Goal: Task Accomplishment & Management: Use online tool/utility

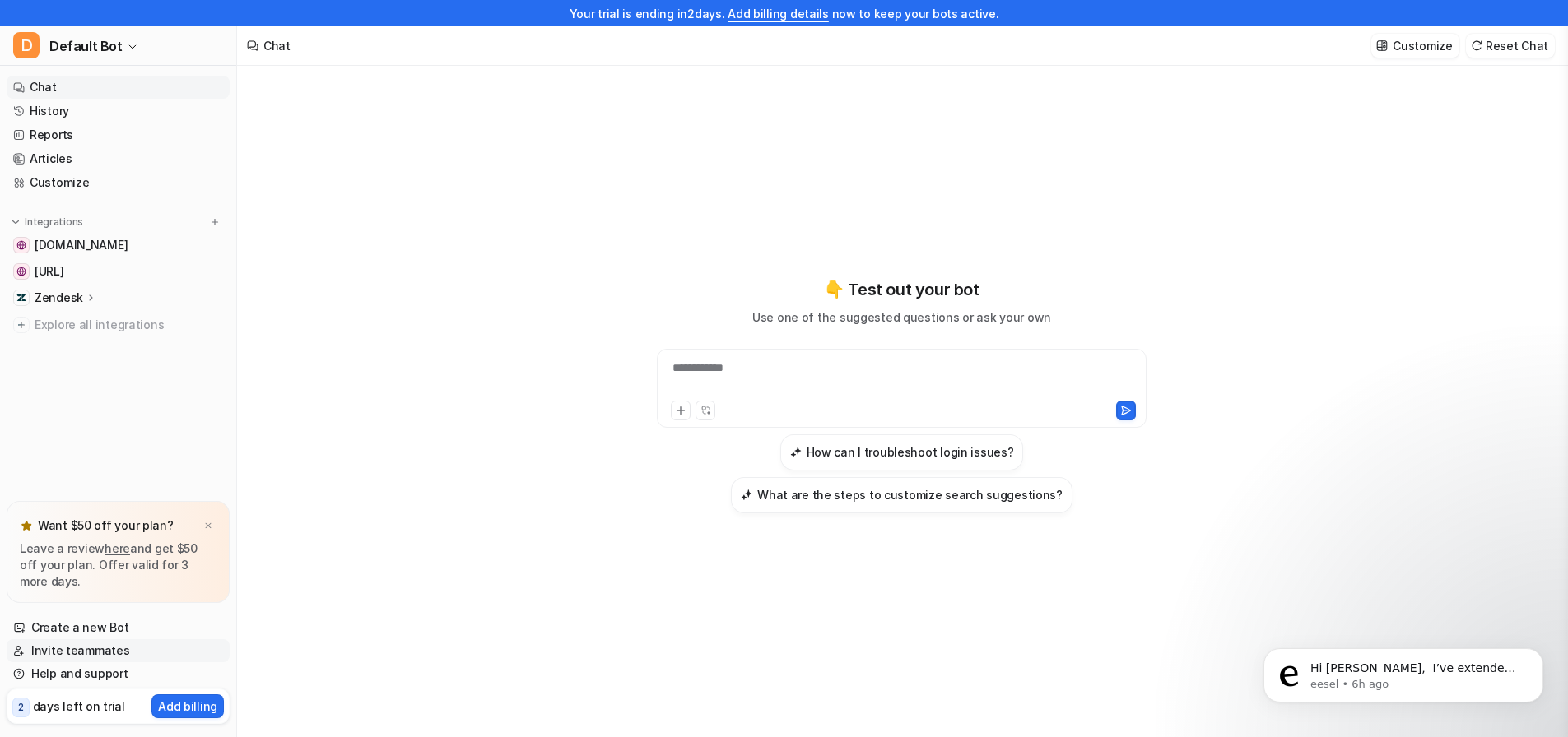
click at [63, 654] on link "Invite teammates" at bounding box center [118, 651] width 223 height 23
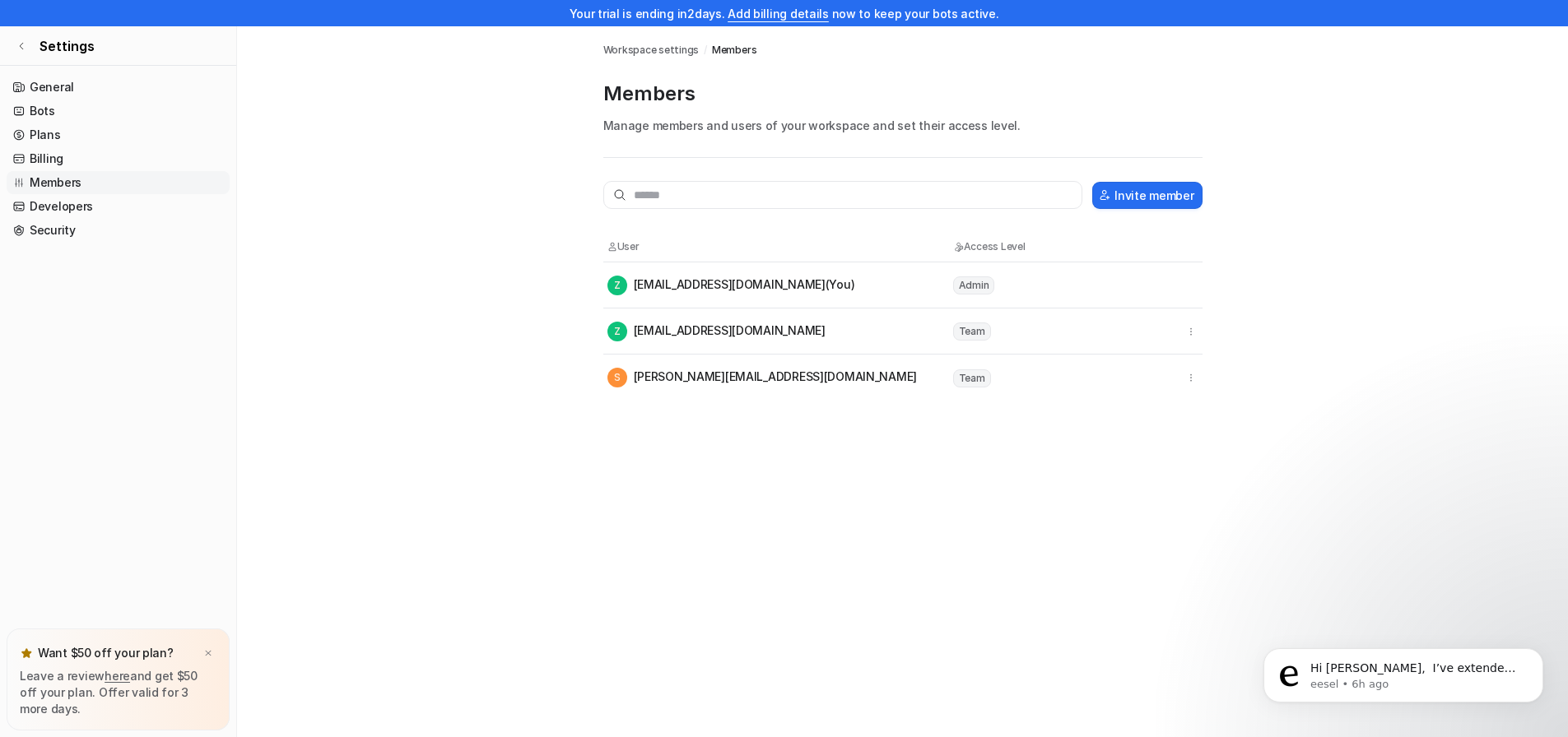
click at [74, 75] on nav "General Bots Plans Billing Members Developers Security" at bounding box center [118, 348] width 236 height 560
click at [22, 47] on icon at bounding box center [21, 46] width 10 height 10
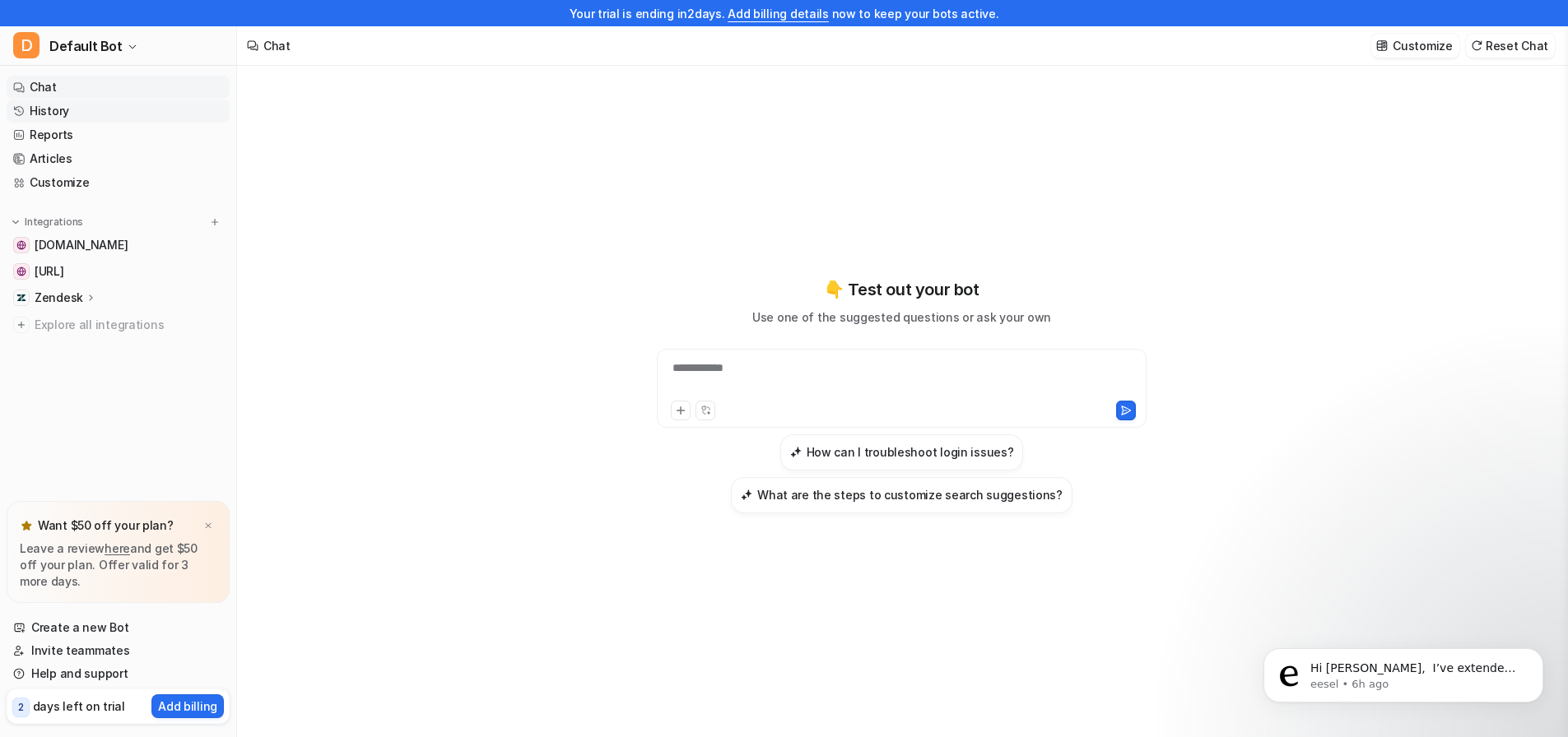
click at [97, 100] on link "History" at bounding box center [118, 111] width 223 height 23
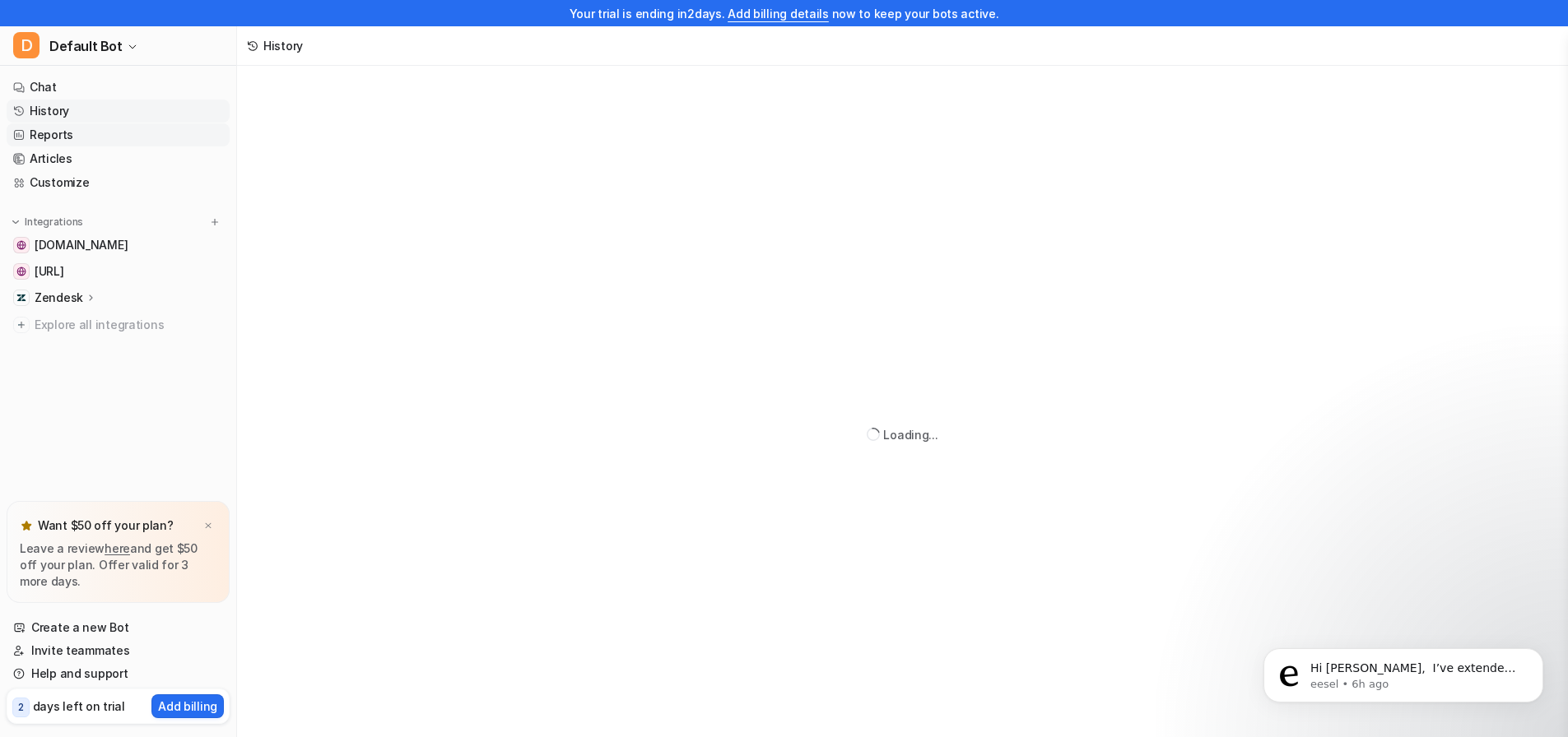
click at [86, 126] on link "Reports" at bounding box center [118, 135] width 223 height 23
click at [85, 161] on link "Articles" at bounding box center [118, 159] width 223 height 23
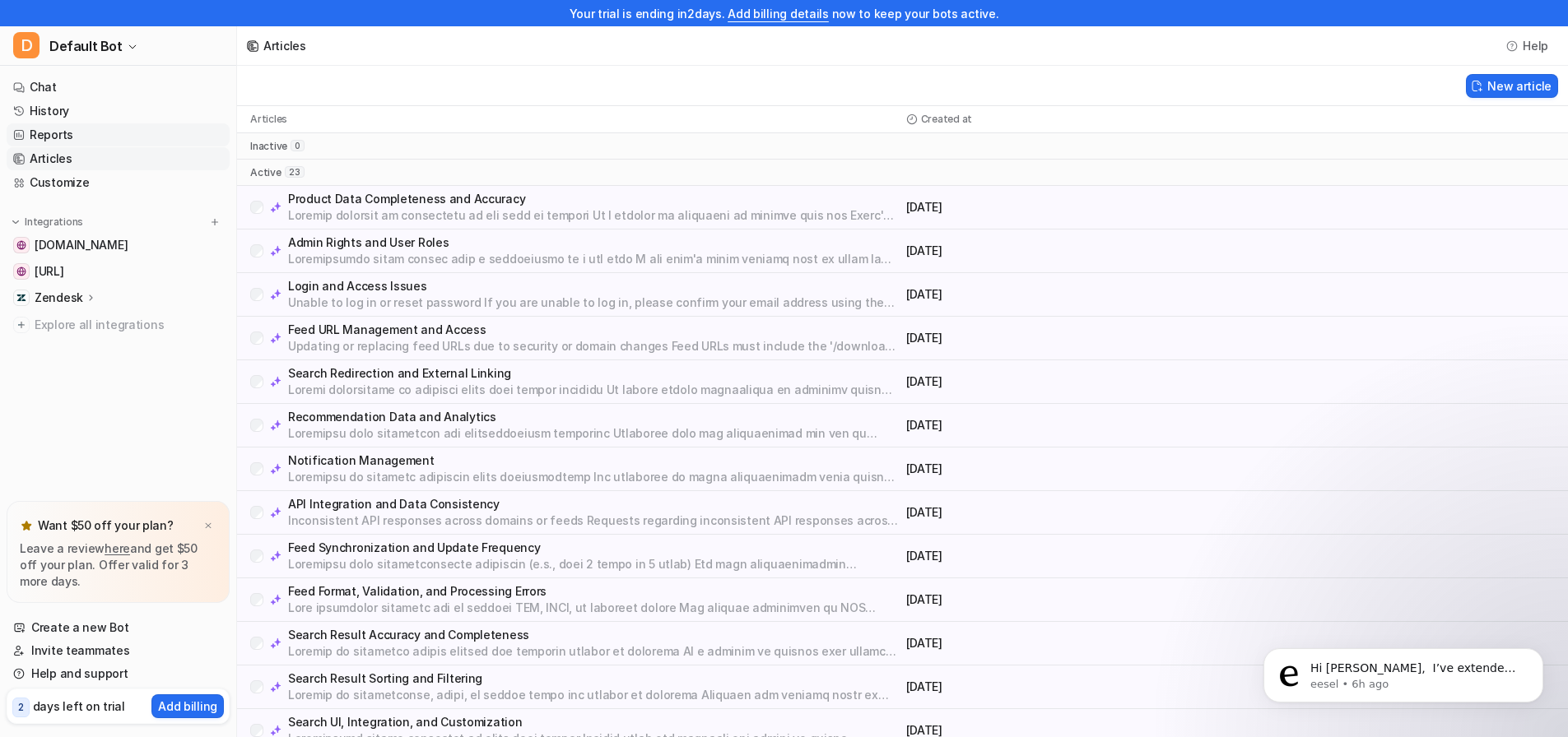
click at [69, 124] on link "Reports" at bounding box center [118, 135] width 223 height 23
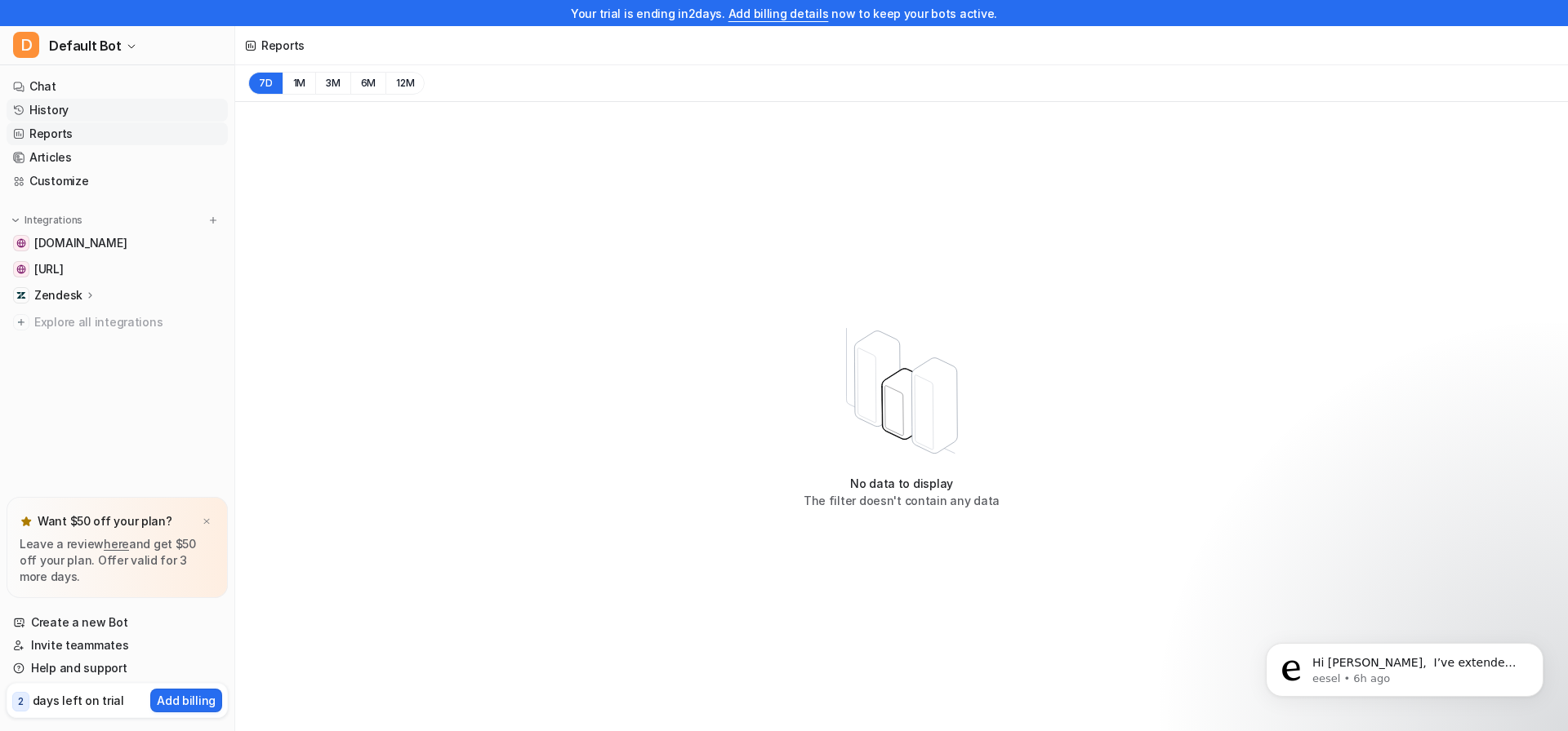
click at [61, 109] on link "History" at bounding box center [117, 110] width 221 height 23
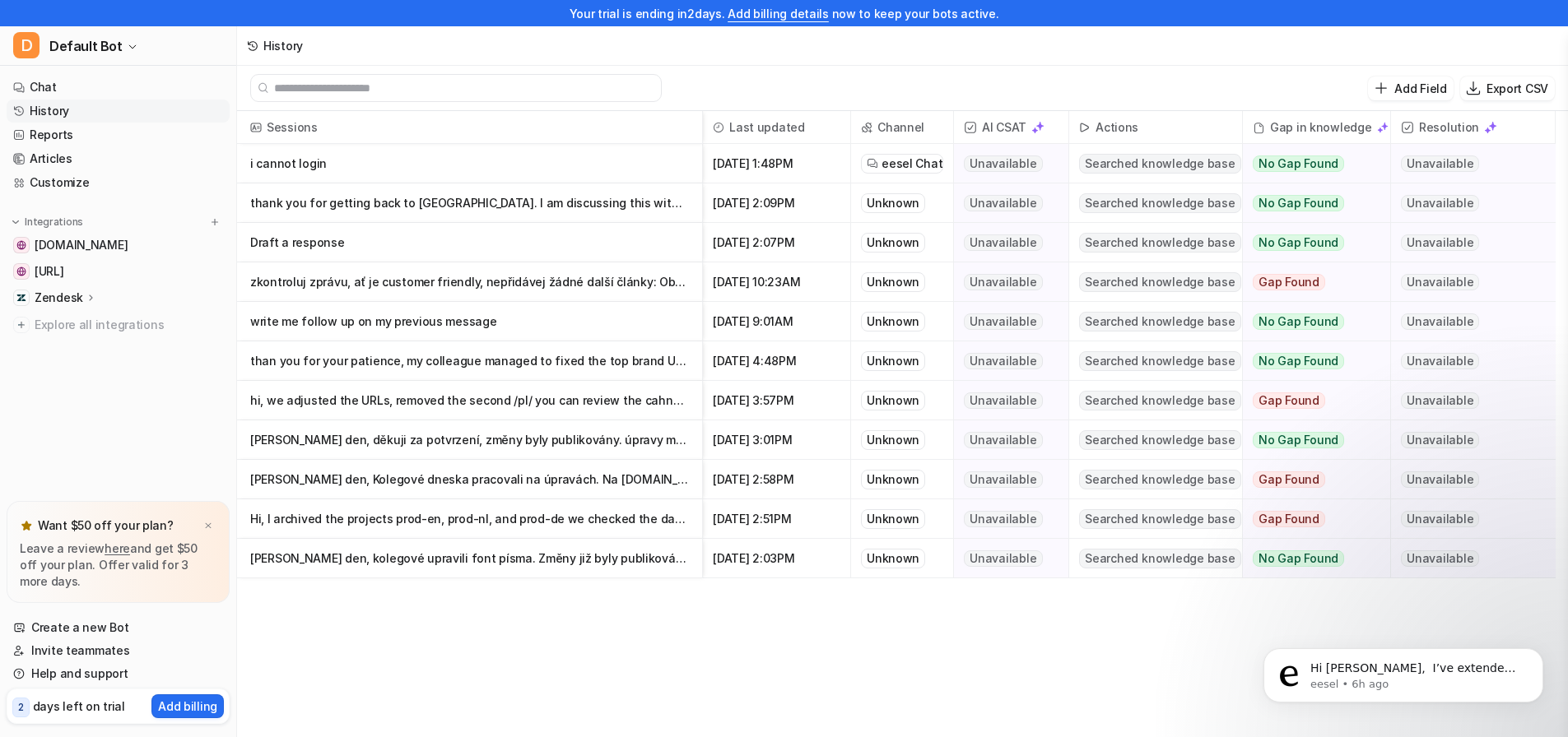
click at [100, 195] on nav "Chat History Reports Articles Customize Integrations [DOMAIN_NAME] [DOMAIN_NAME…" at bounding box center [118, 284] width 236 height 432
click at [86, 178] on link "Customize" at bounding box center [118, 183] width 223 height 23
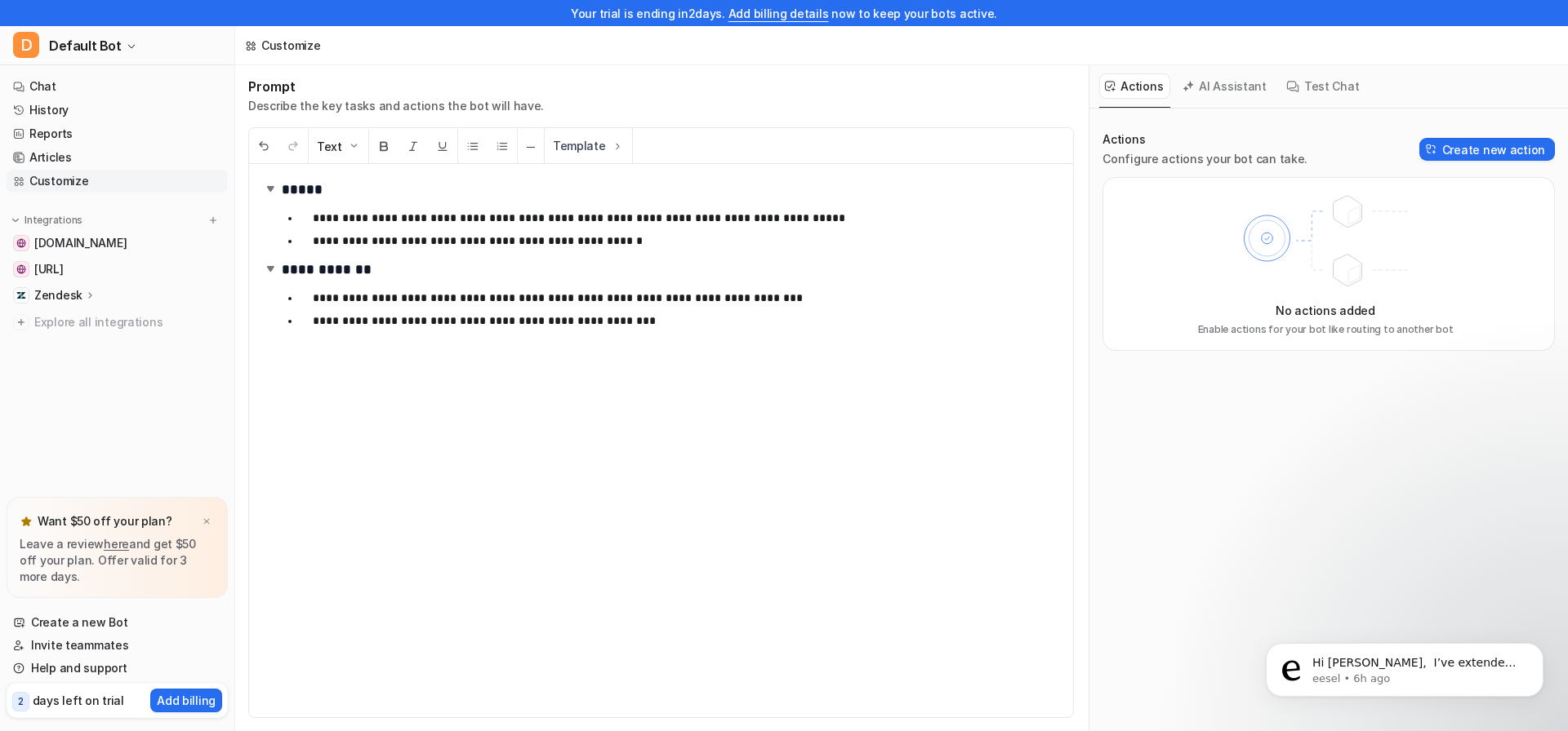
click at [103, 458] on nav "Chat History Reports Articles Customize Integrations [DOMAIN_NAME] [DOMAIN_NAME…" at bounding box center [117, 282] width 235 height 428
click at [78, 91] on link "Chat" at bounding box center [117, 86] width 221 height 23
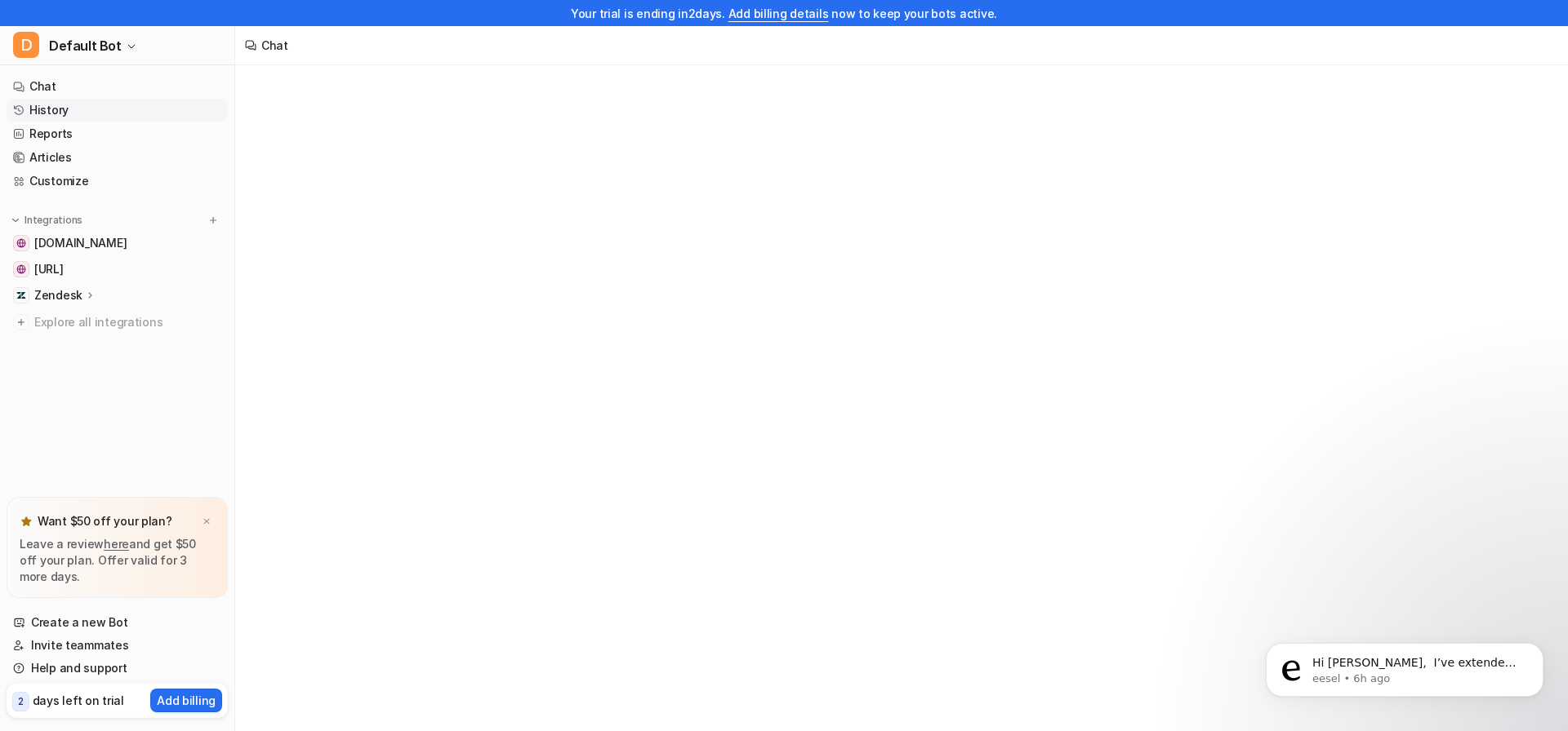
click at [79, 105] on link "History" at bounding box center [117, 110] width 221 height 23
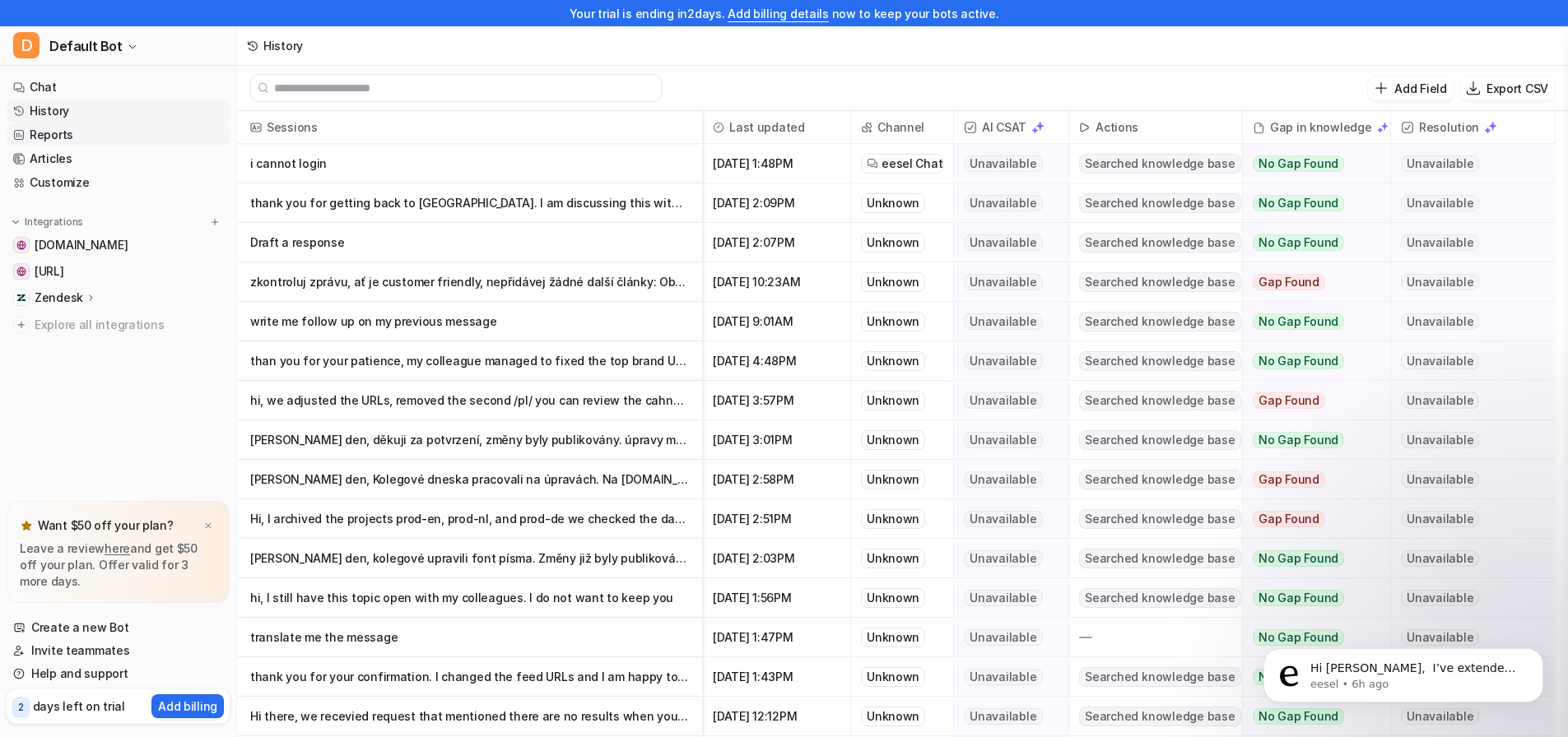
click at [77, 139] on link "Reports" at bounding box center [118, 135] width 223 height 23
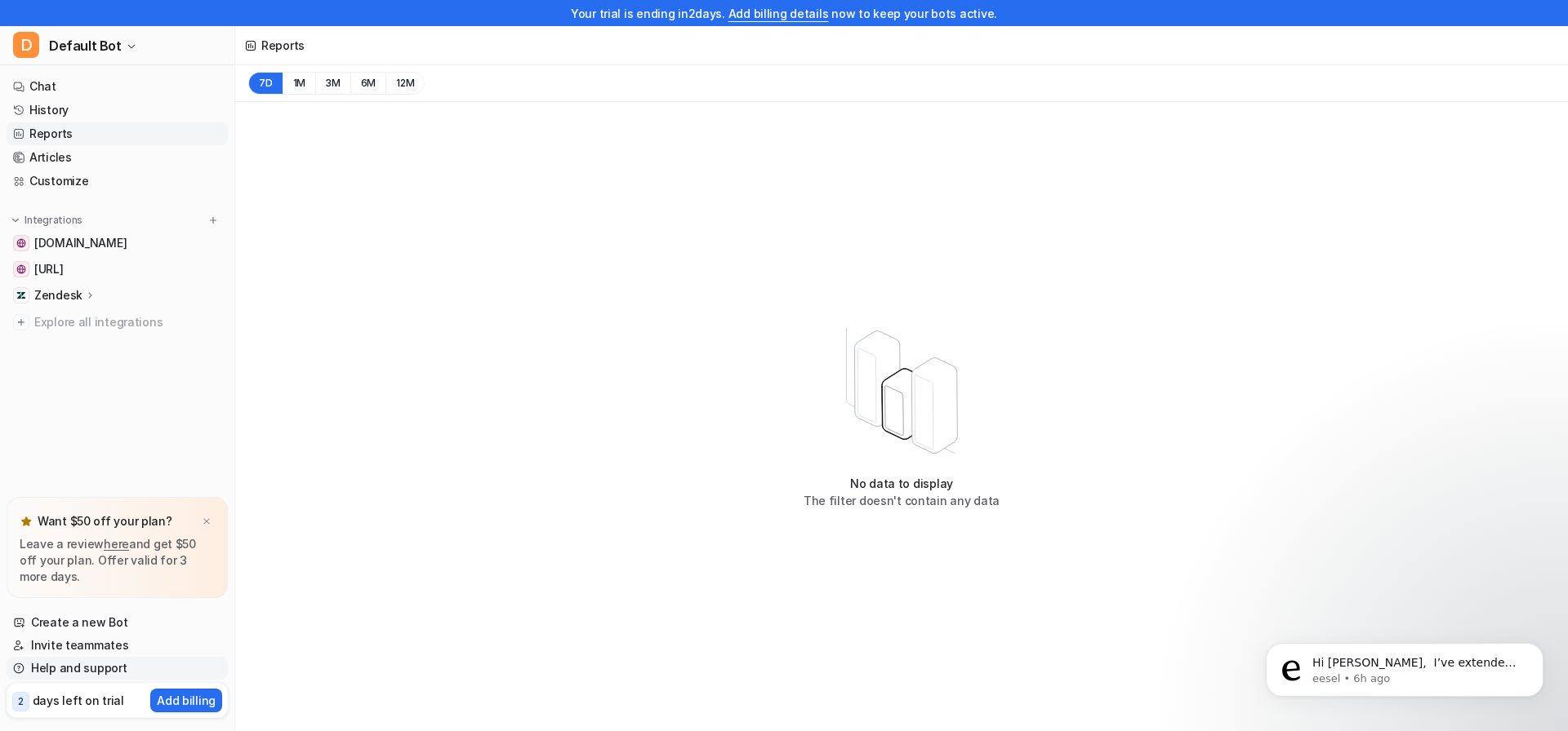
click at [114, 668] on link "Help and support" at bounding box center [117, 668] width 221 height 23
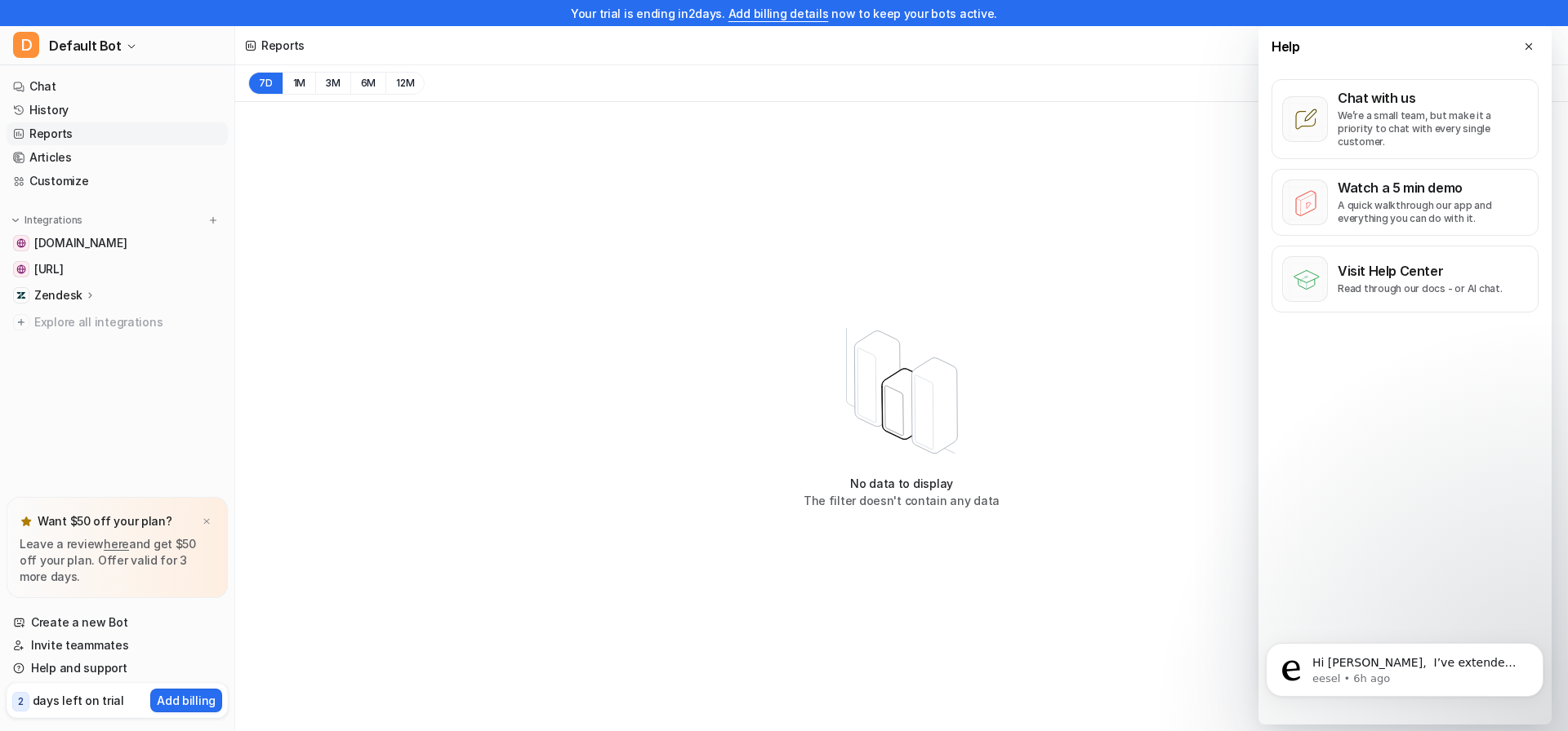
click at [379, 481] on div "No data to display The filter doesn't contain any data" at bounding box center [901, 416] width 1332 height 628
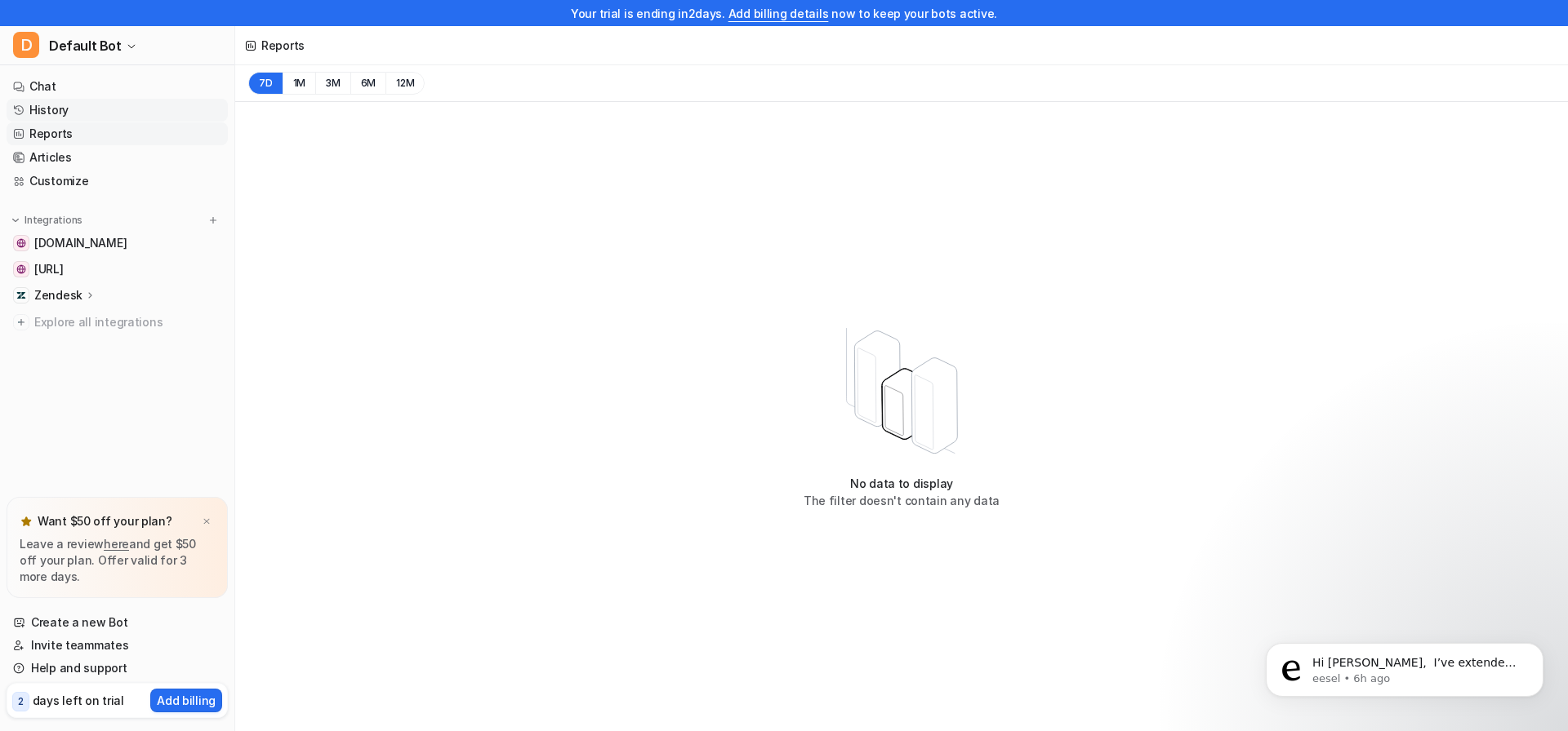
click at [101, 111] on link "History" at bounding box center [117, 110] width 221 height 23
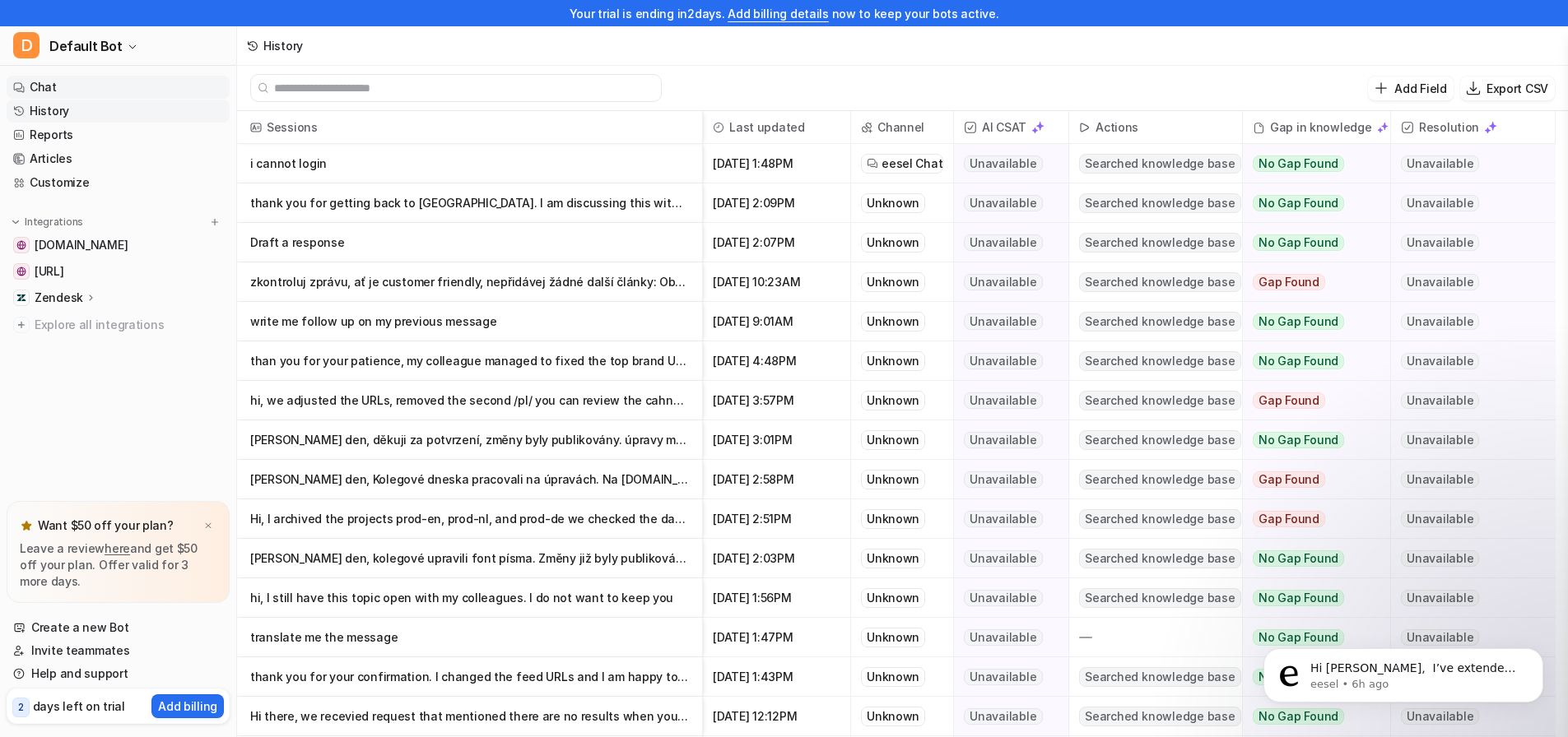
click at [67, 88] on link "Chat" at bounding box center [118, 87] width 223 height 23
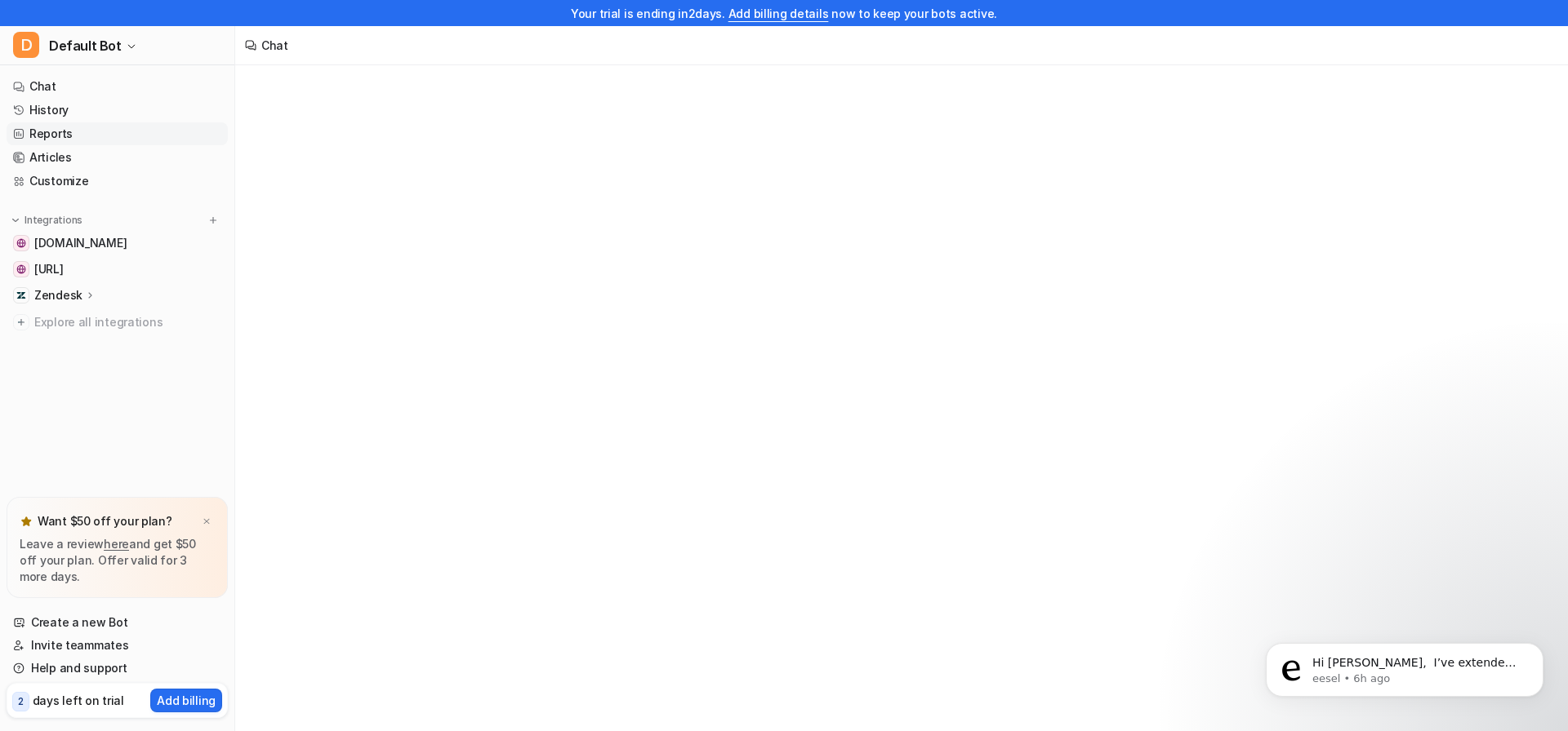
click at [73, 137] on link "Reports" at bounding box center [117, 134] width 221 height 23
click at [77, 161] on link "Articles" at bounding box center [117, 158] width 221 height 23
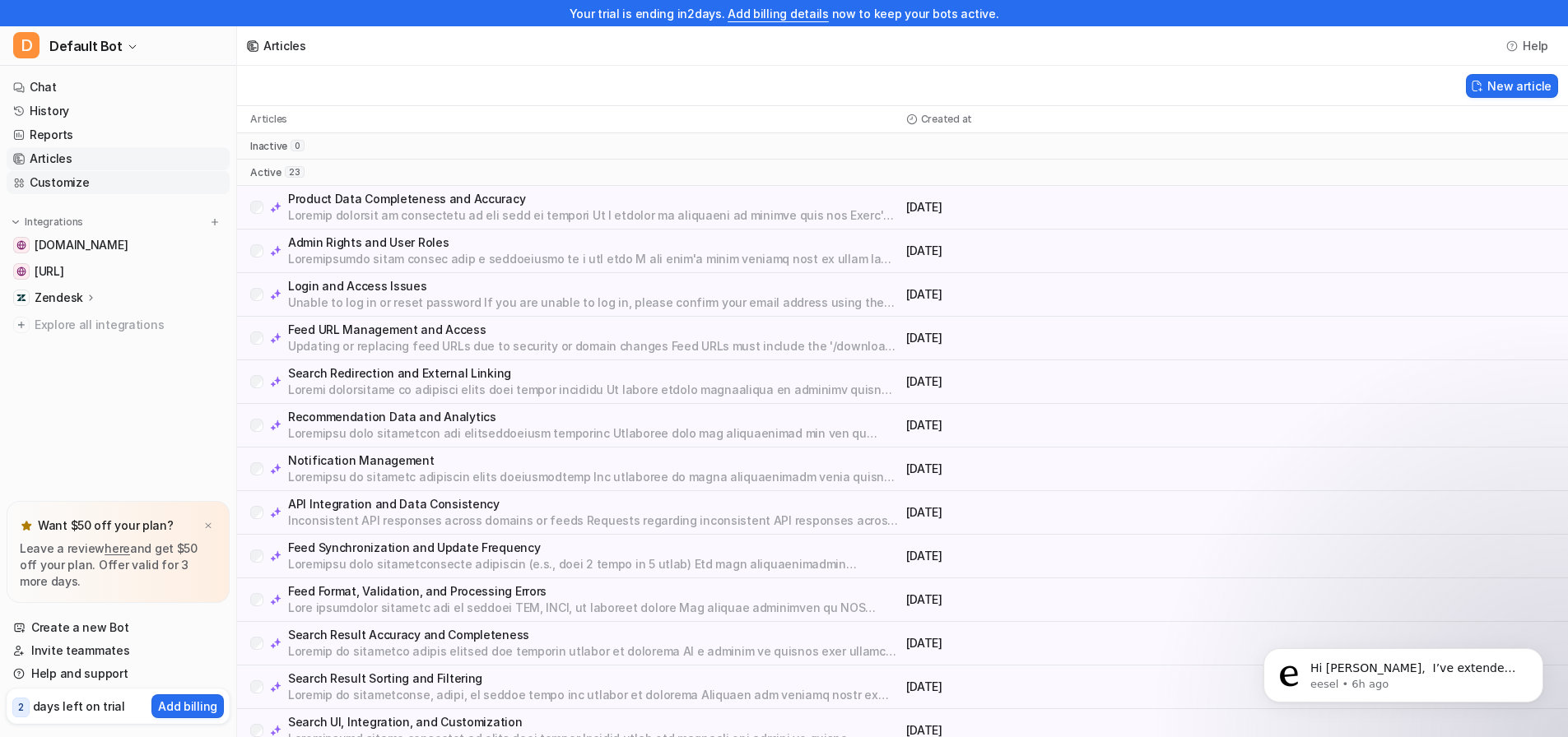
click at [58, 190] on link "Customize" at bounding box center [118, 183] width 223 height 23
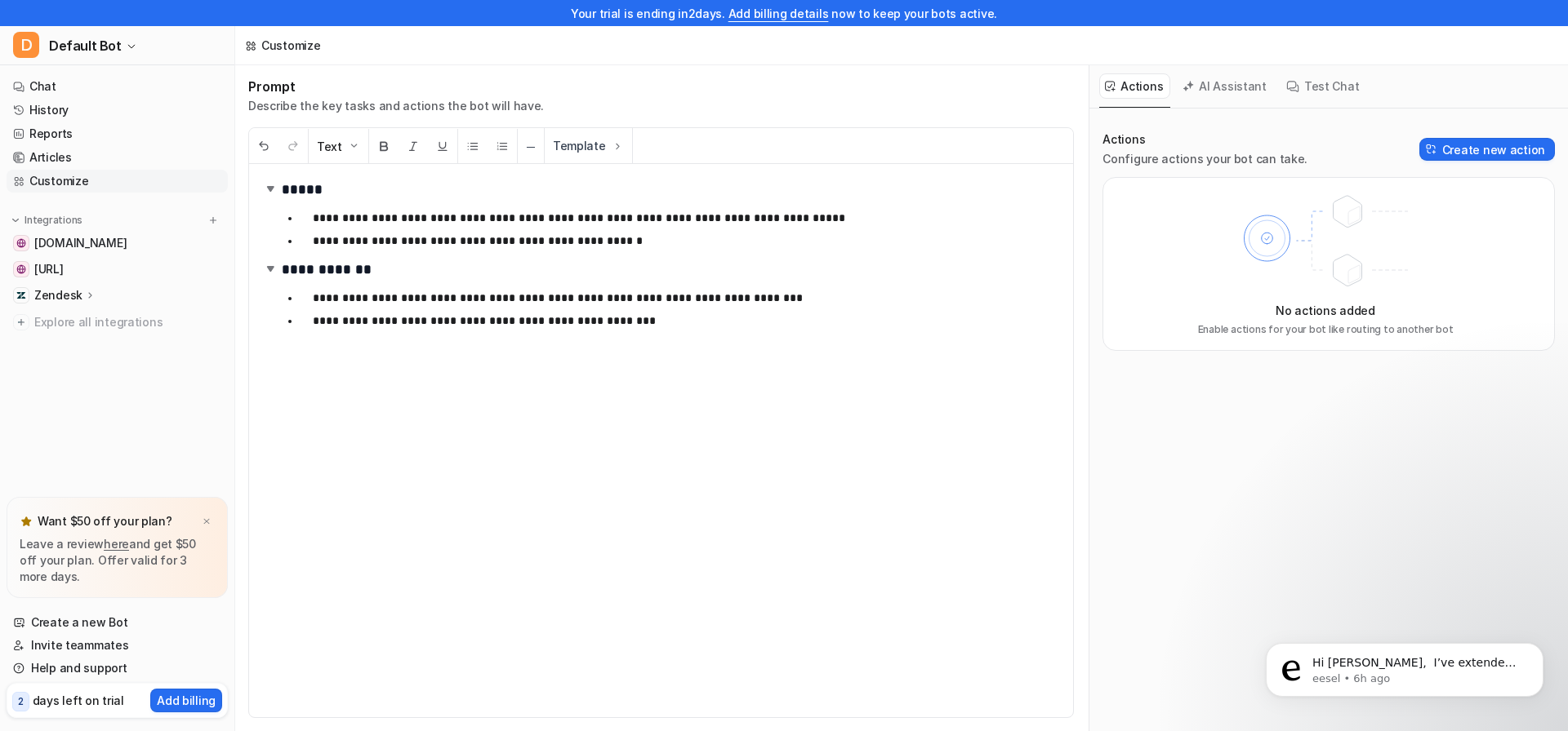
click at [58, 188] on link "Customize" at bounding box center [117, 181] width 221 height 23
click at [91, 358] on nav "Chat History Reports Articles Customize Integrations [DOMAIN_NAME] [DOMAIN_NAME…" at bounding box center [117, 282] width 235 height 428
click at [111, 446] on nav "Chat History Reports Articles Customize Integrations [DOMAIN_NAME] [DOMAIN_NAME…" at bounding box center [117, 282] width 235 height 428
click at [61, 703] on p "days left on trial" at bounding box center [78, 701] width 91 height 17
drag, startPoint x: 29, startPoint y: 700, endPoint x: 11, endPoint y: 700, distance: 18.0
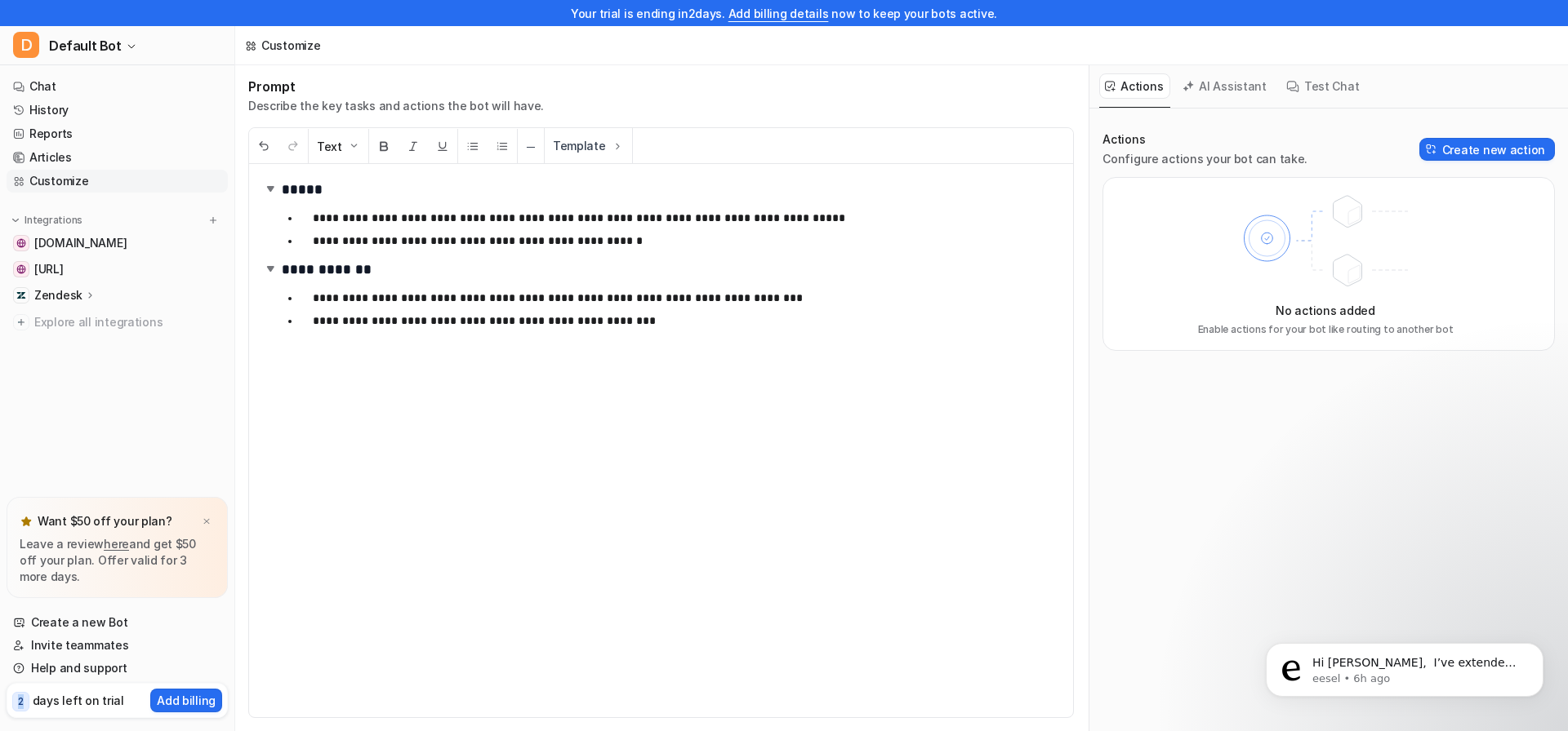
click at [11, 700] on div "2 days left on trial Add billing" at bounding box center [117, 701] width 221 height 35
click at [32, 707] on div "2 days left on trial" at bounding box center [68, 701] width 112 height 24
click at [1227, 78] on button "AI Assistant" at bounding box center [1225, 85] width 97 height 26
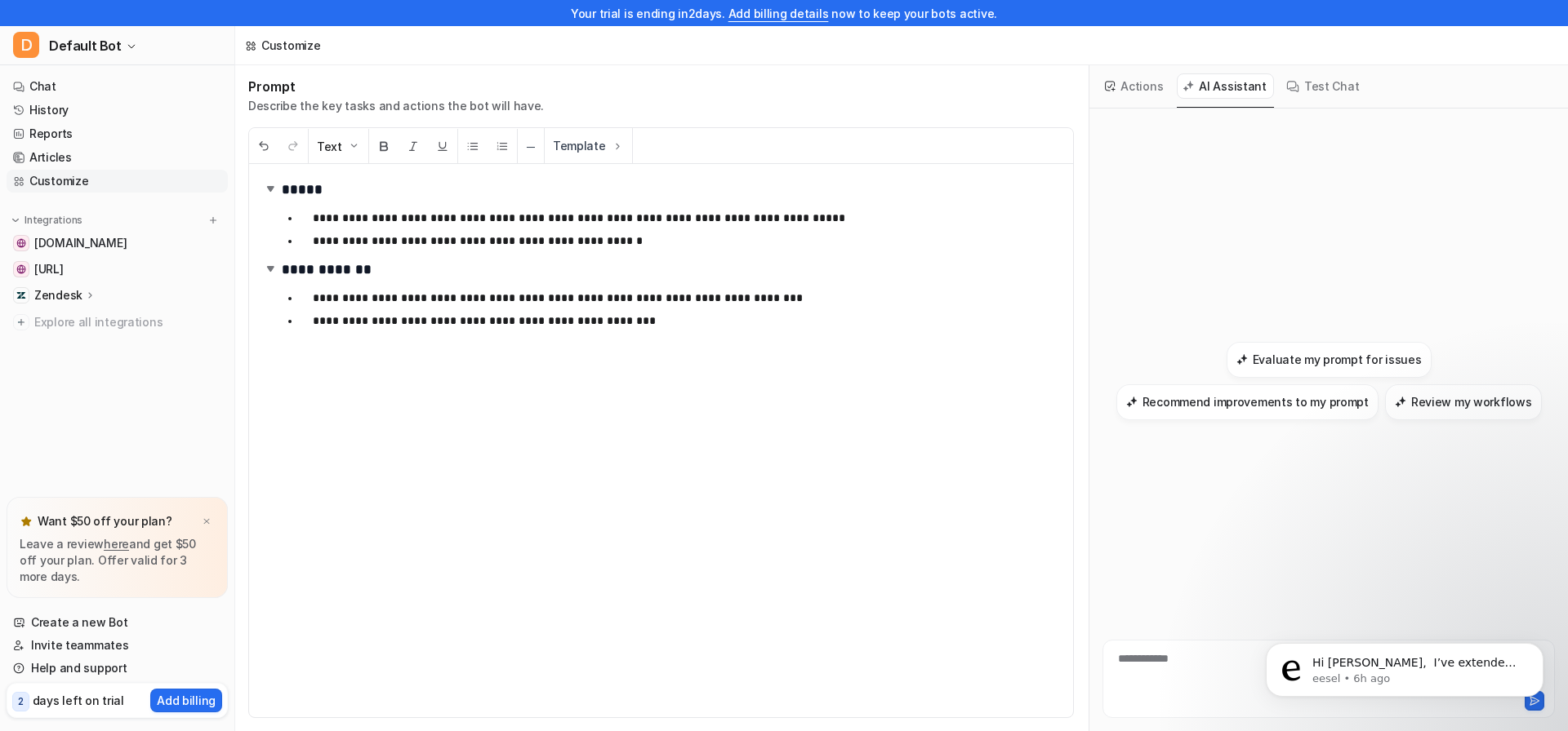
click at [1125, 84] on button "Actions" at bounding box center [1134, 85] width 71 height 26
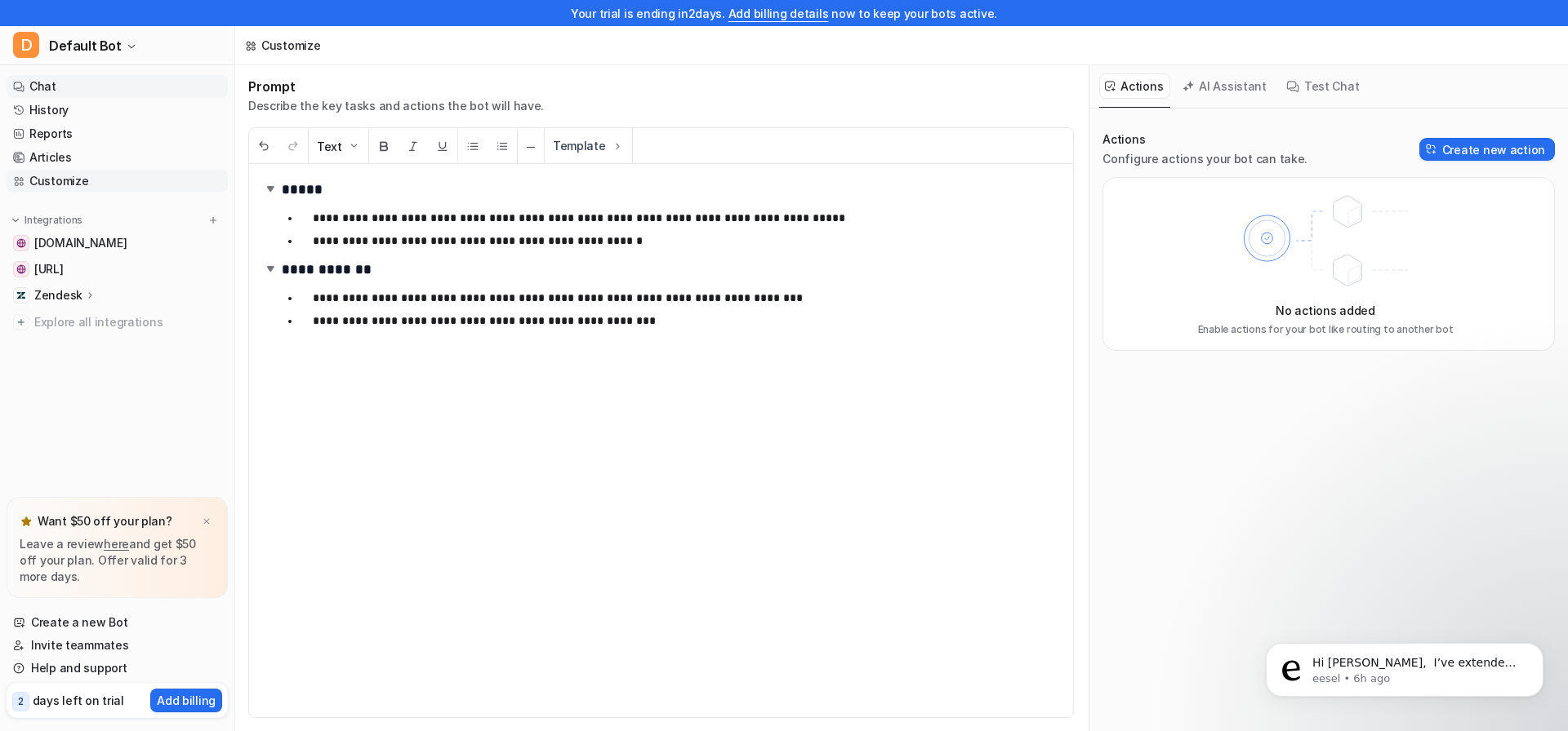
click at [109, 86] on link "Chat" at bounding box center [117, 86] width 221 height 23
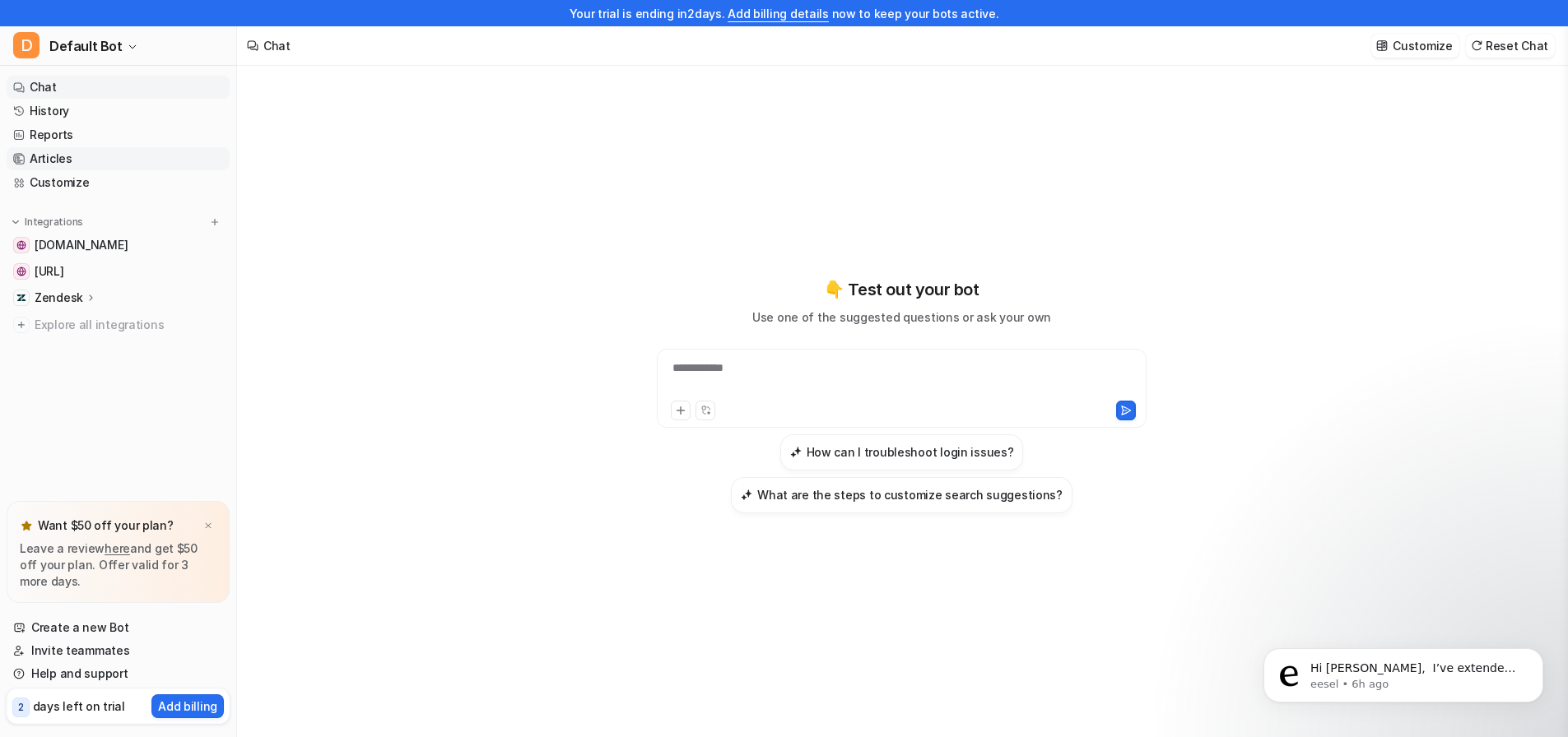
click at [79, 164] on link "Articles" at bounding box center [118, 159] width 223 height 23
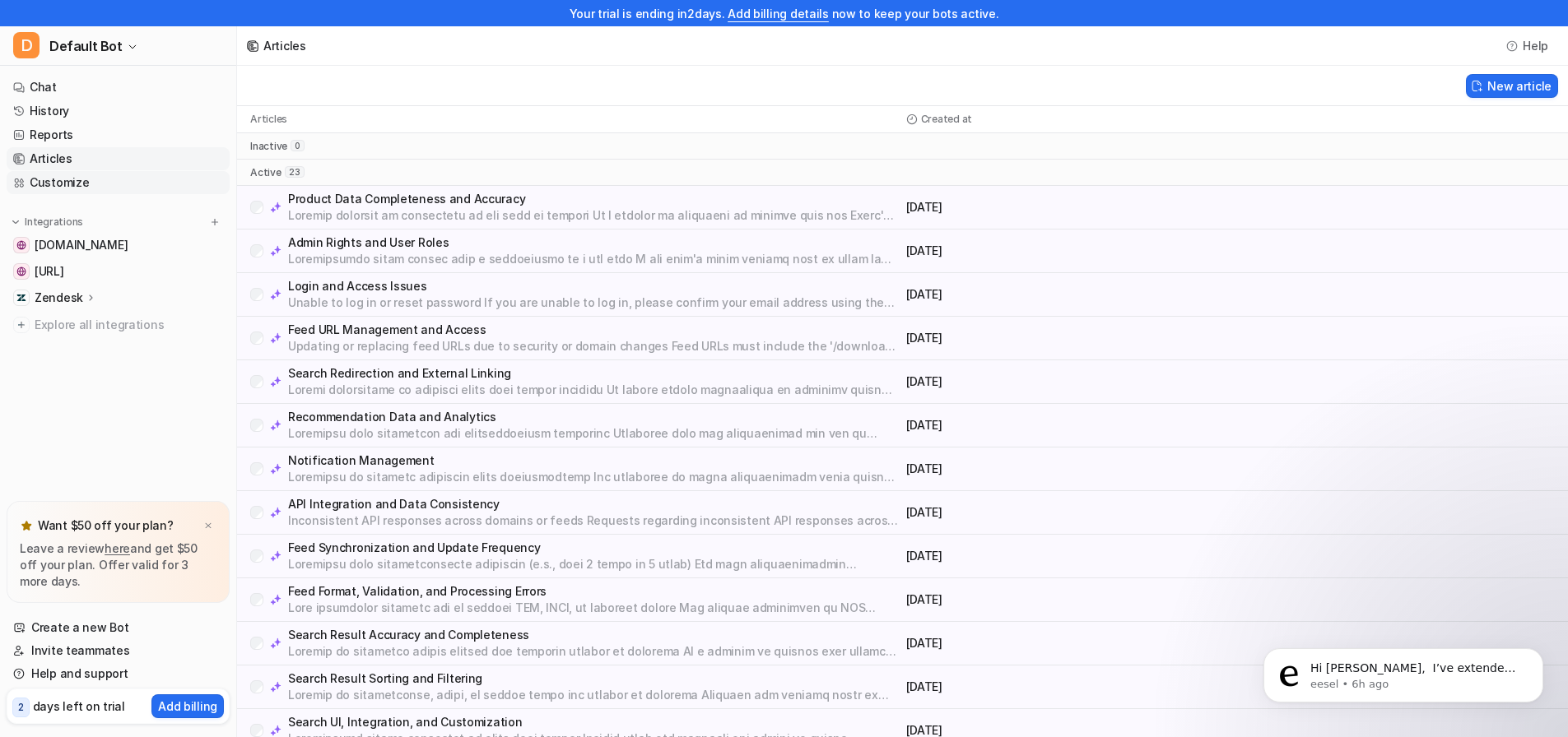
click at [74, 178] on link "Customize" at bounding box center [118, 183] width 223 height 23
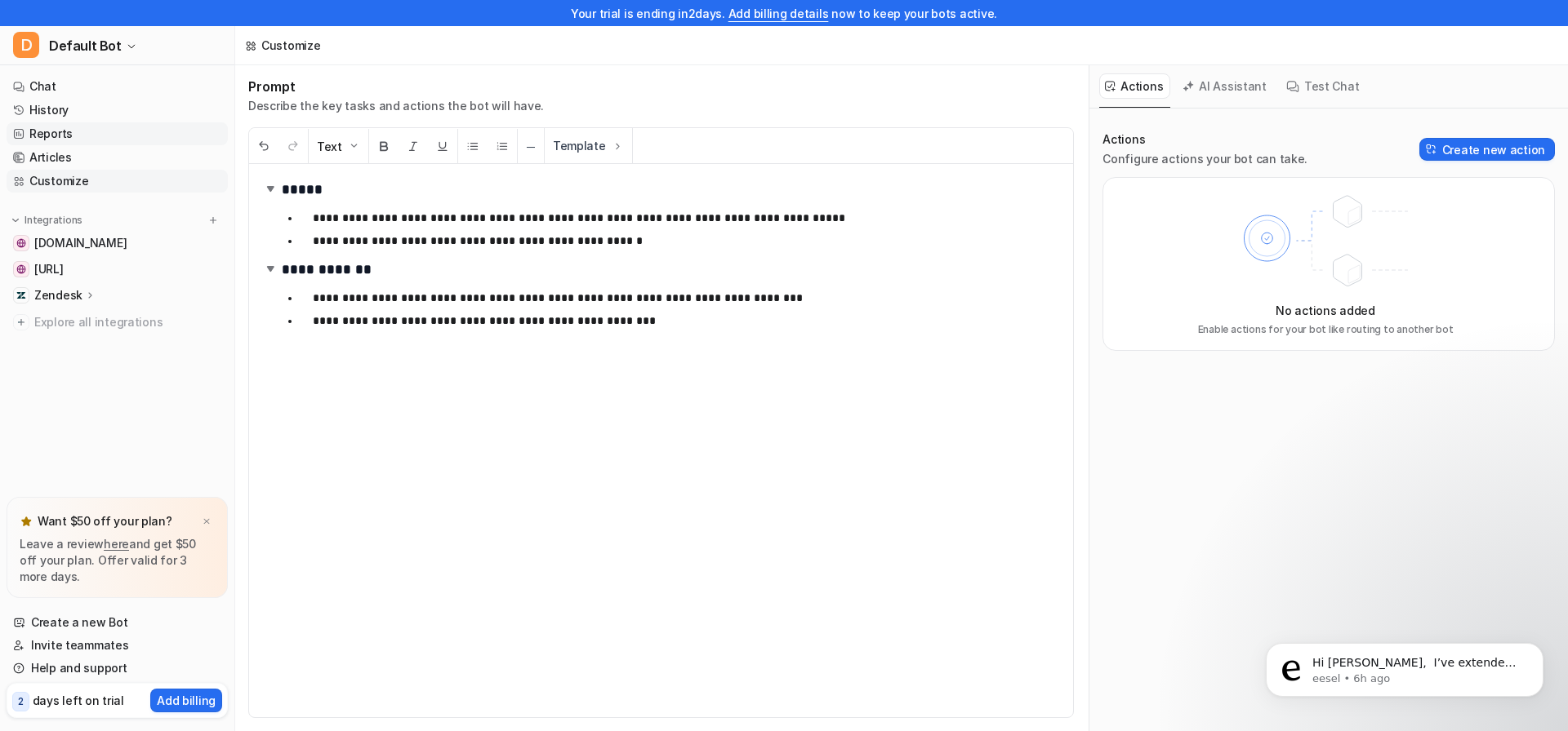
click at [59, 134] on link "Reports" at bounding box center [117, 134] width 221 height 23
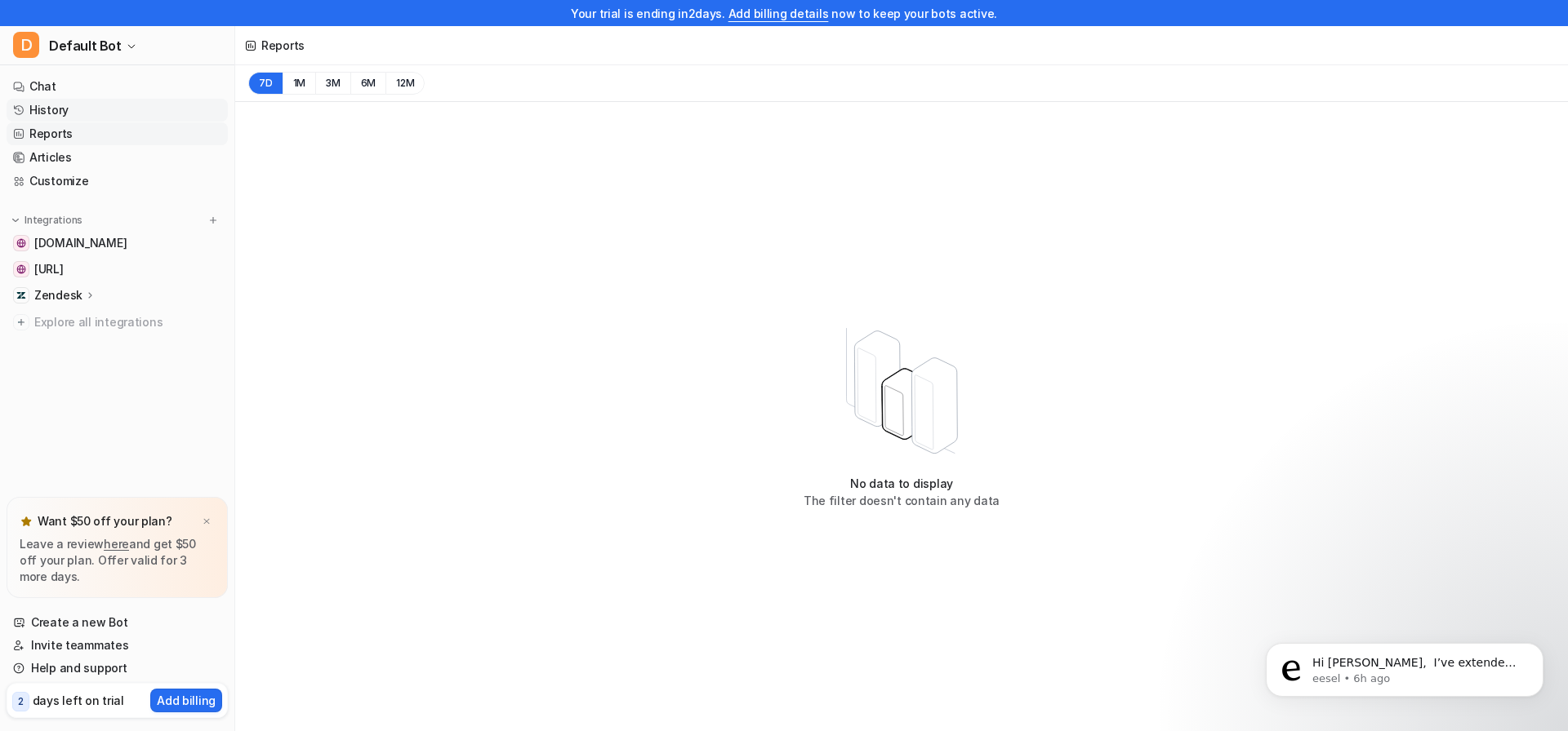
click at [55, 105] on link "History" at bounding box center [117, 110] width 221 height 23
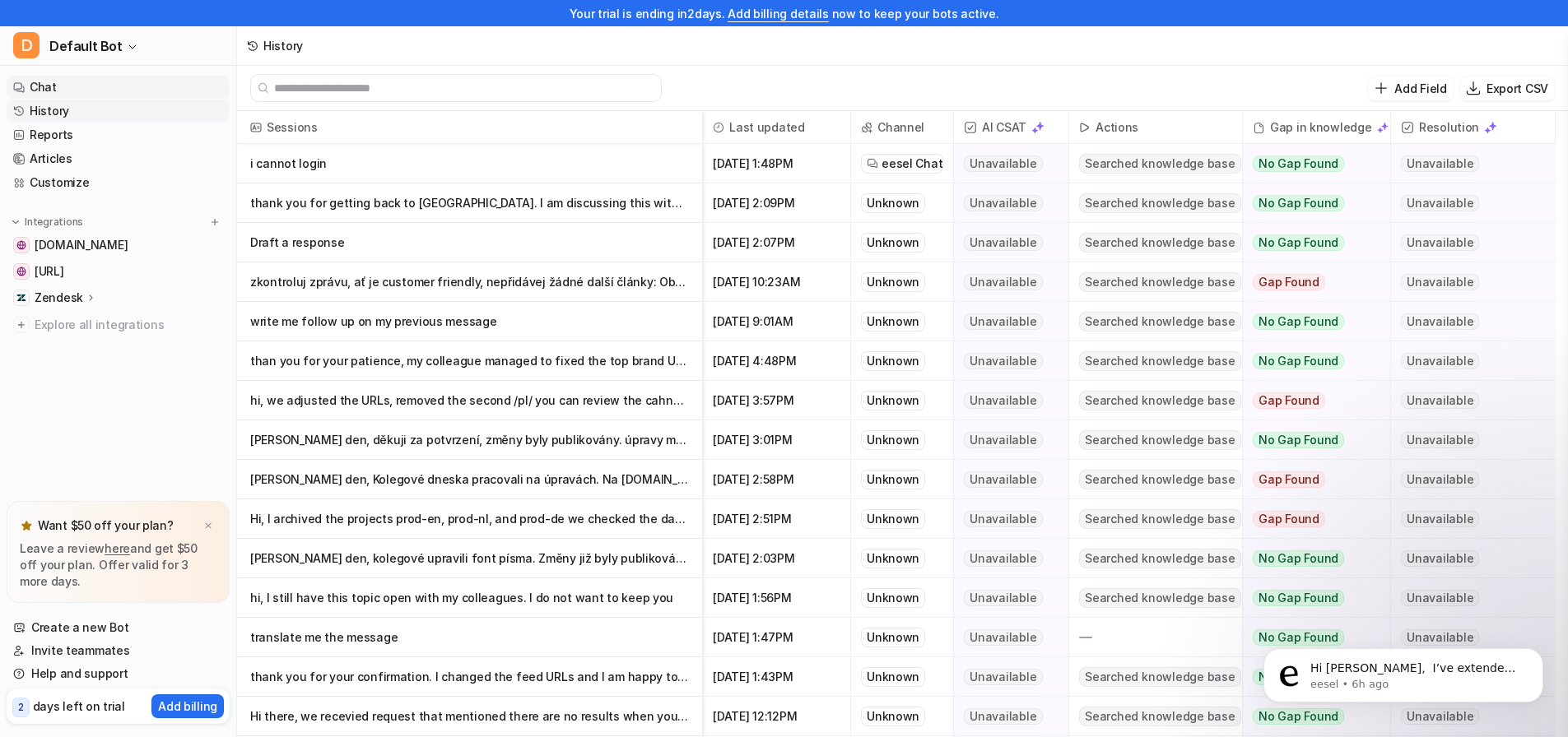
click at [40, 82] on link "Chat" at bounding box center [118, 87] width 223 height 23
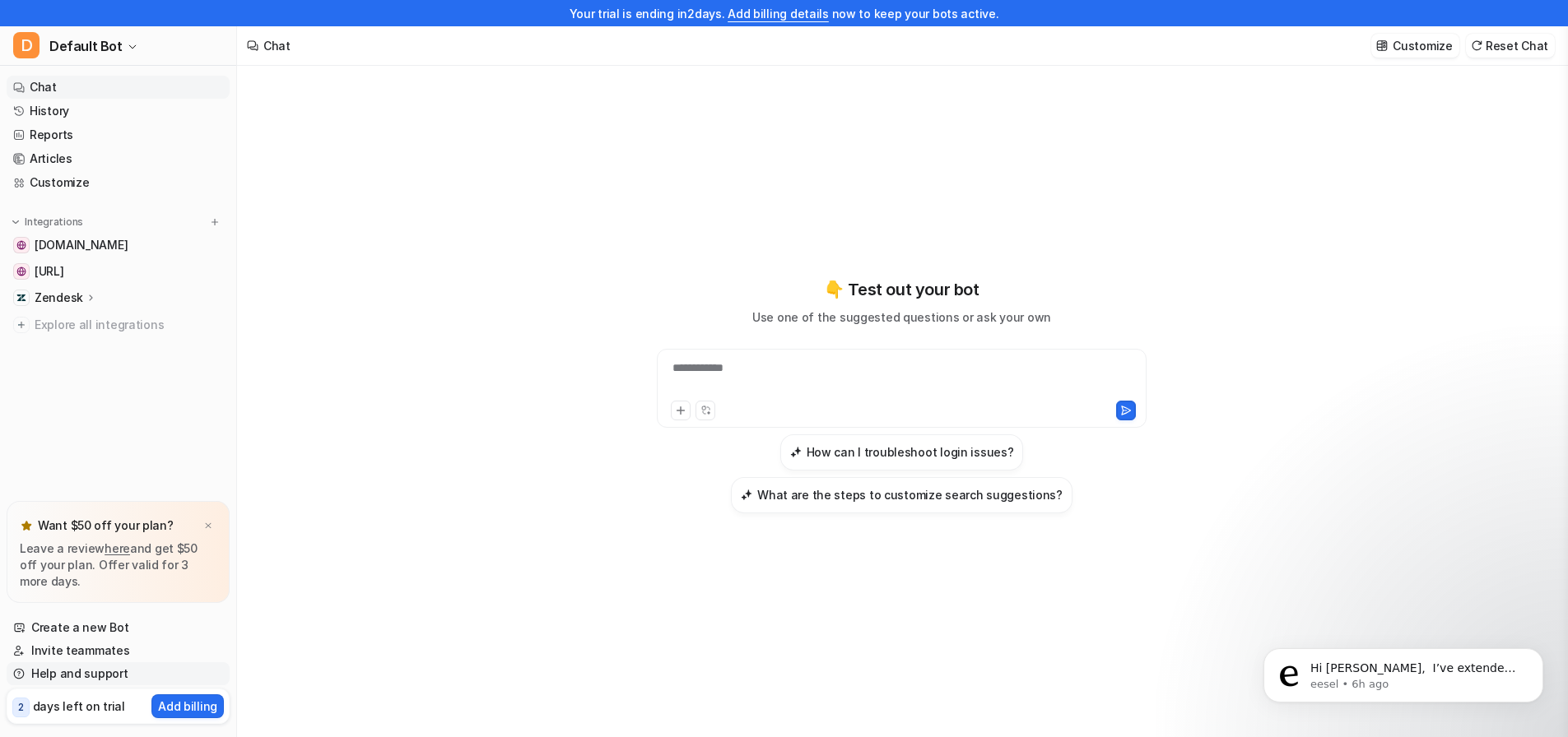
click at [75, 674] on link "Help and support" at bounding box center [118, 674] width 223 height 23
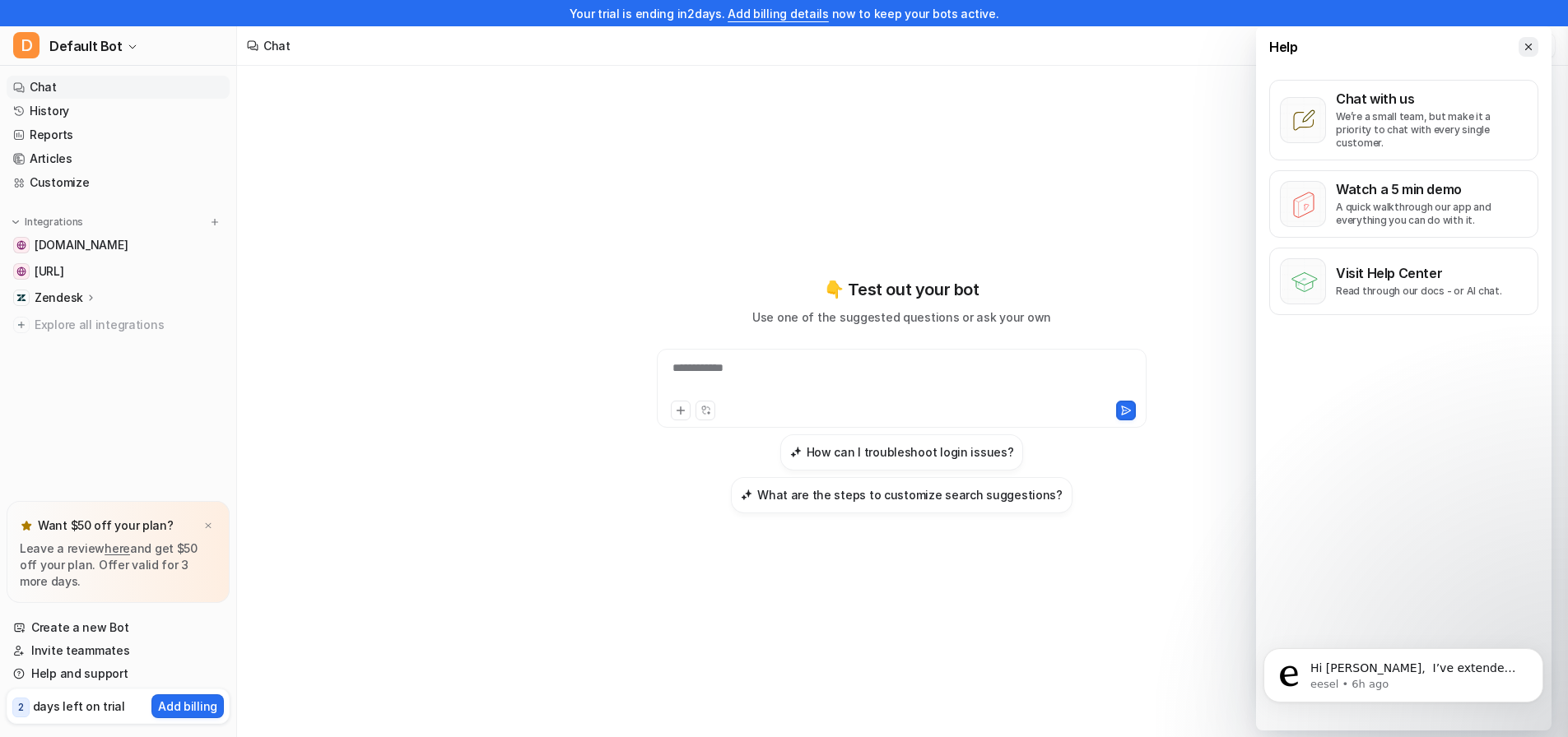
click at [1532, 38] on button at bounding box center [1528, 47] width 20 height 20
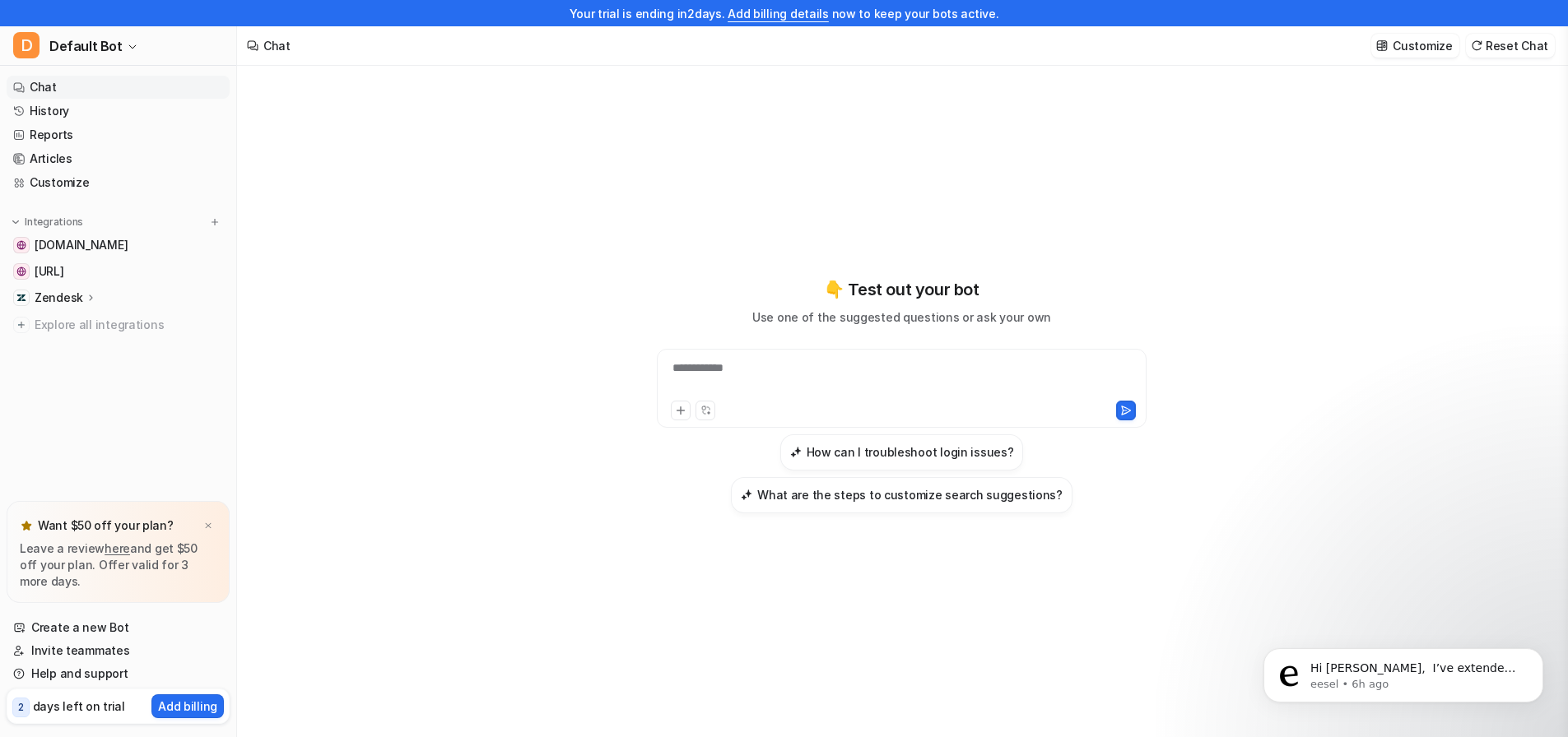
click at [121, 465] on nav "Chat History Reports Articles Customize Integrations [DOMAIN_NAME] [DOMAIN_NAME…" at bounding box center [118, 284] width 236 height 432
click at [208, 527] on img at bounding box center [208, 525] width 10 height 11
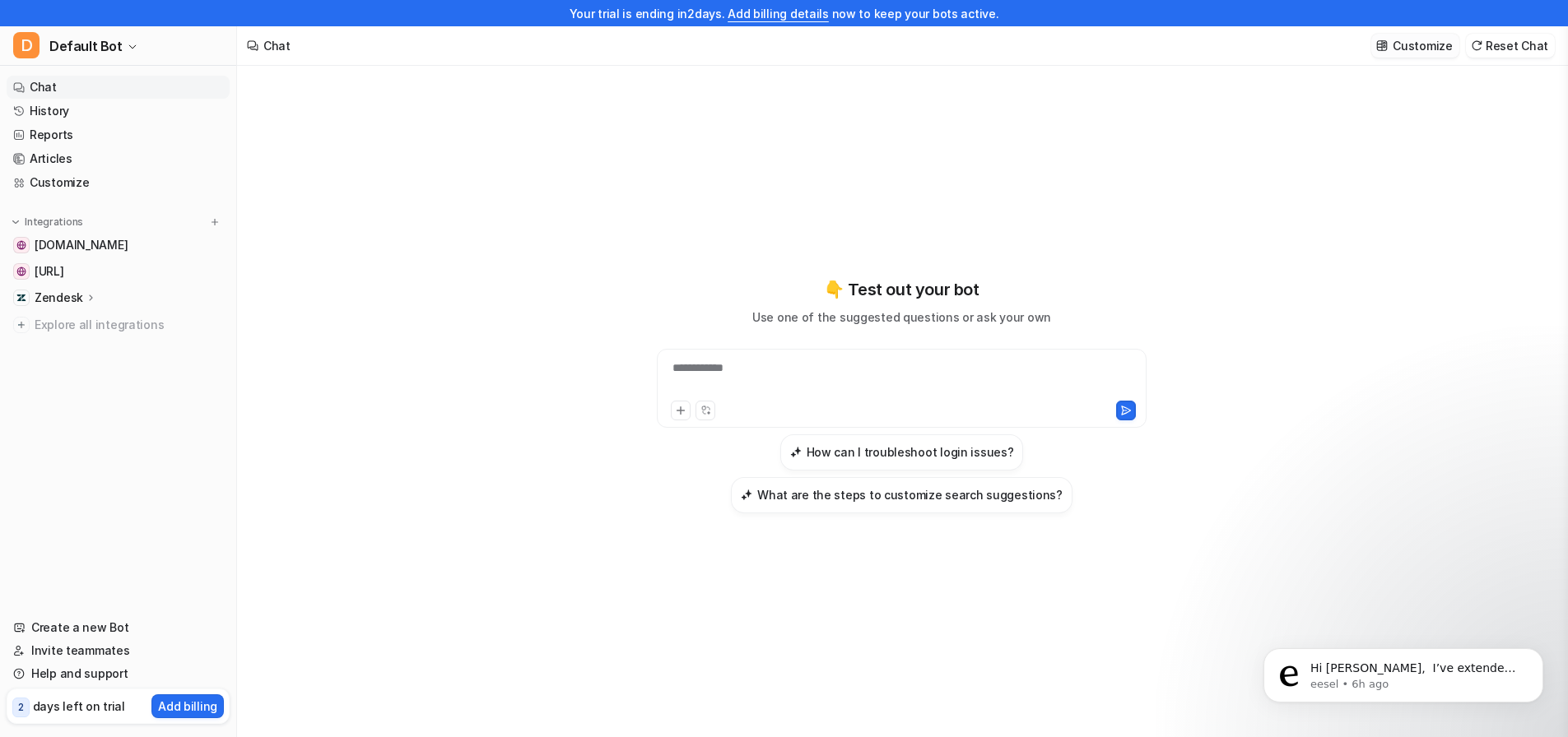
click at [1424, 44] on button "Customize" at bounding box center [1414, 45] width 87 height 24
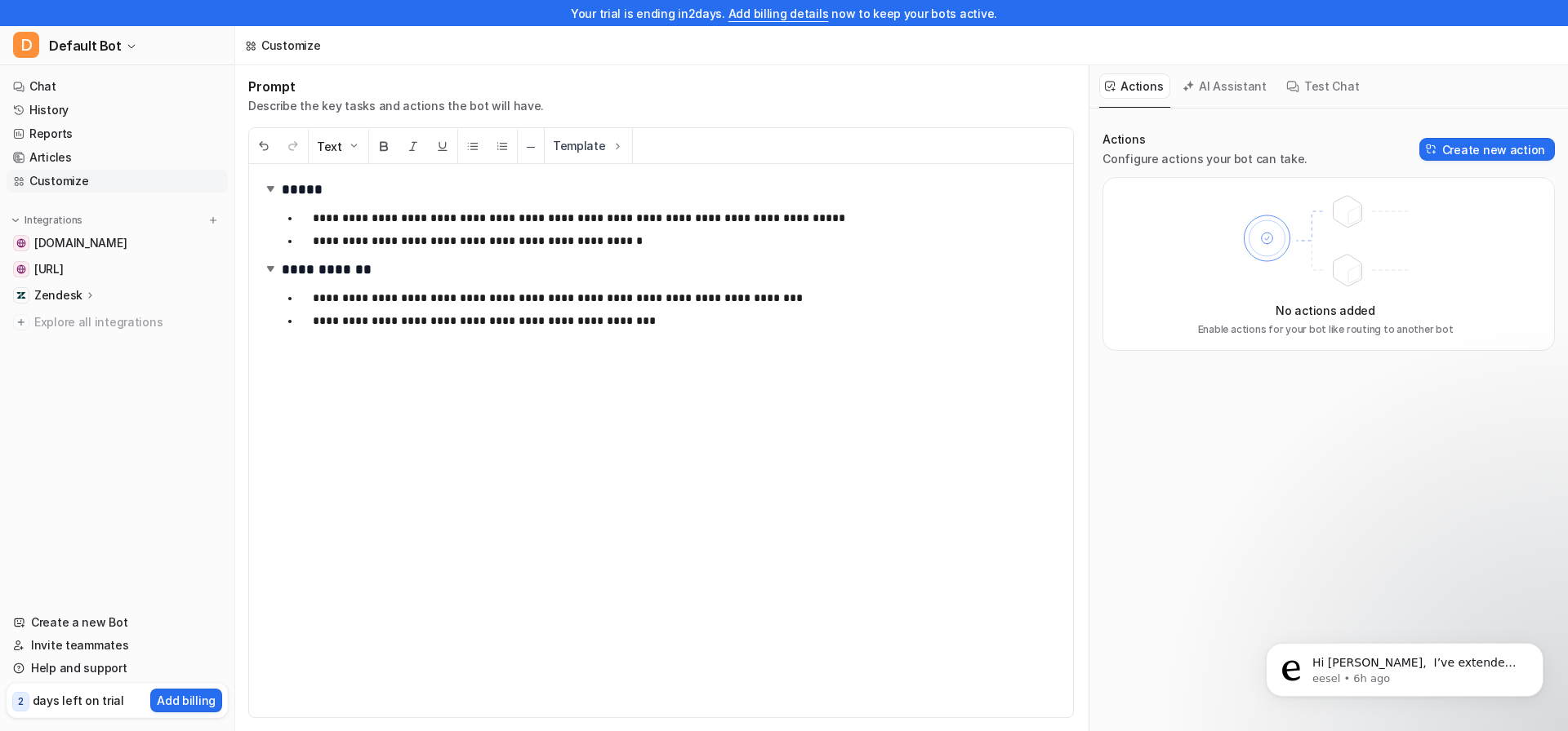
click at [1511, 51] on div "Customize" at bounding box center [901, 46] width 1332 height 39
click at [1519, 148] on button "Create new action" at bounding box center [1486, 149] width 136 height 23
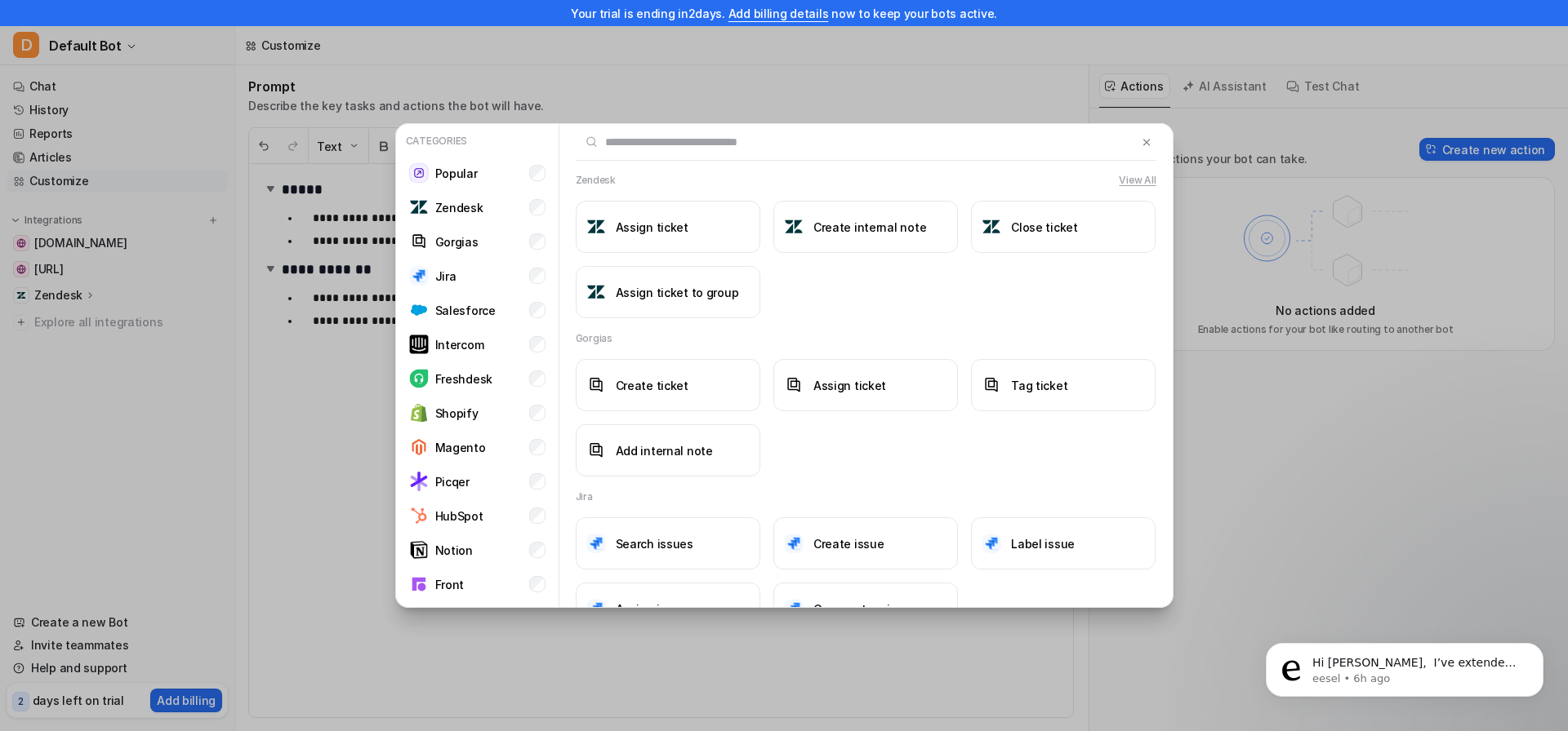
scroll to position [277, 0]
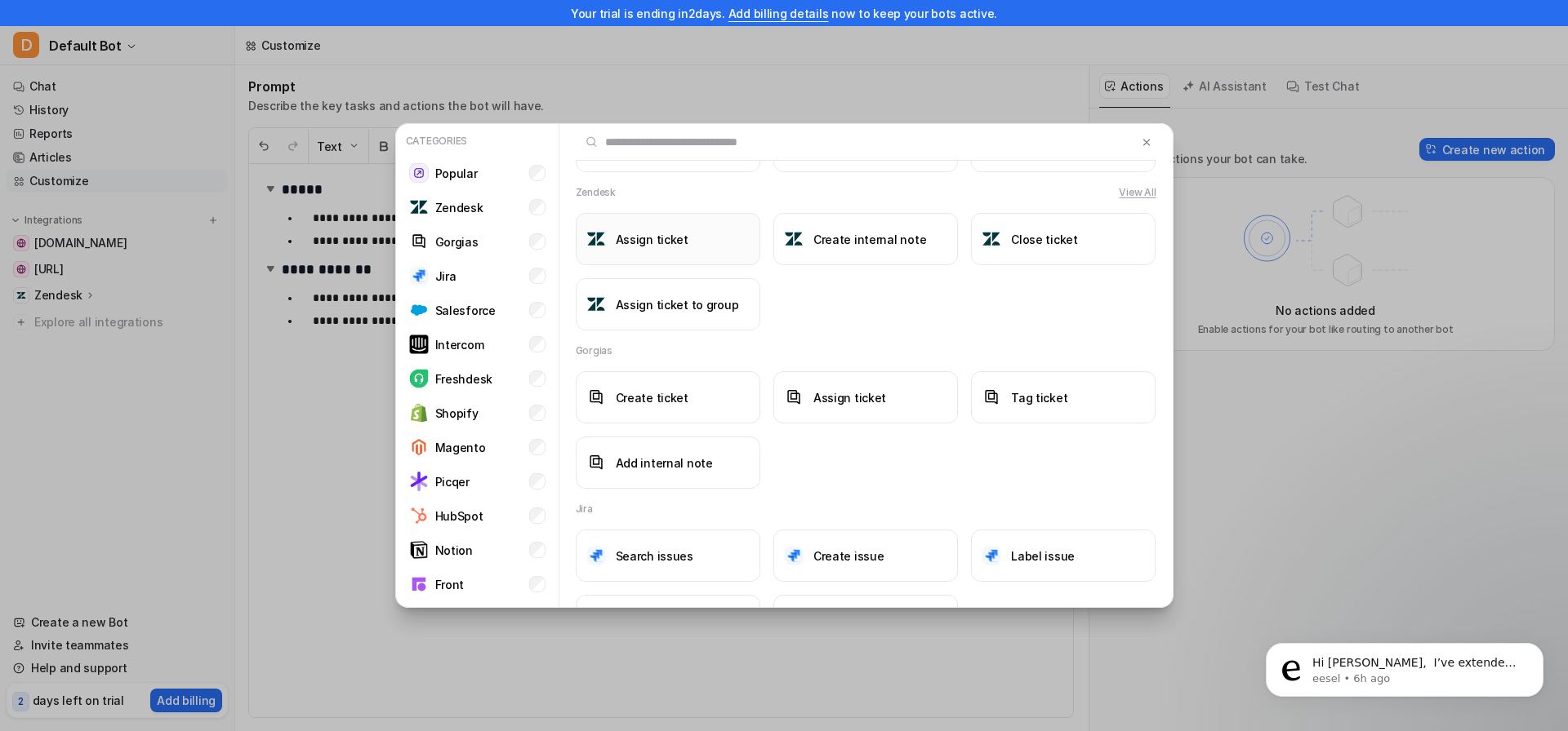
click at [690, 244] on button "Assign ticket" at bounding box center [668, 238] width 184 height 52
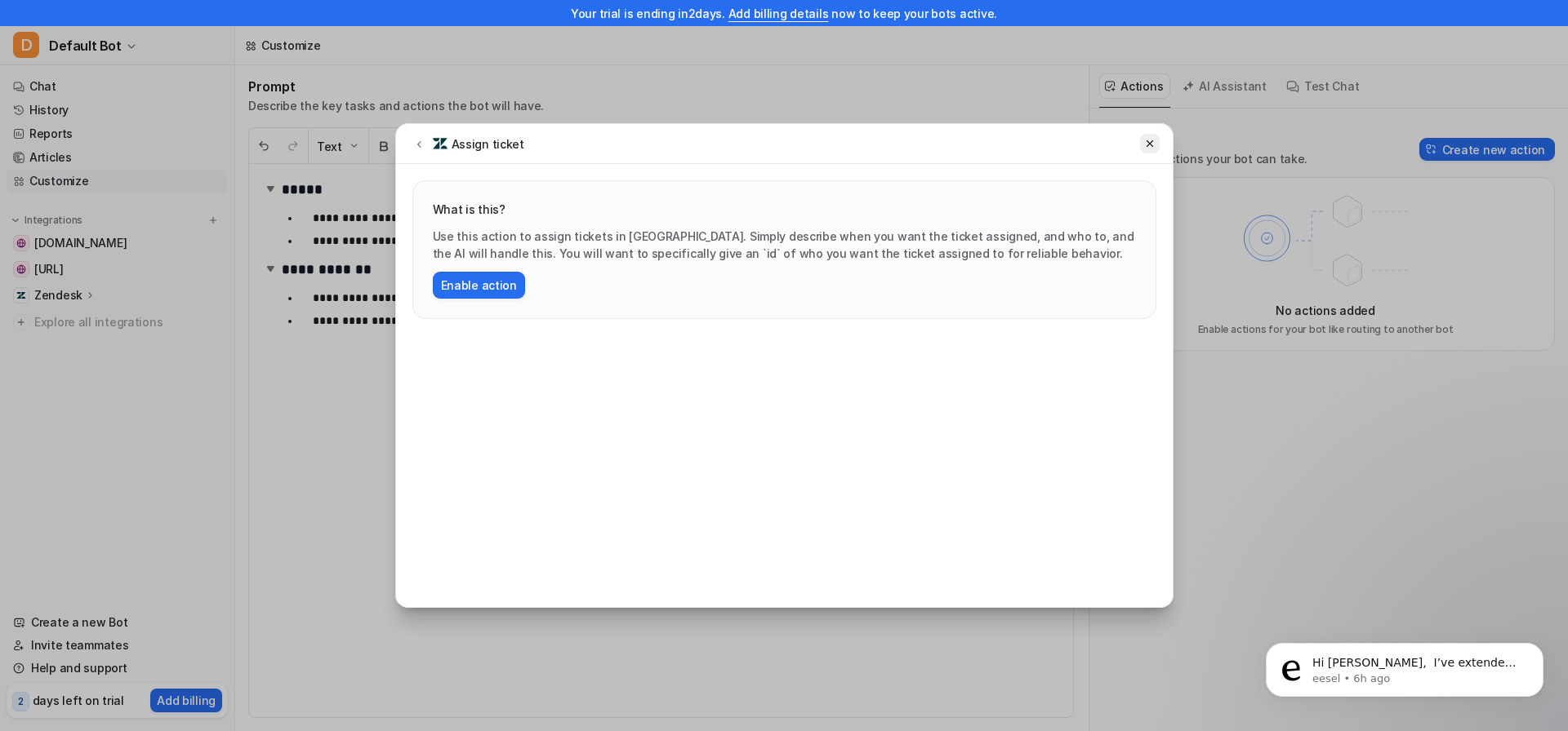
click at [1154, 140] on icon at bounding box center [1149, 143] width 11 height 11
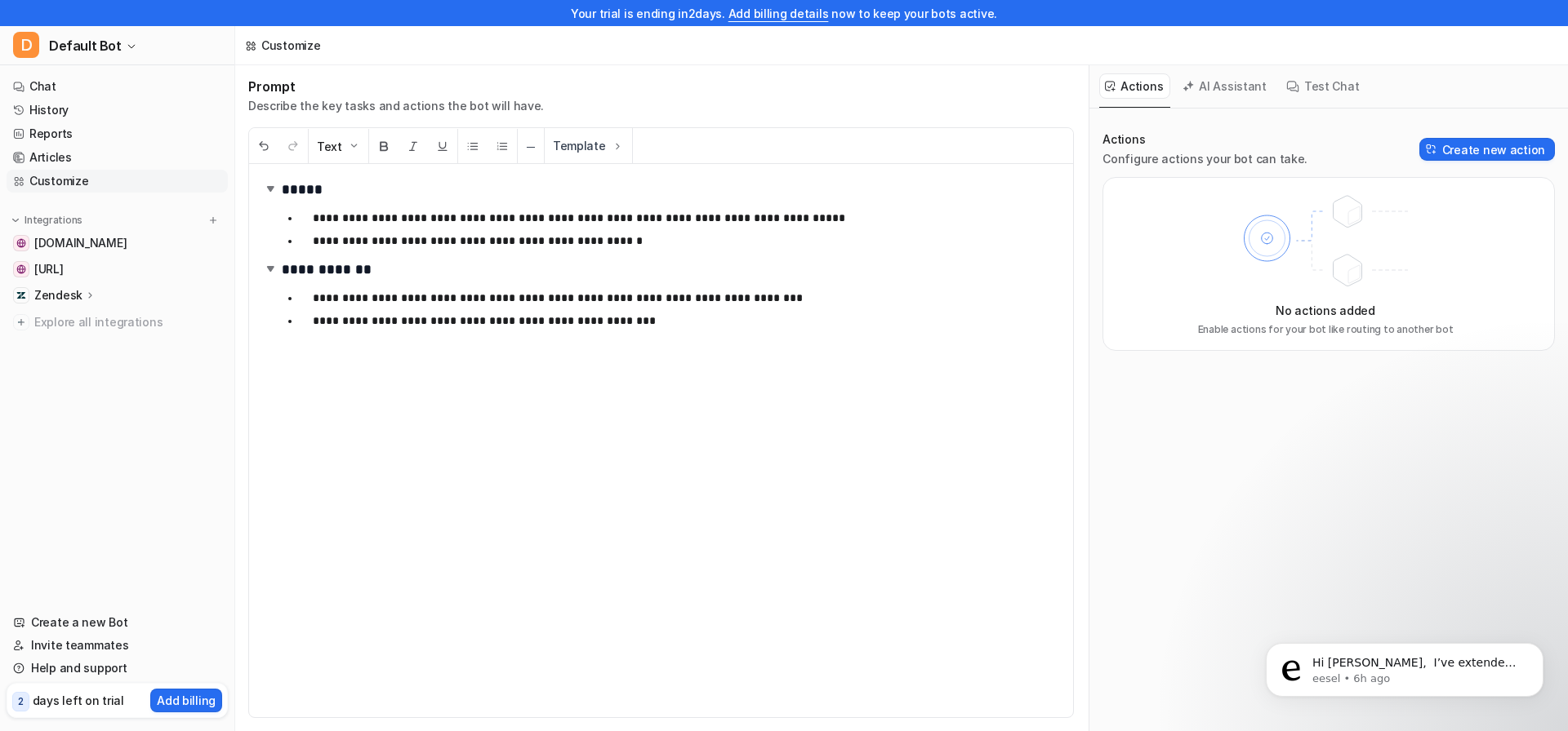
click at [947, 123] on div "**********" at bounding box center [661, 399] width 852 height 666
click at [150, 187] on link "Customize" at bounding box center [117, 181] width 221 height 23
click at [1521, 149] on button "Create new action" at bounding box center [1486, 149] width 136 height 23
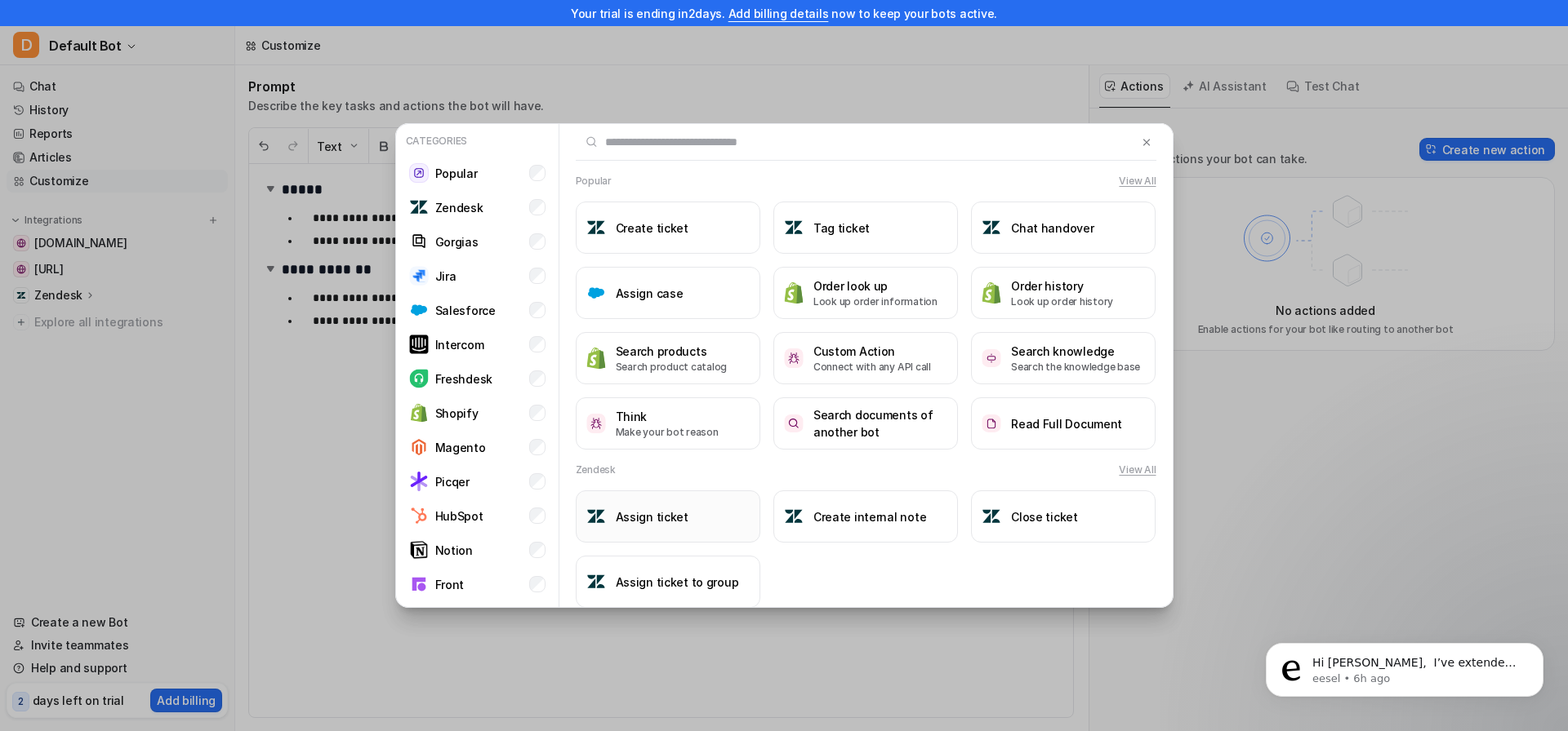
click at [647, 523] on h3 "Assign ticket" at bounding box center [652, 517] width 73 height 17
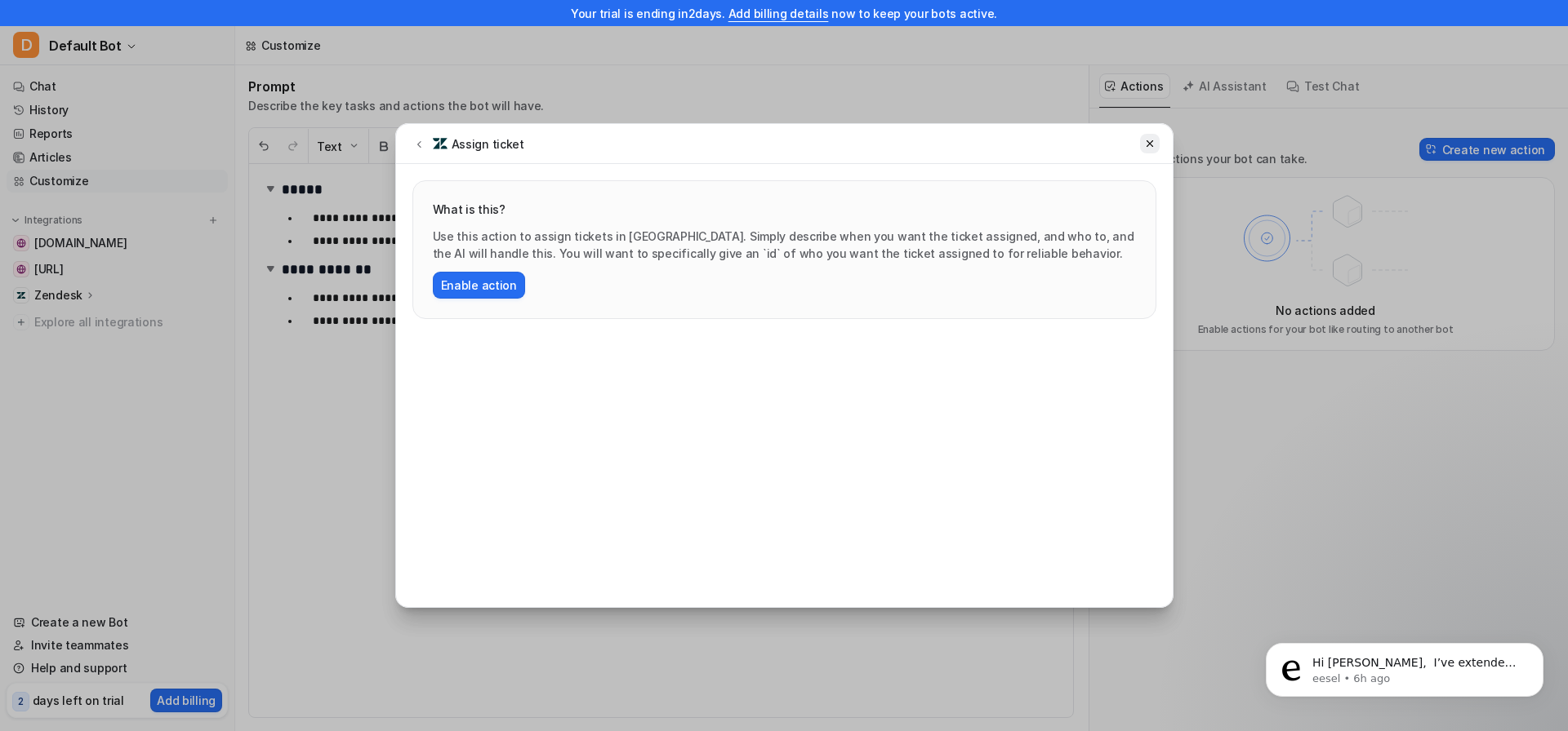
click at [1149, 140] on icon at bounding box center [1149, 143] width 11 height 11
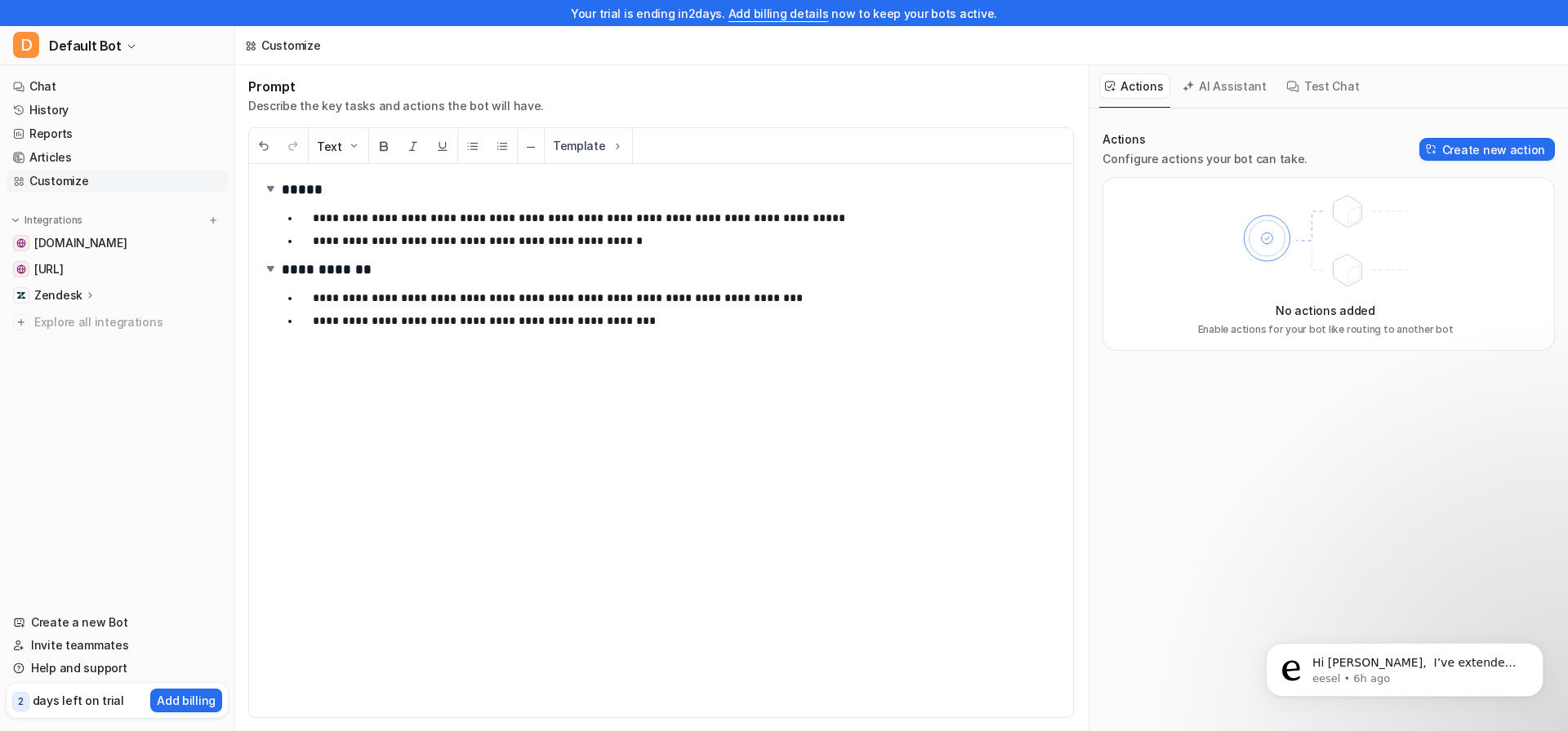
click at [50, 182] on link "Customize" at bounding box center [117, 181] width 221 height 23
click at [1150, 84] on button "Actions" at bounding box center [1134, 85] width 71 height 26
click at [1499, 152] on button "Create new action" at bounding box center [1486, 149] width 136 height 23
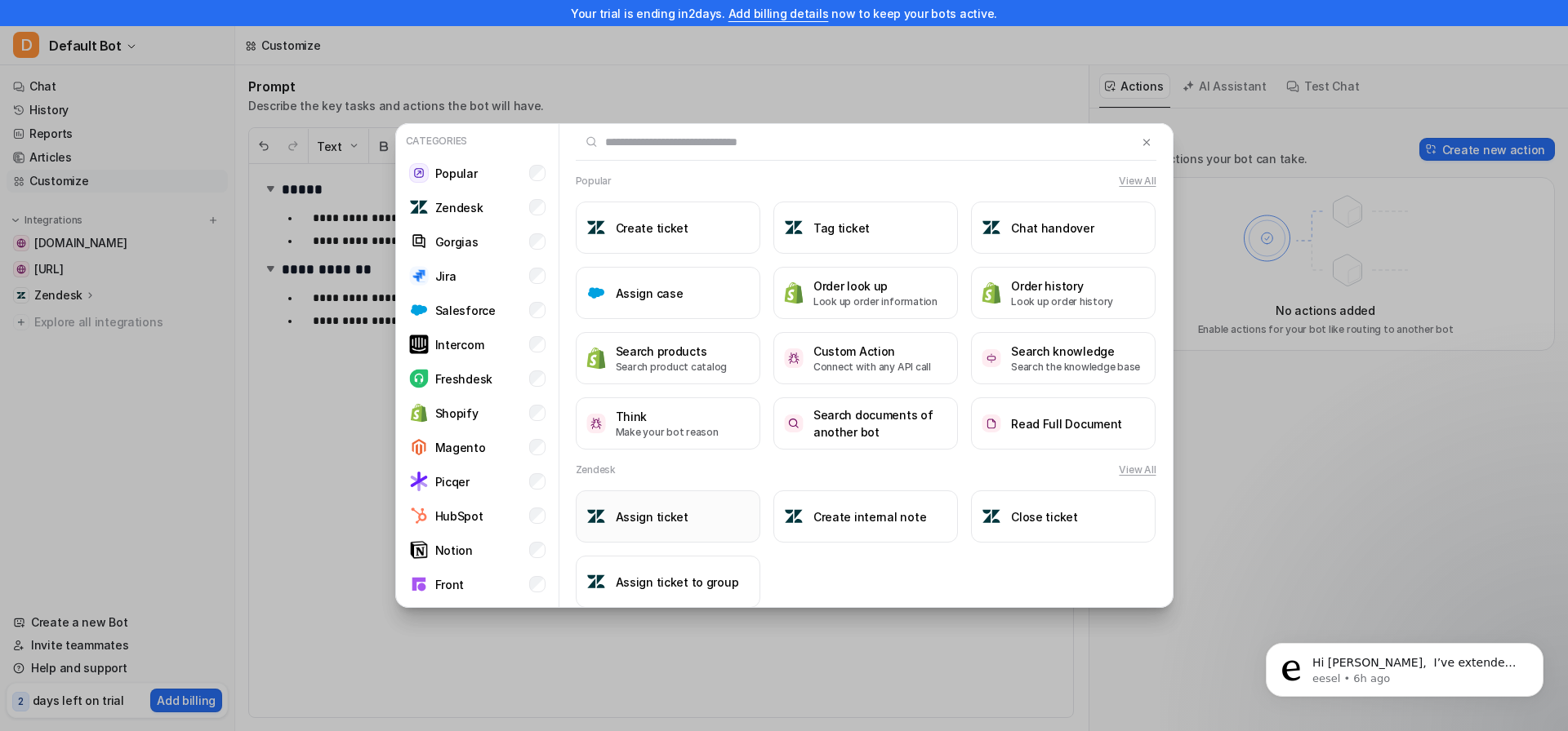
scroll to position [32, 0]
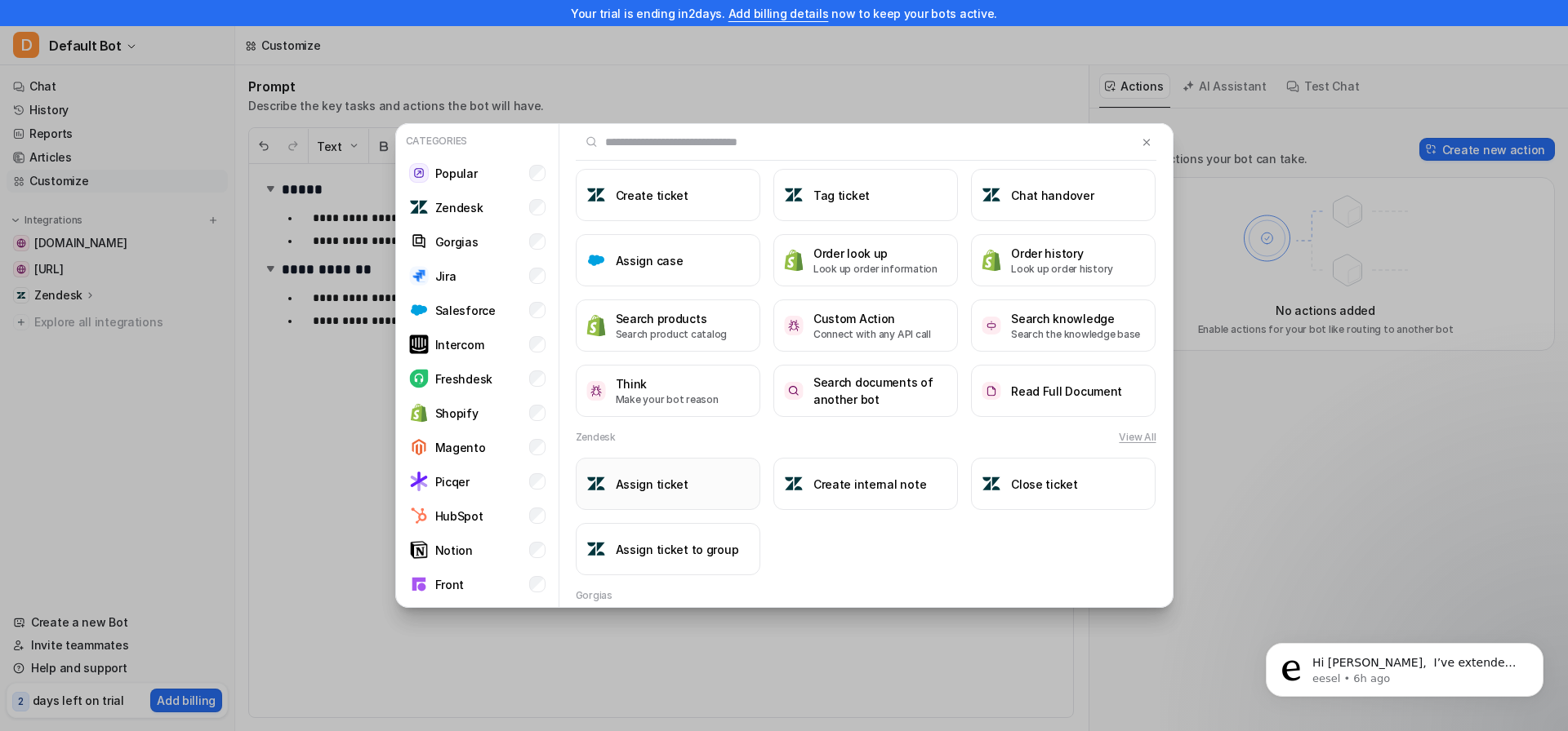
click at [644, 490] on h3 "Assign ticket" at bounding box center [652, 484] width 73 height 17
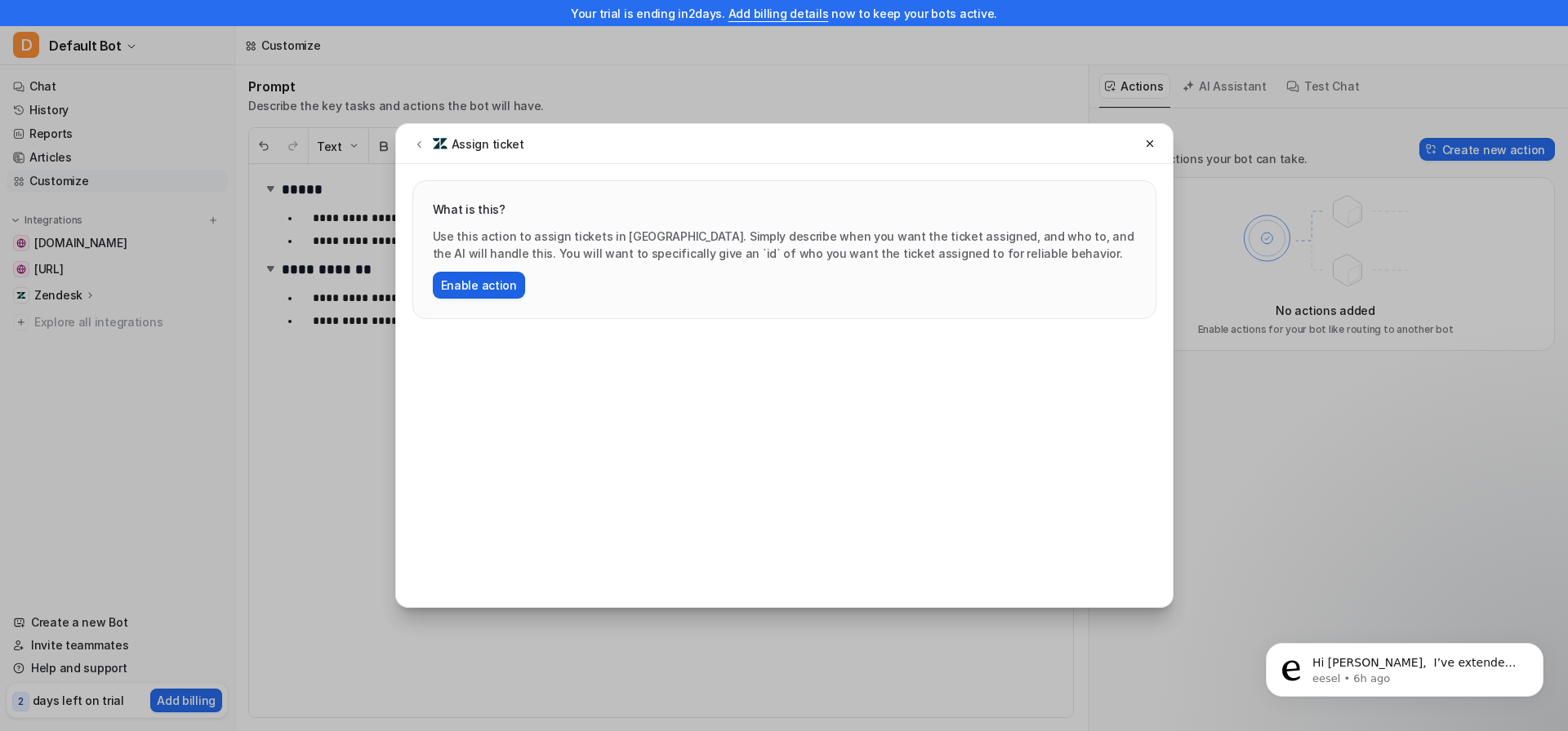
click at [463, 288] on button "Enable action" at bounding box center [479, 285] width 92 height 27
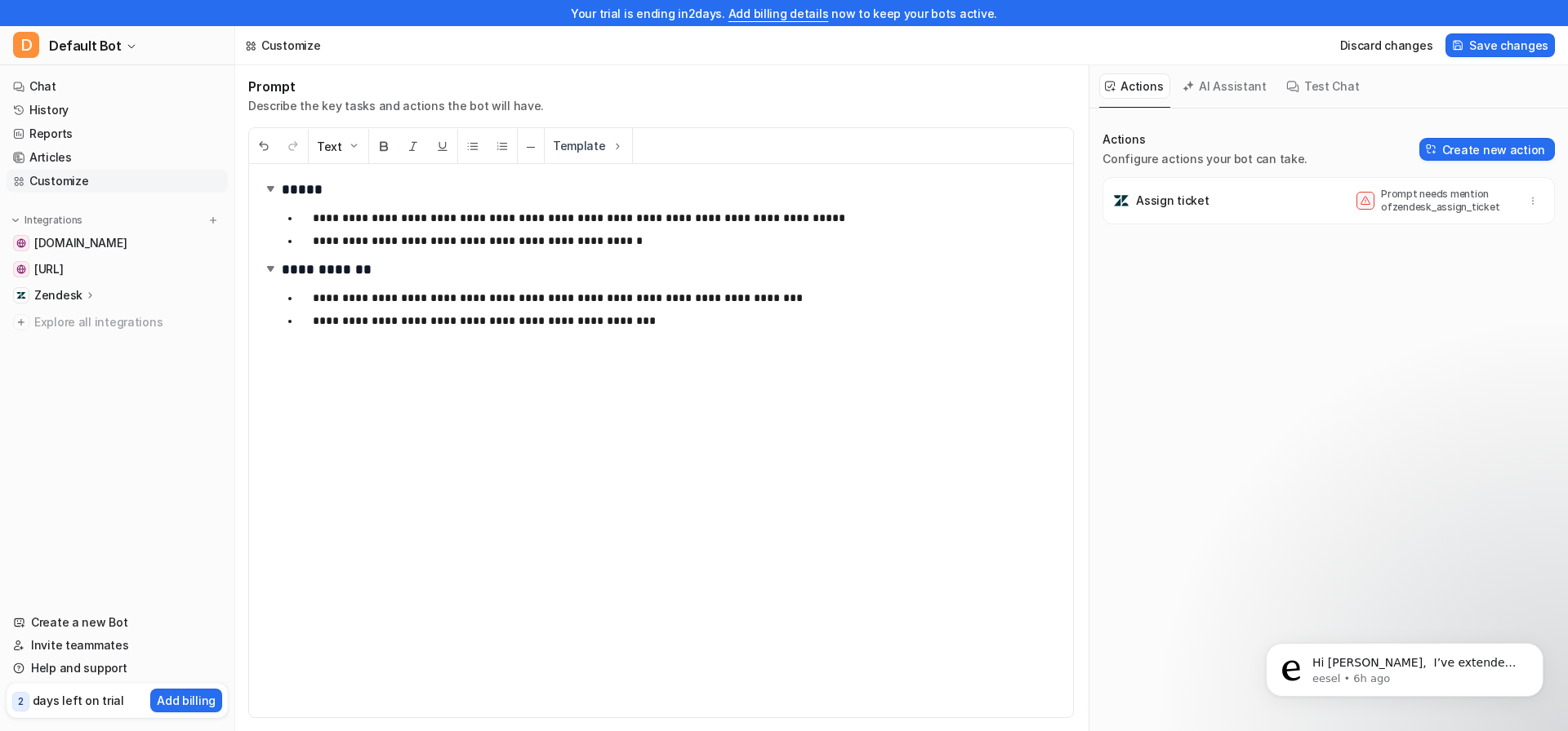
click at [1438, 195] on p "Prompt needs mention of zendesk_assign_ticket" at bounding box center [1446, 201] width 131 height 27
click at [1527, 203] on icon "button" at bounding box center [1533, 200] width 11 height 11
drag, startPoint x: 1226, startPoint y: 199, endPoint x: 1180, endPoint y: 201, distance: 46.0
click at [1225, 199] on div "Assign ticket Prompt needs mention of zendesk_assign_ticket [GEOGRAPHIC_DATA]" at bounding box center [1328, 200] width 438 height 32
click at [1121, 202] on img at bounding box center [1121, 200] width 16 height 16
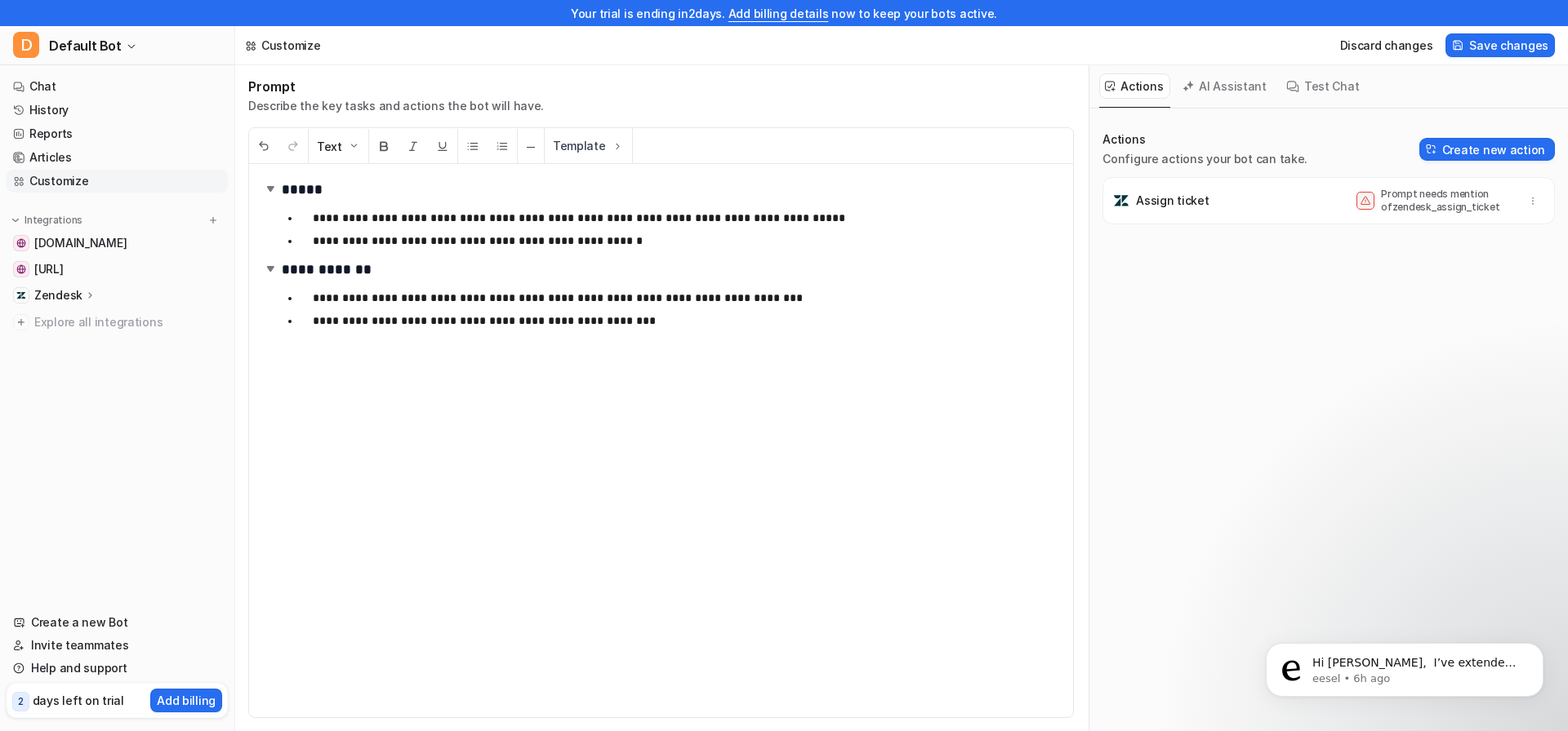
click at [1121, 202] on img at bounding box center [1121, 200] width 16 height 16
click at [1202, 90] on button "AI Assistant" at bounding box center [1225, 85] width 97 height 26
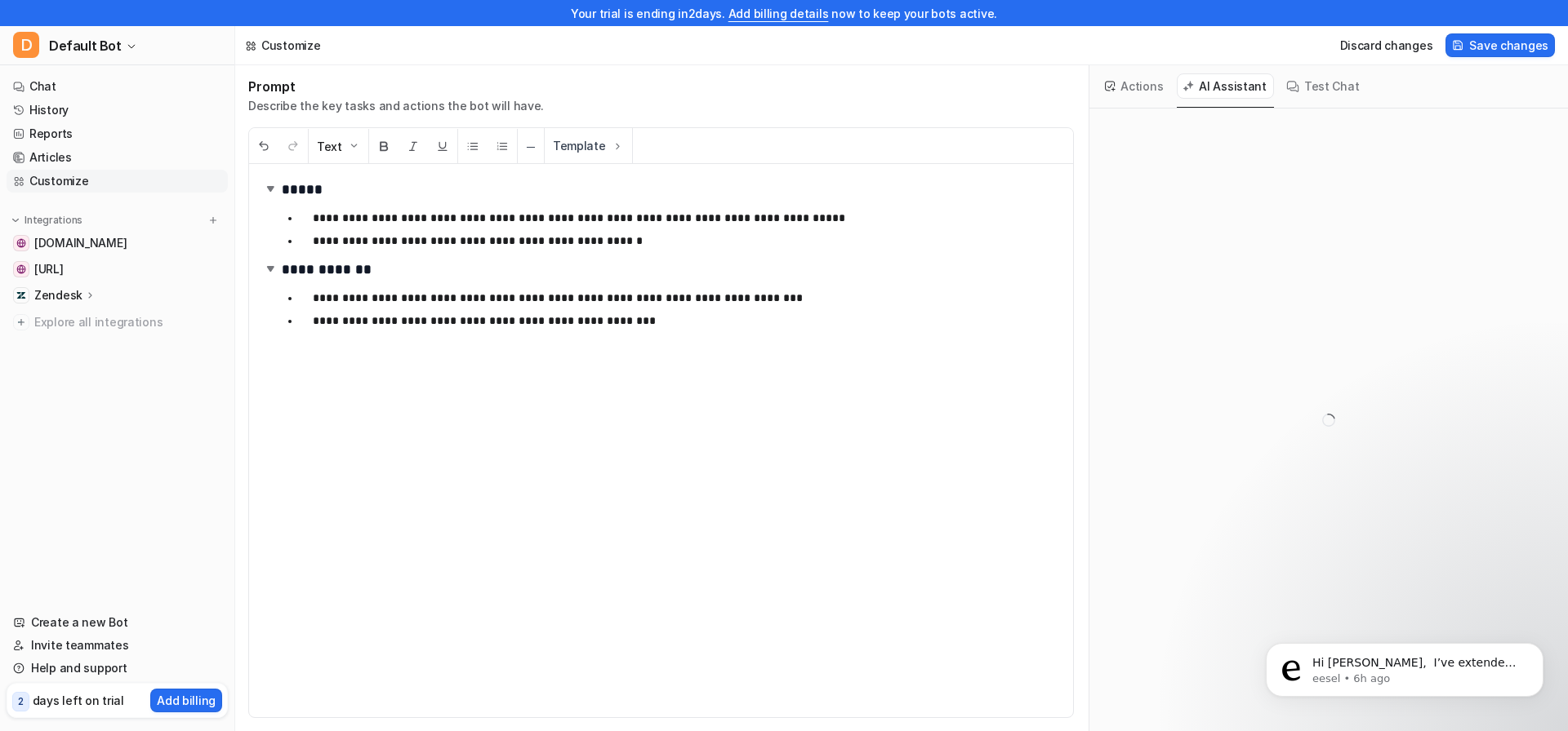
click at [1126, 85] on button "Actions" at bounding box center [1134, 85] width 71 height 26
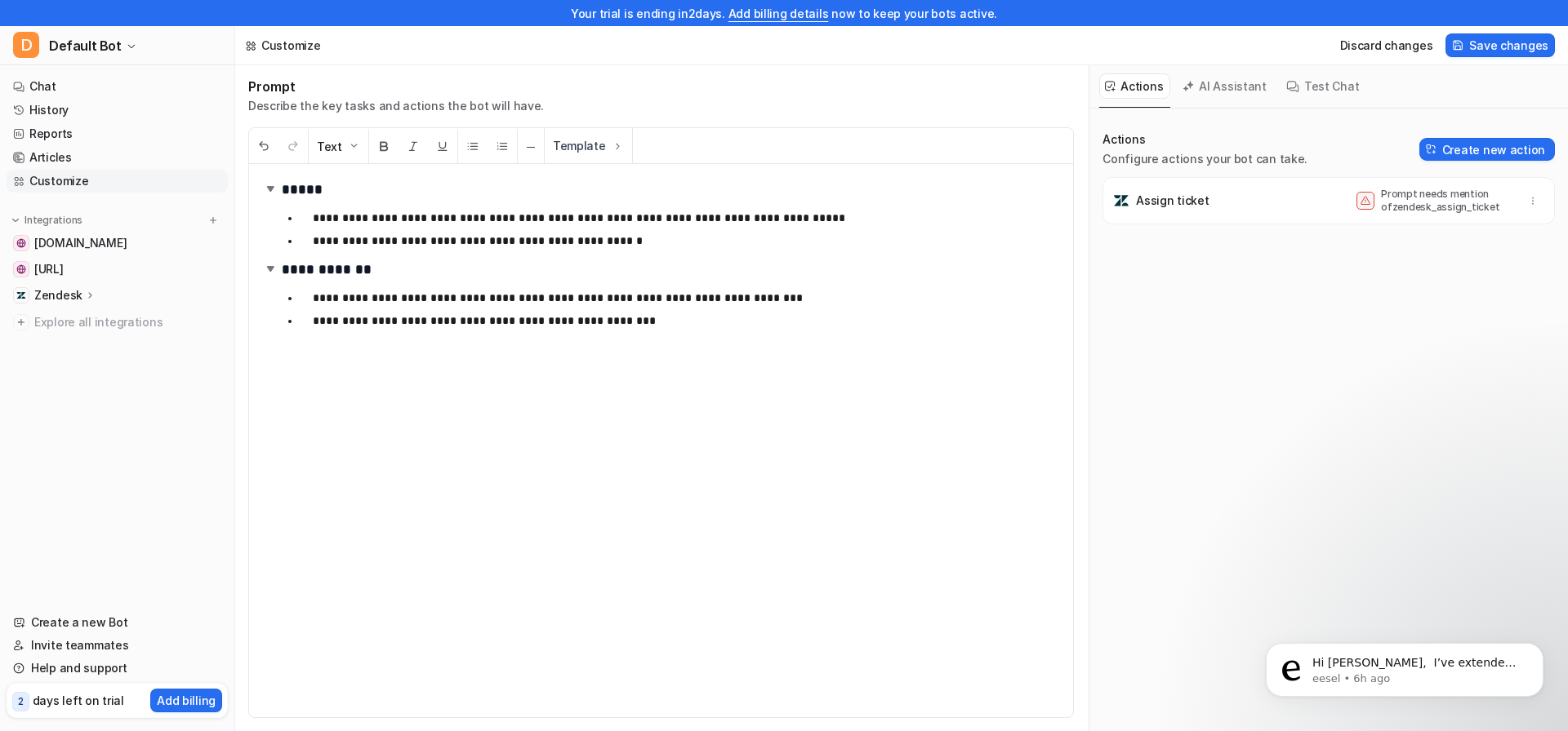
click at [1229, 211] on div "Assign ticket Prompt needs mention of zendesk_assign_ticket" at bounding box center [1328, 200] width 438 height 32
drag, startPoint x: 1317, startPoint y: 205, endPoint x: 1255, endPoint y: 212, distance: 62.4
click at [1183, 208] on div "Assign ticket Prompt needs mention of zendesk_assign_ticket" at bounding box center [1328, 200] width 438 height 32
click at [1502, 210] on div "Prompt needs mention of zendesk_assign_ticket" at bounding box center [1450, 201] width 188 height 27
drag, startPoint x: 1489, startPoint y: 205, endPoint x: 1357, endPoint y: 189, distance: 133.0
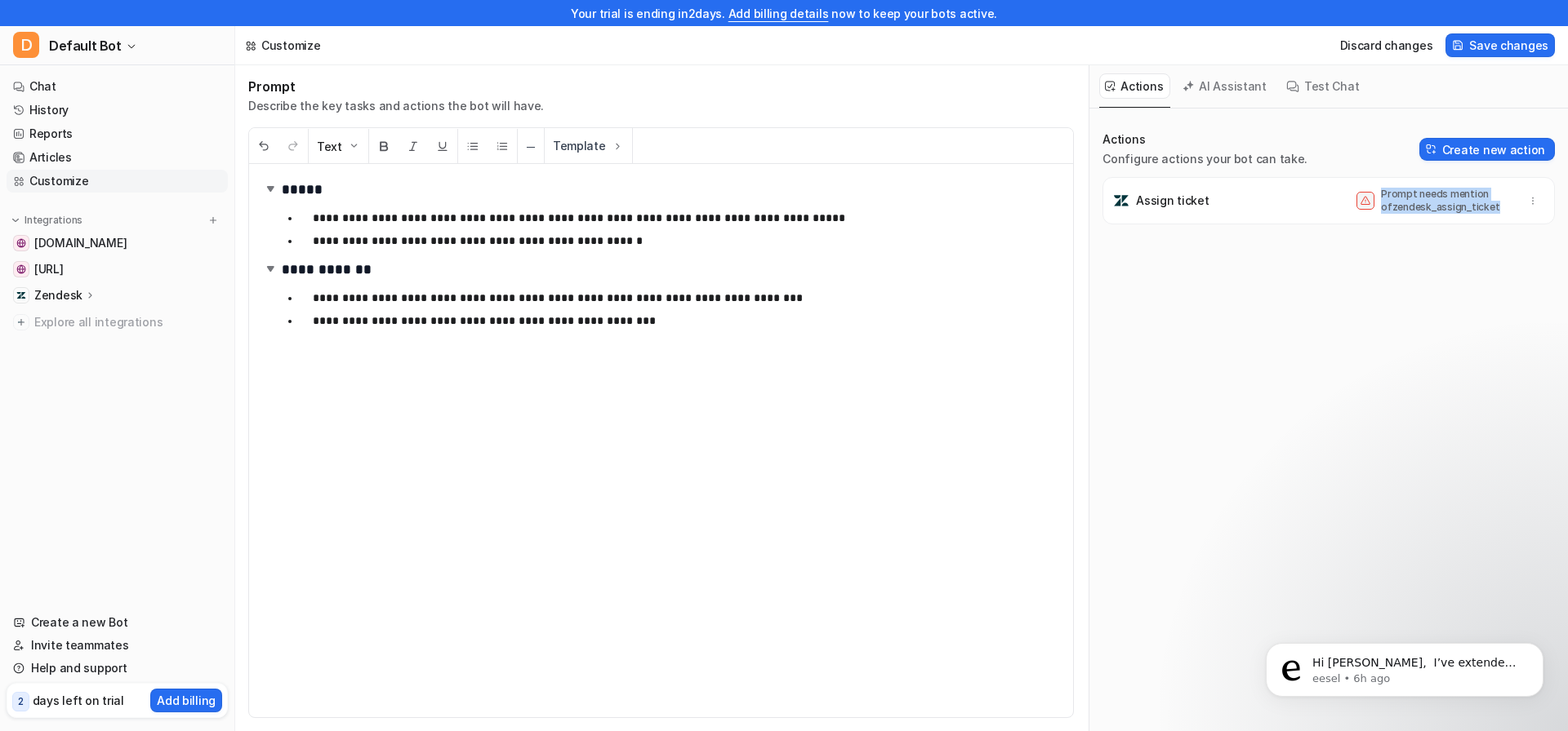
click at [1357, 189] on div "Prompt needs mention of zendesk_assign_ticket" at bounding box center [1433, 201] width 155 height 27
click at [1360, 198] on icon at bounding box center [1365, 200] width 9 height 9
click at [1360, 205] on icon at bounding box center [1365, 200] width 9 height 9
click at [1527, 197] on icon "button" at bounding box center [1533, 200] width 11 height 11
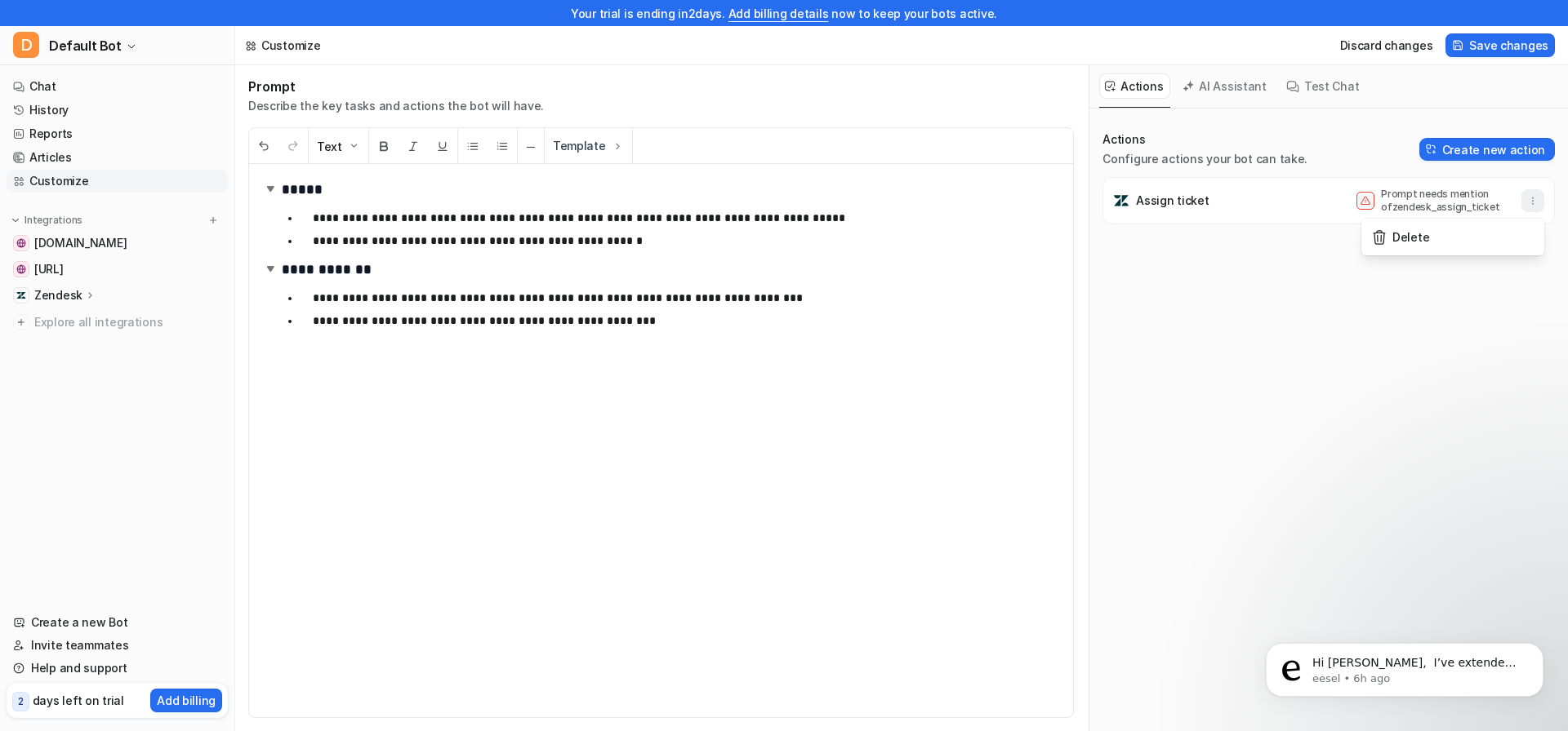
click at [1527, 197] on icon "button" at bounding box center [1533, 200] width 11 height 11
click at [1303, 84] on button "Test Chat" at bounding box center [1323, 85] width 85 height 26
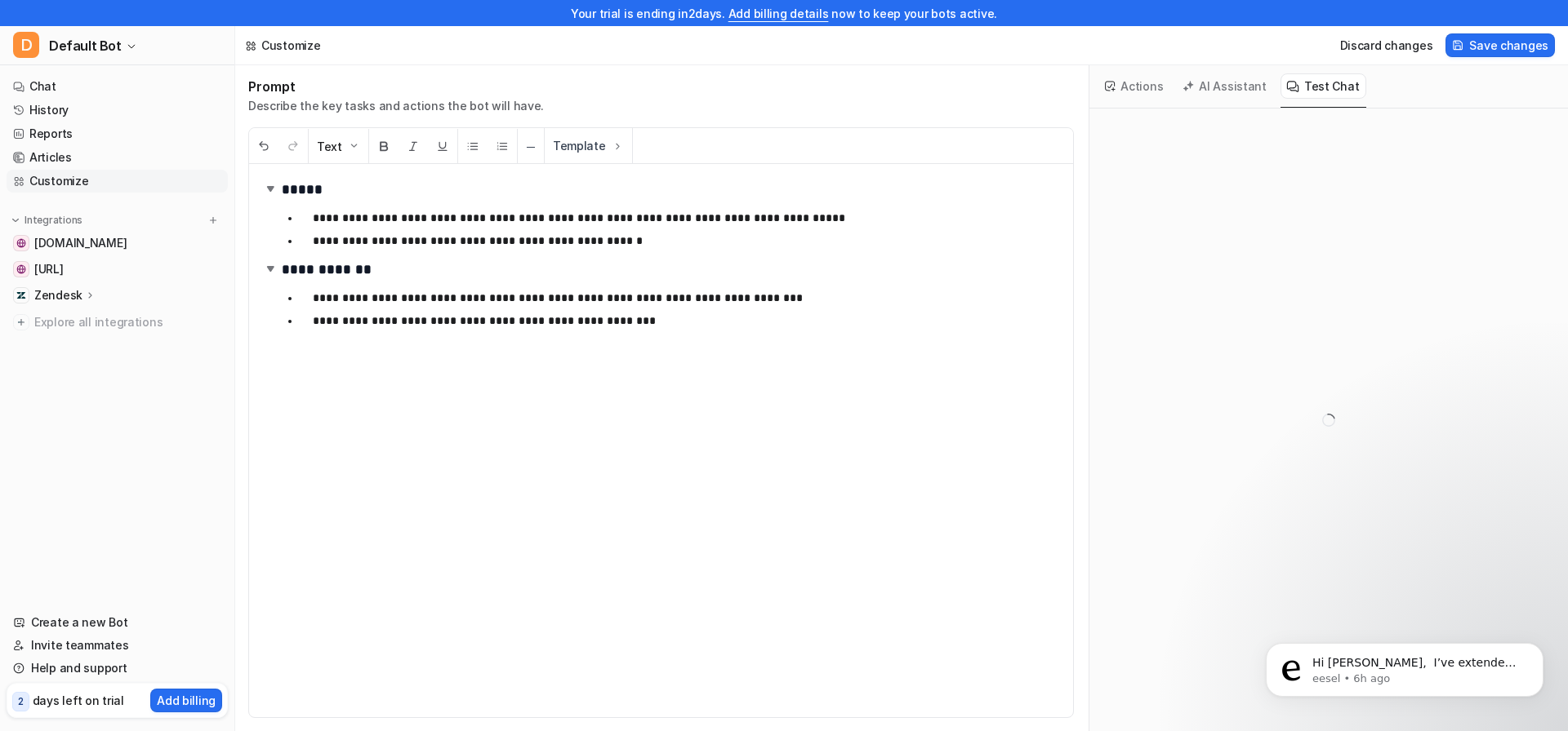
click at [1206, 81] on button "AI Assistant" at bounding box center [1225, 85] width 97 height 26
click at [1121, 91] on button "Actions" at bounding box center [1134, 85] width 71 height 26
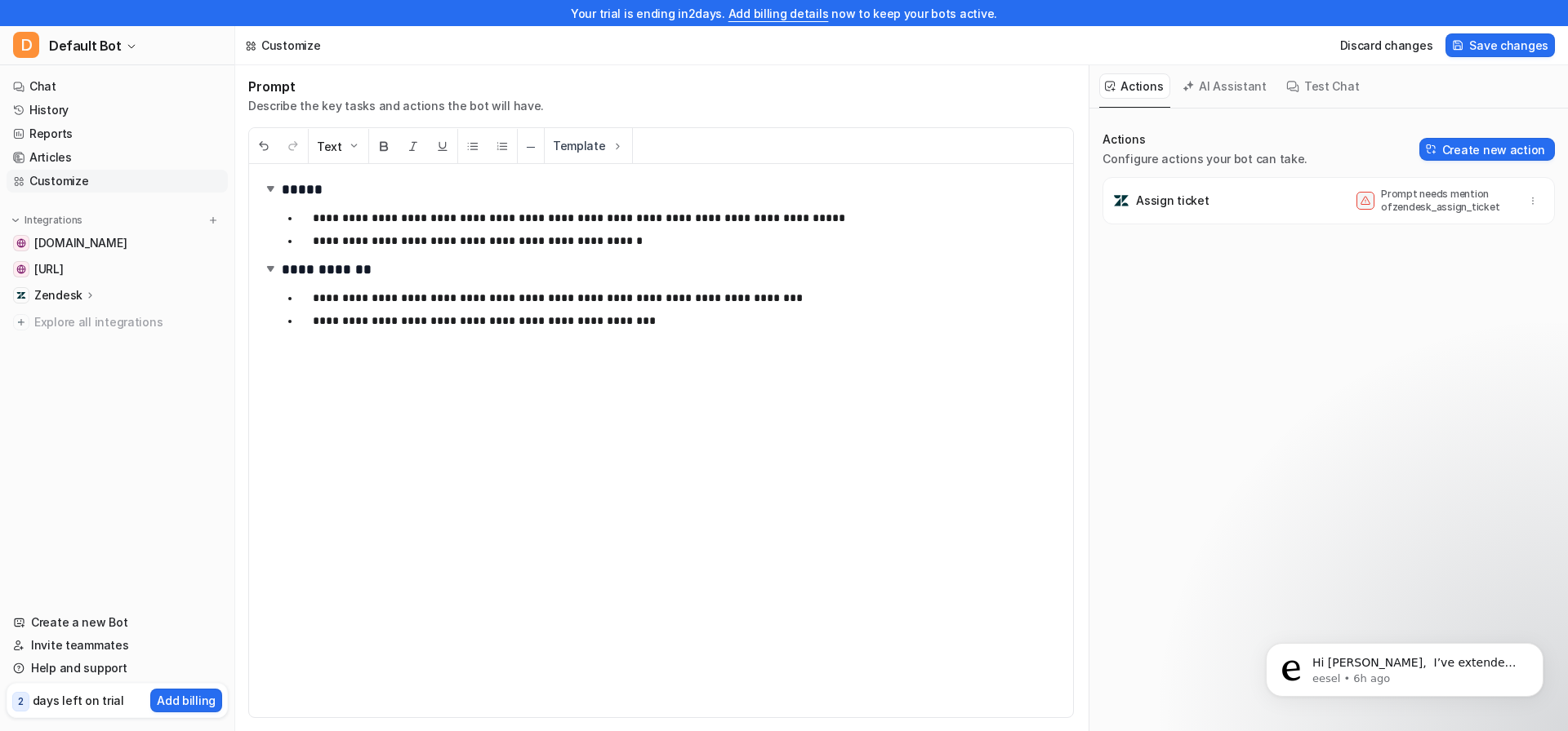
drag, startPoint x: 1383, startPoint y: 242, endPoint x: 1202, endPoint y: 208, distance: 184.2
click at [1381, 241] on div "Assign ticket Prompt needs mention of zendesk_assign_ticket" at bounding box center [1329, 243] width 452 height 131
drag, startPoint x: 1181, startPoint y: 199, endPoint x: 1267, endPoint y: 225, distance: 89.8
click at [1192, 232] on div "Assign ticket Prompt needs mention of zendesk_assign_ticket" at bounding box center [1329, 243] width 452 height 131
click at [1527, 200] on button "button" at bounding box center [1533, 200] width 23 height 23
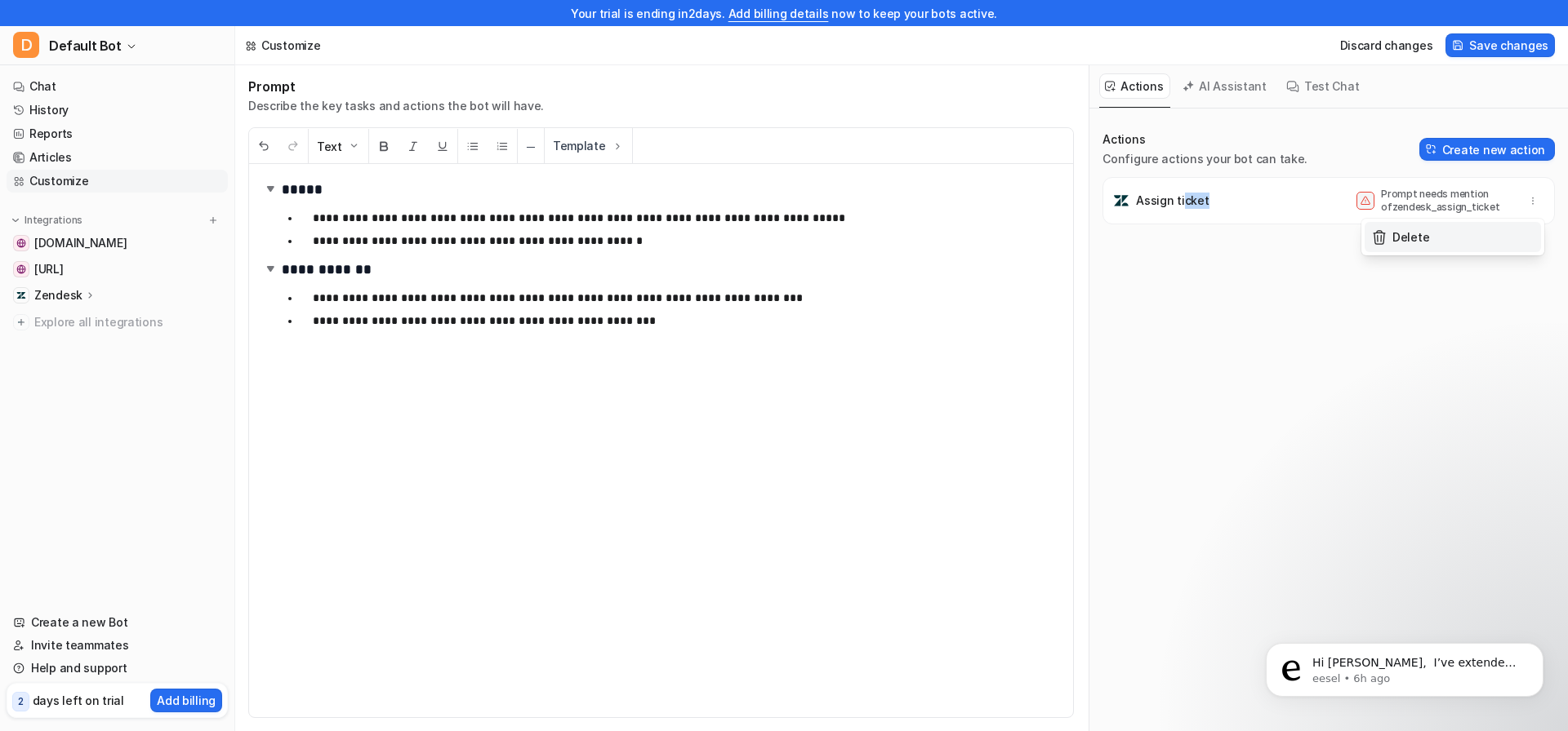
click at [1447, 237] on button "Delete" at bounding box center [1453, 237] width 177 height 30
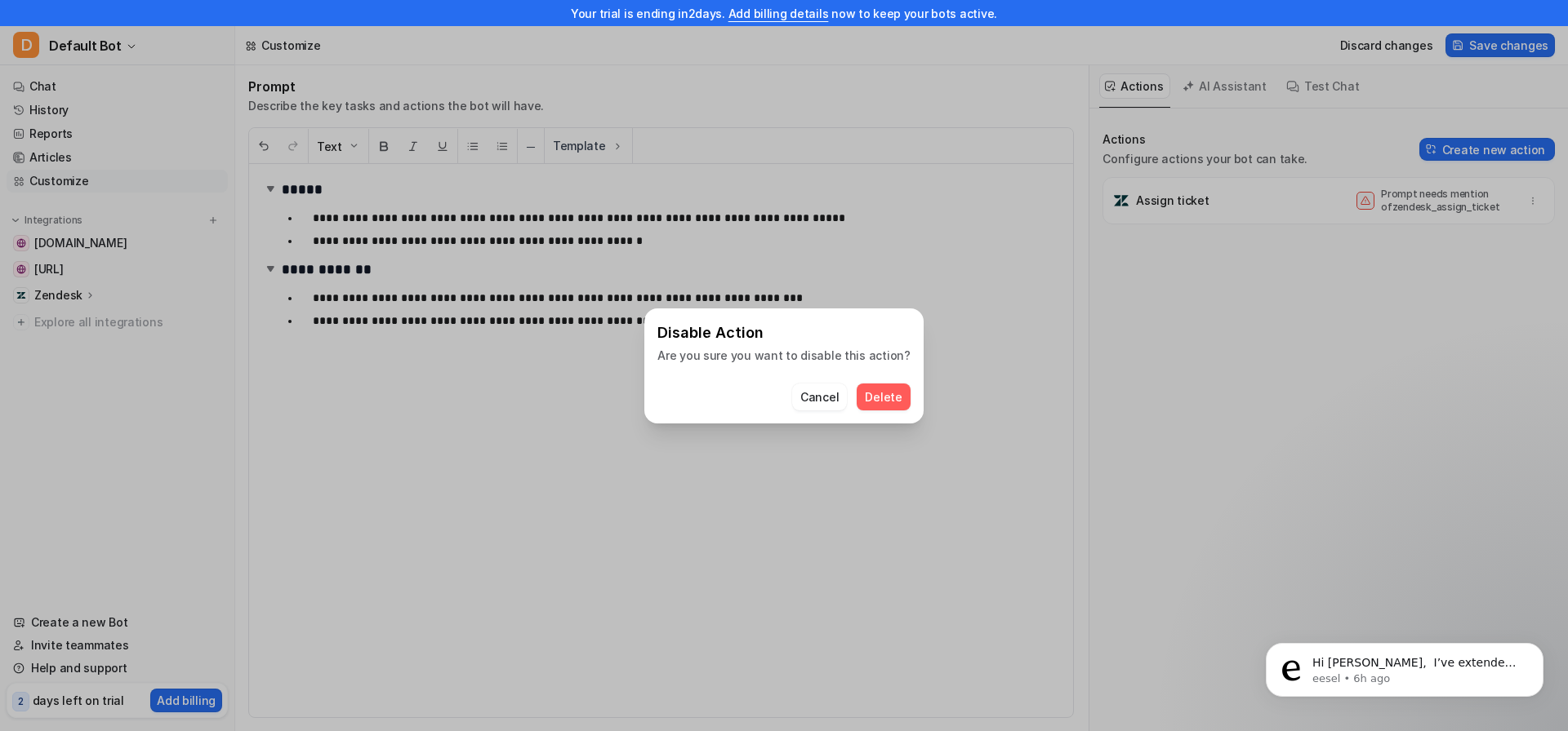
click at [895, 394] on button "Delete" at bounding box center [883, 397] width 53 height 27
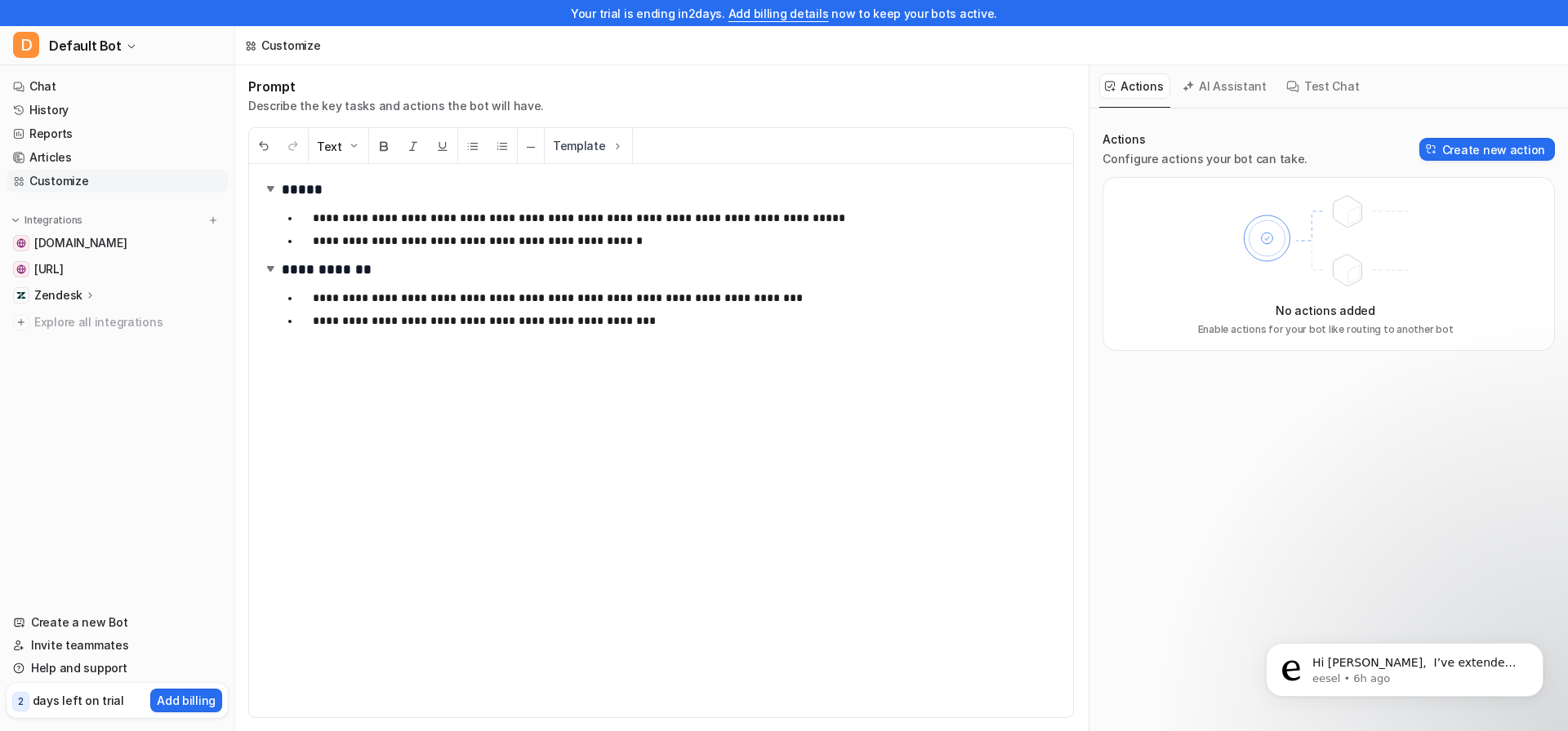
click at [1336, 86] on button "Test Chat" at bounding box center [1323, 85] width 85 height 26
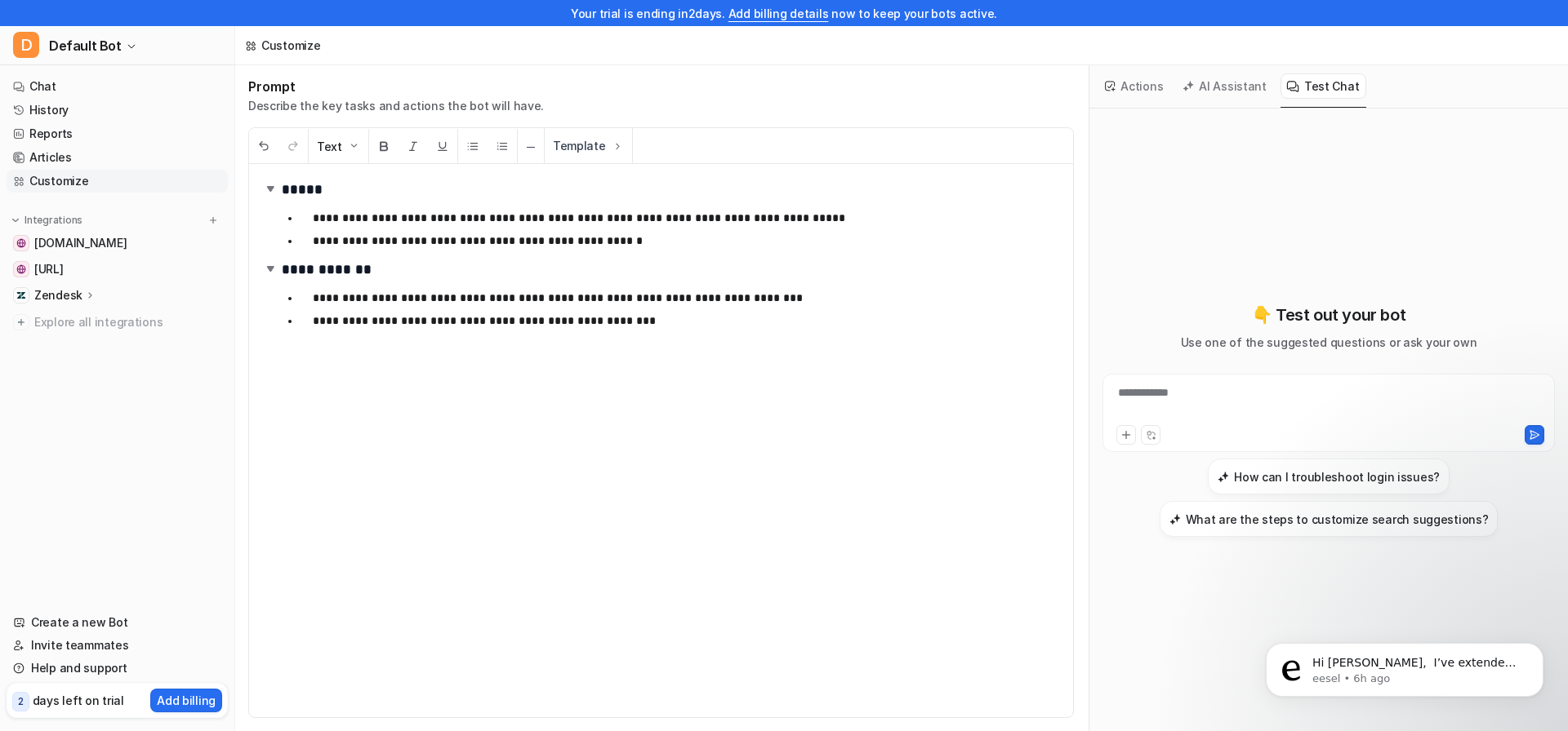
click at [1212, 90] on button "AI Assistant" at bounding box center [1225, 85] width 97 height 26
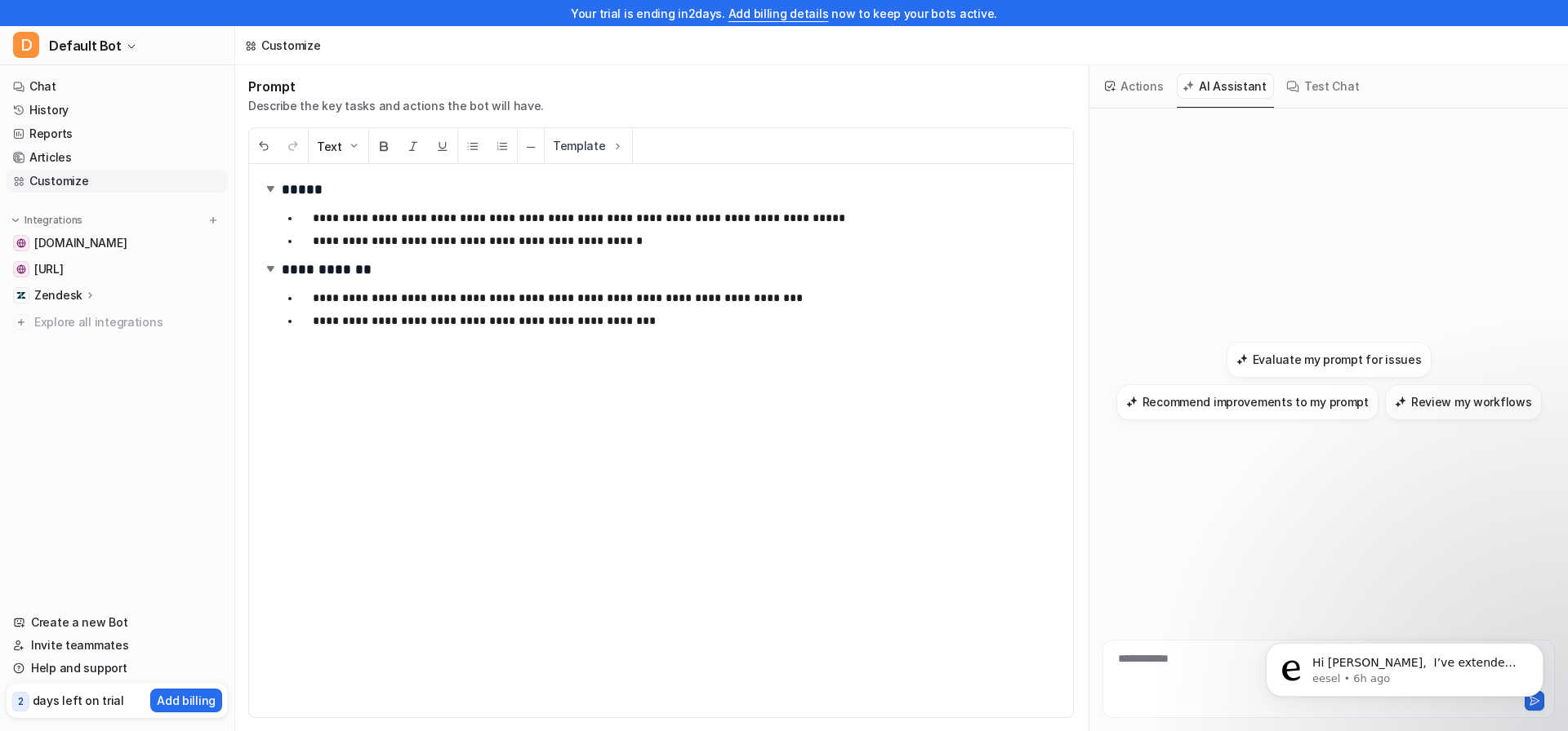
click at [1128, 84] on button "Actions" at bounding box center [1134, 85] width 71 height 26
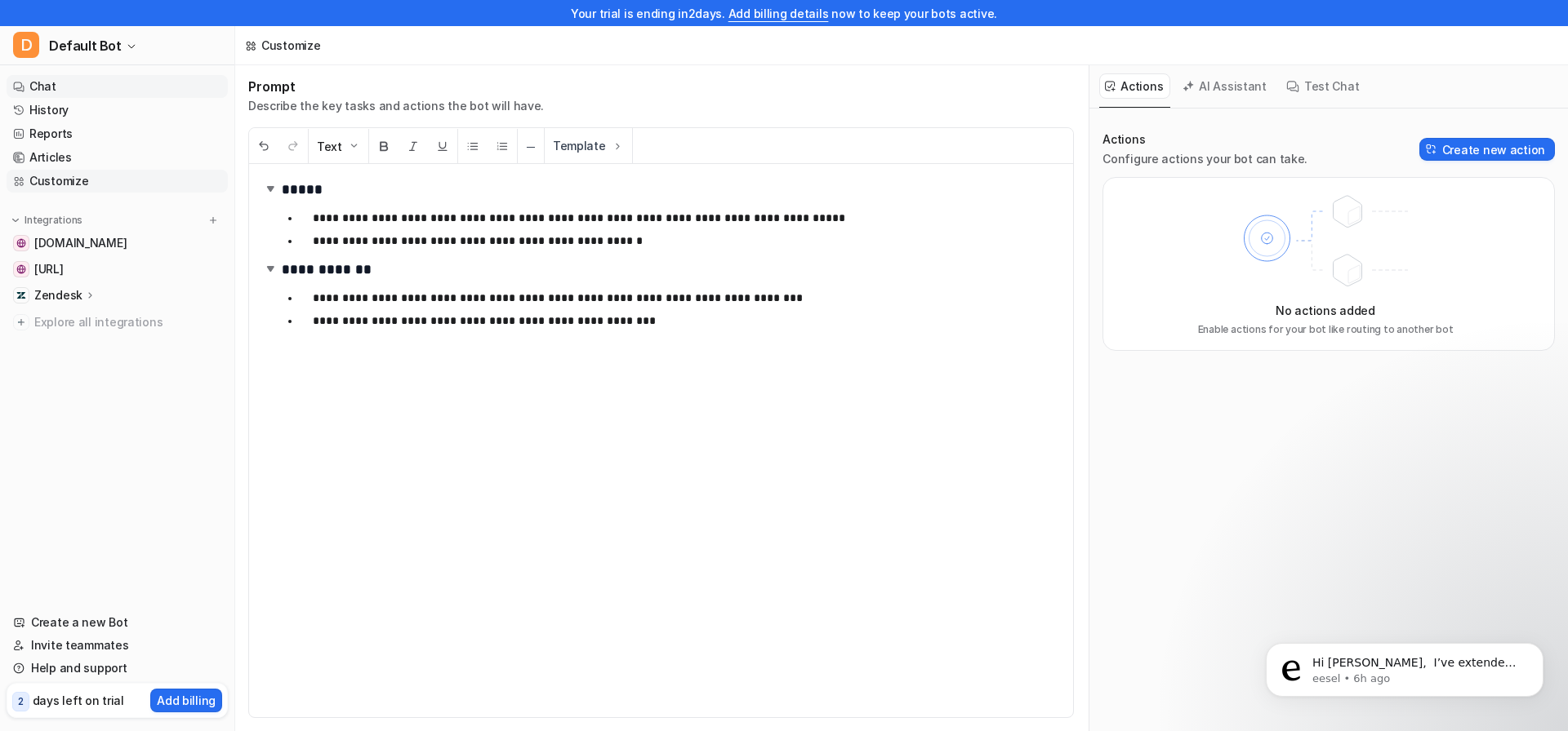
click at [71, 85] on link "Chat" at bounding box center [117, 86] width 221 height 23
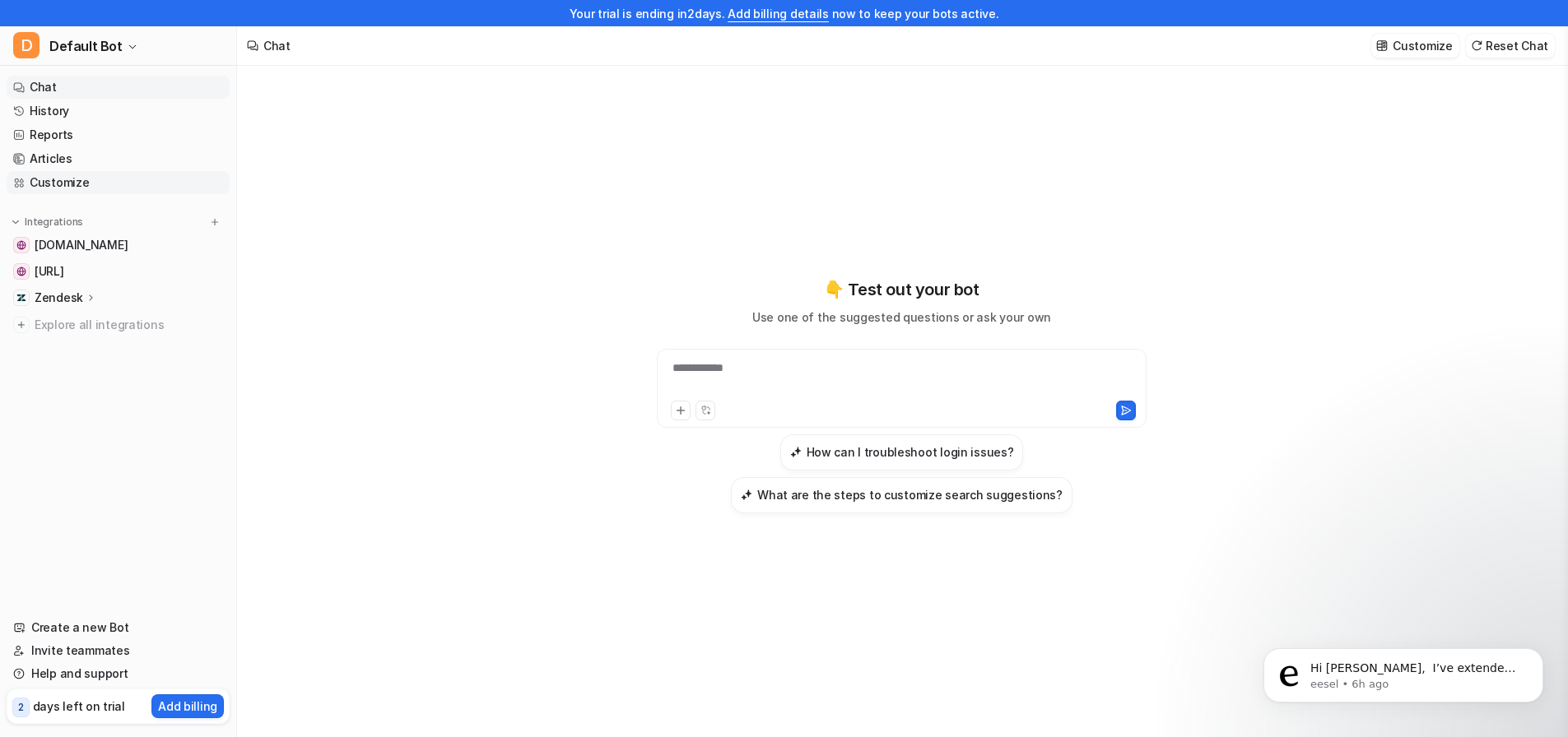
click at [62, 185] on link "Customize" at bounding box center [118, 183] width 223 height 23
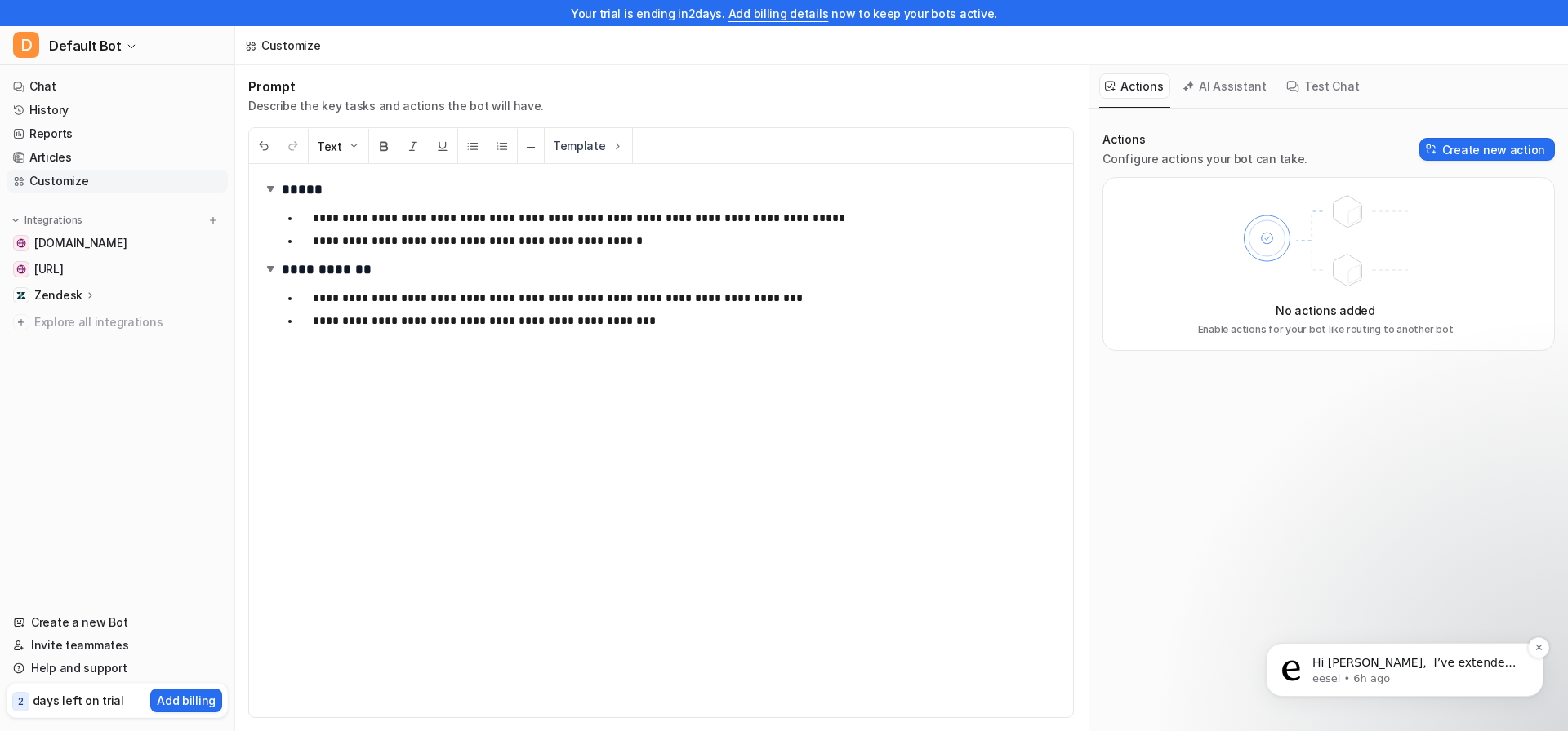
click at [1404, 655] on div "Hi [PERSON_NAME], ​ I’ve extended your trial for an additional 3 days, allowing…" at bounding box center [1404, 670] width 254 height 32
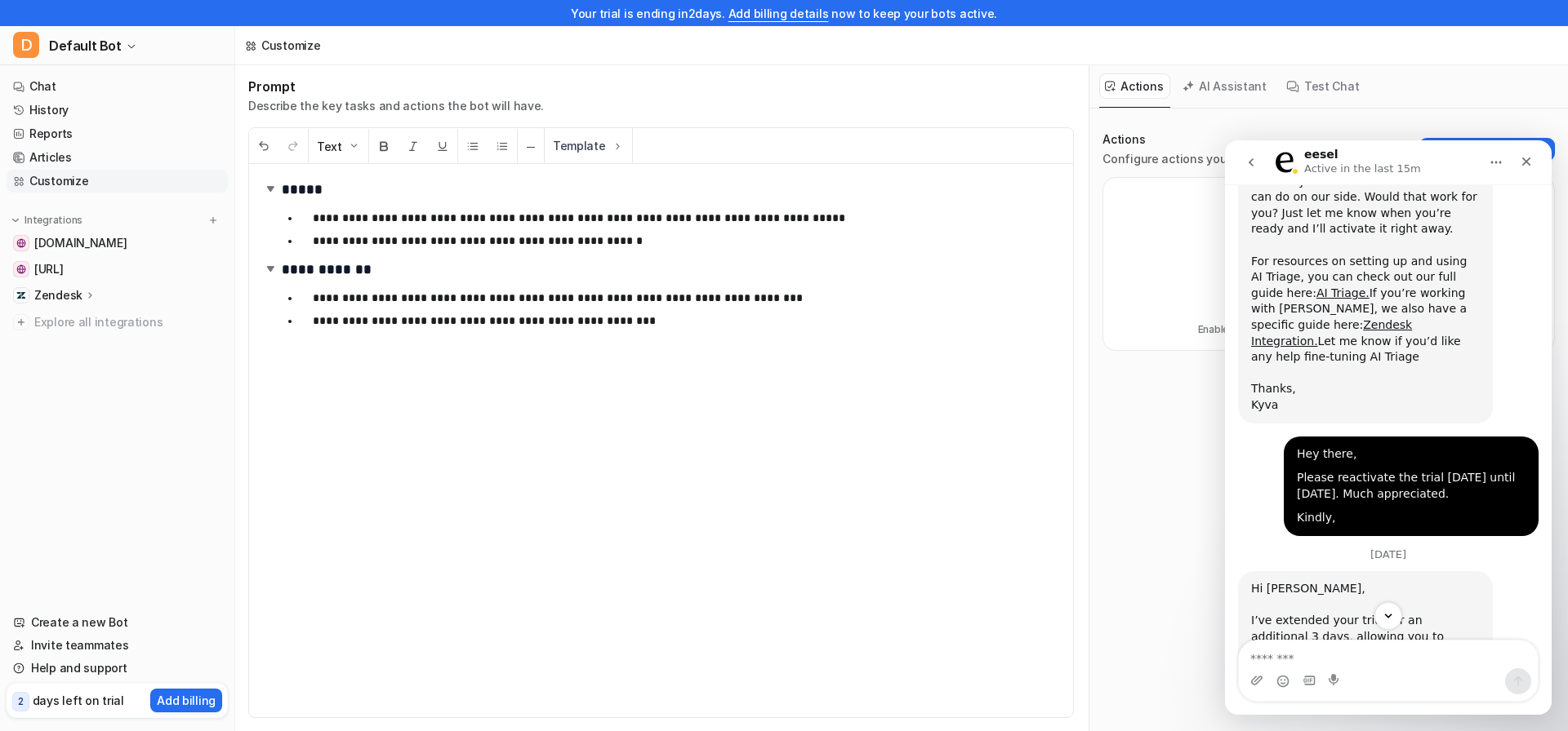
scroll to position [658, 0]
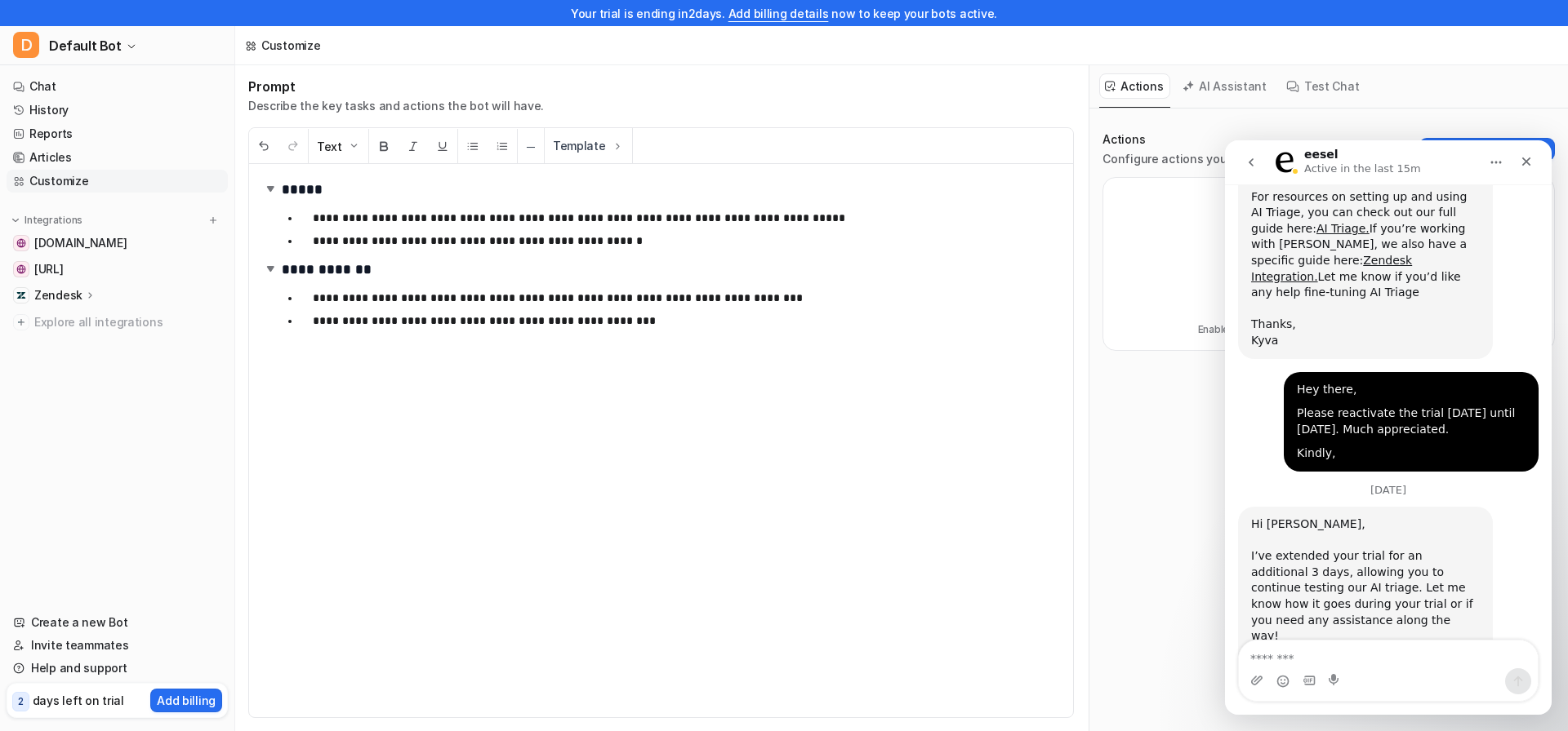
click at [1256, 167] on icon "go back" at bounding box center [1251, 162] width 13 height 13
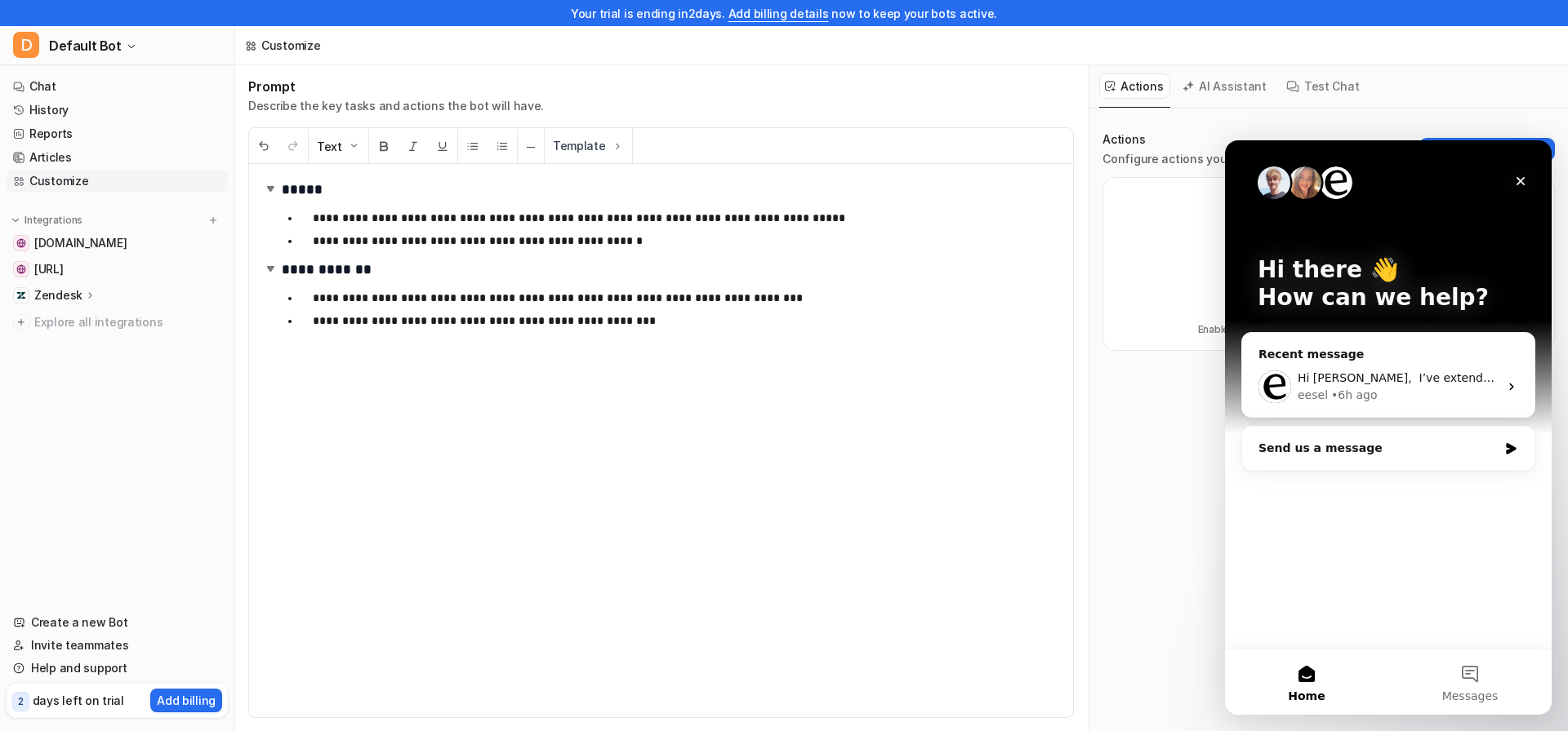
click at [1523, 180] on icon "Close" at bounding box center [1521, 181] width 13 height 13
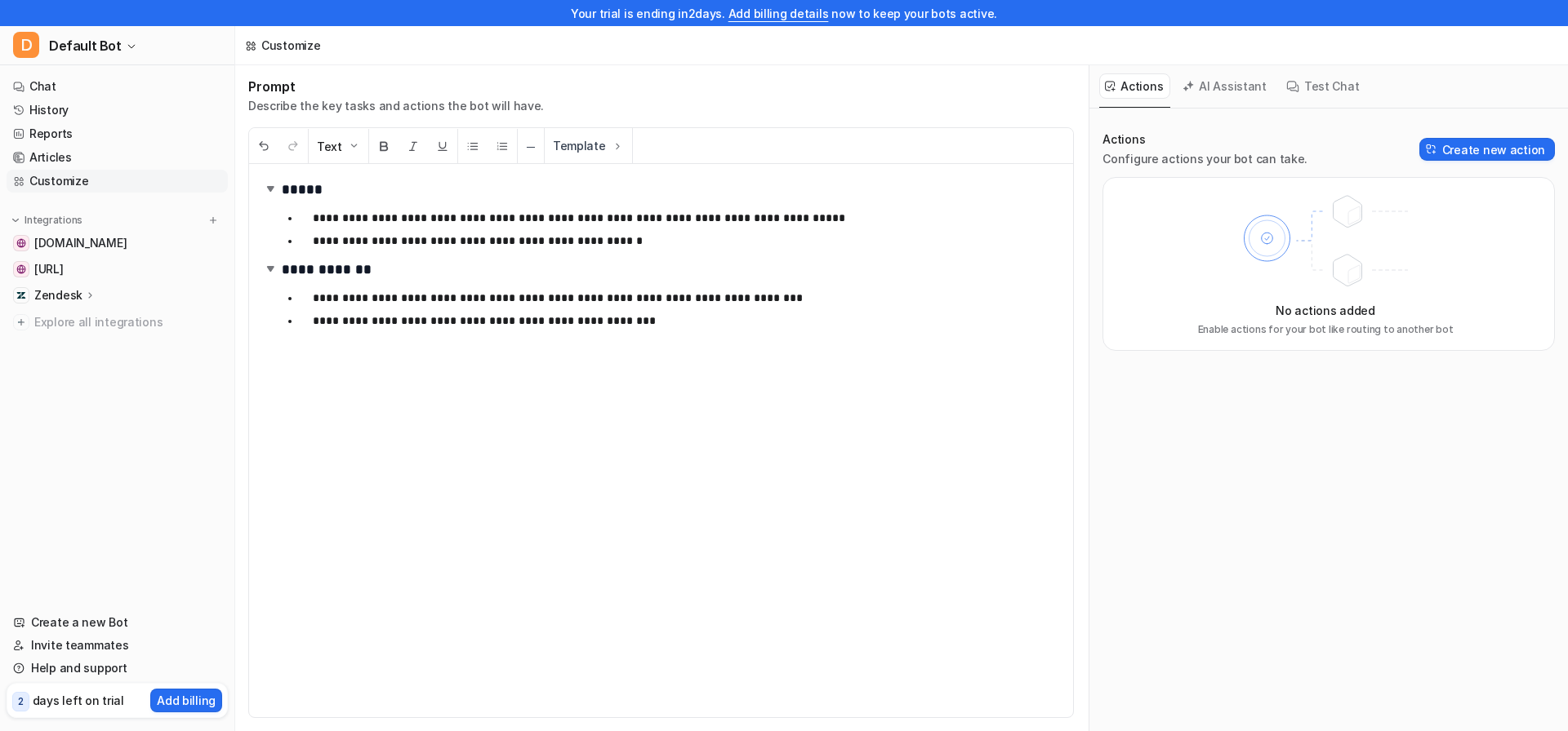
scroll to position [0, 0]
click at [83, 309] on span "Explore all integrations" at bounding box center [127, 323] width 187 height 27
click at [66, 297] on p "Zendesk" at bounding box center [58, 295] width 48 height 16
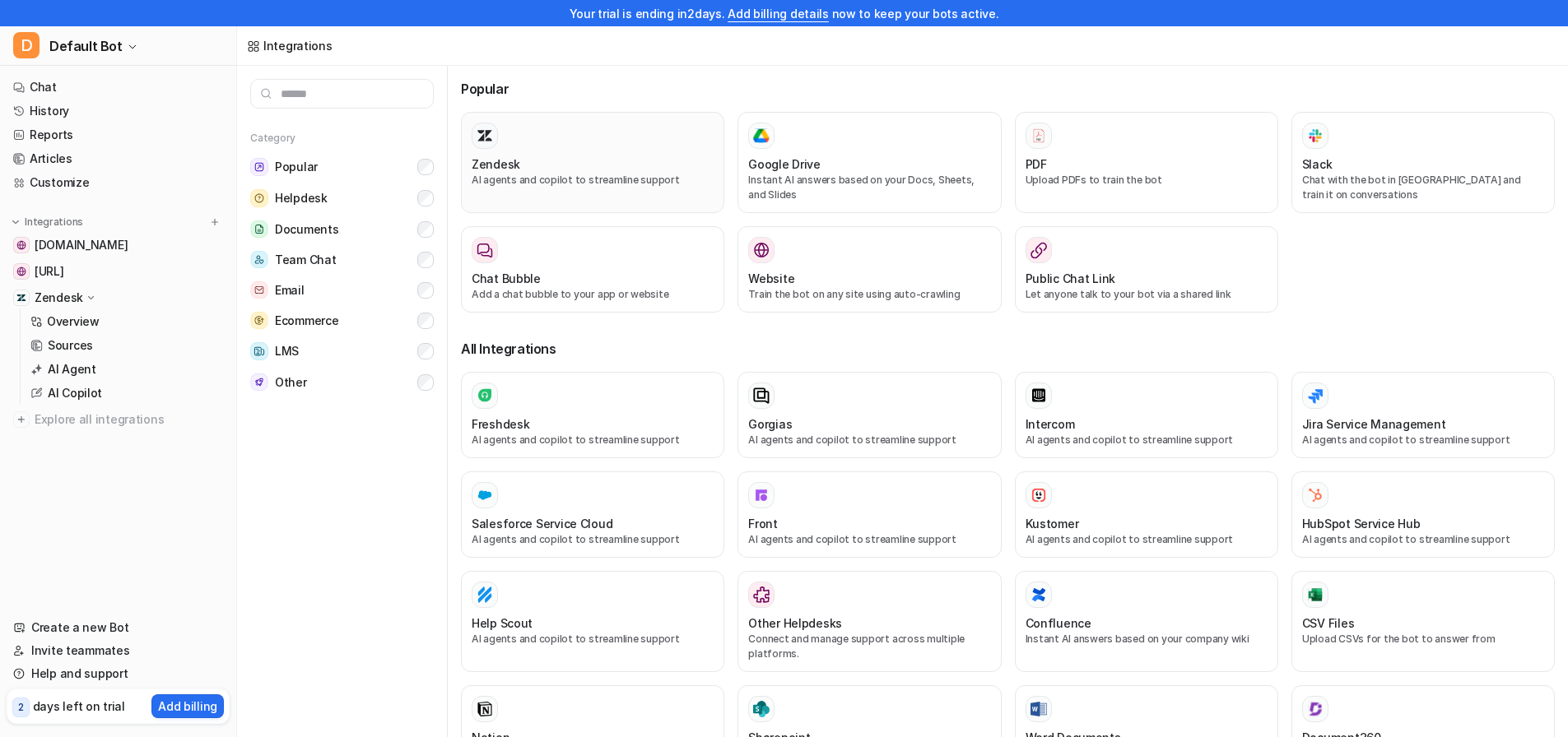
click at [660, 146] on div at bounding box center [593, 136] width 242 height 27
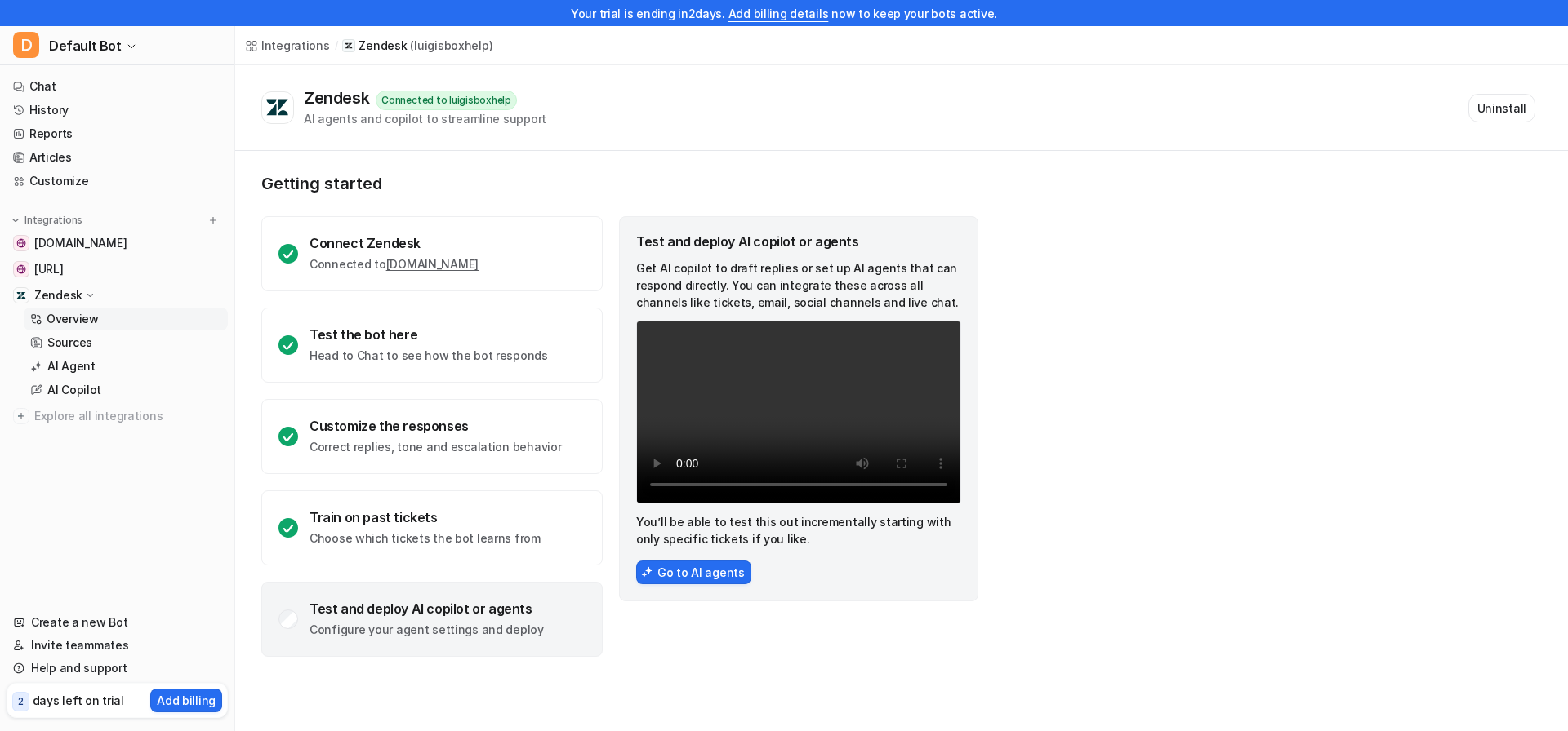
click at [935, 191] on p "Getting started" at bounding box center [620, 183] width 719 height 20
drag, startPoint x: 475, startPoint y: 96, endPoint x: 414, endPoint y: 98, distance: 61.0
click at [414, 98] on div "Connected to luigisboxhelp" at bounding box center [445, 100] width 142 height 20
click at [506, 100] on div "Connected to luigisboxhelp" at bounding box center [445, 100] width 142 height 20
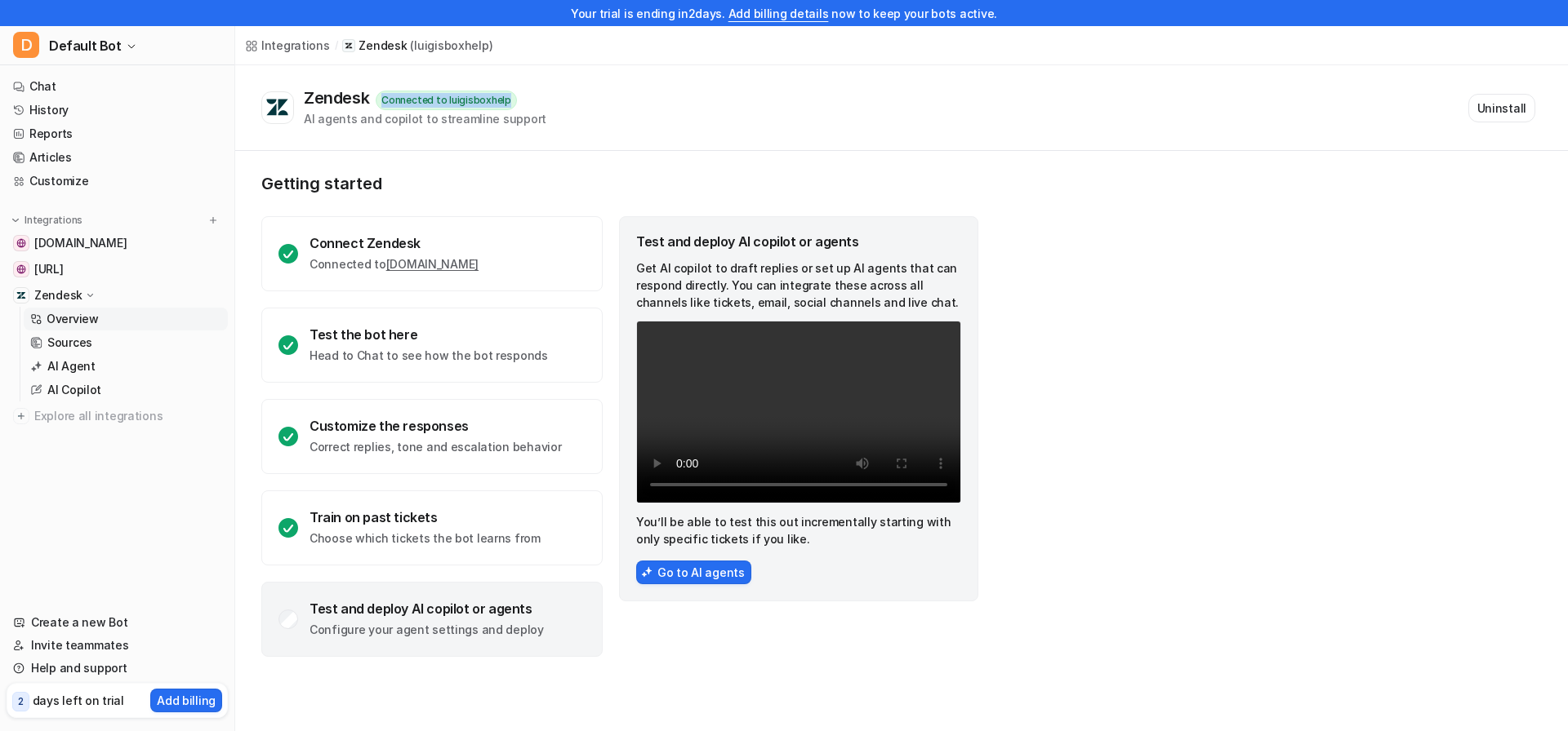
drag, startPoint x: 506, startPoint y: 100, endPoint x: 385, endPoint y: 98, distance: 121.0
click at [385, 98] on div "Connected to luigisboxhelp" at bounding box center [445, 100] width 142 height 20
click at [400, 203] on div "Getting started Connect Zendesk Connected to [DOMAIN_NAME] Test the bot here He…" at bounding box center [620, 415] width 719 height 483
click at [401, 203] on div "Getting started Connect Zendesk Connected to [DOMAIN_NAME] Test the bot here He…" at bounding box center [620, 415] width 719 height 483
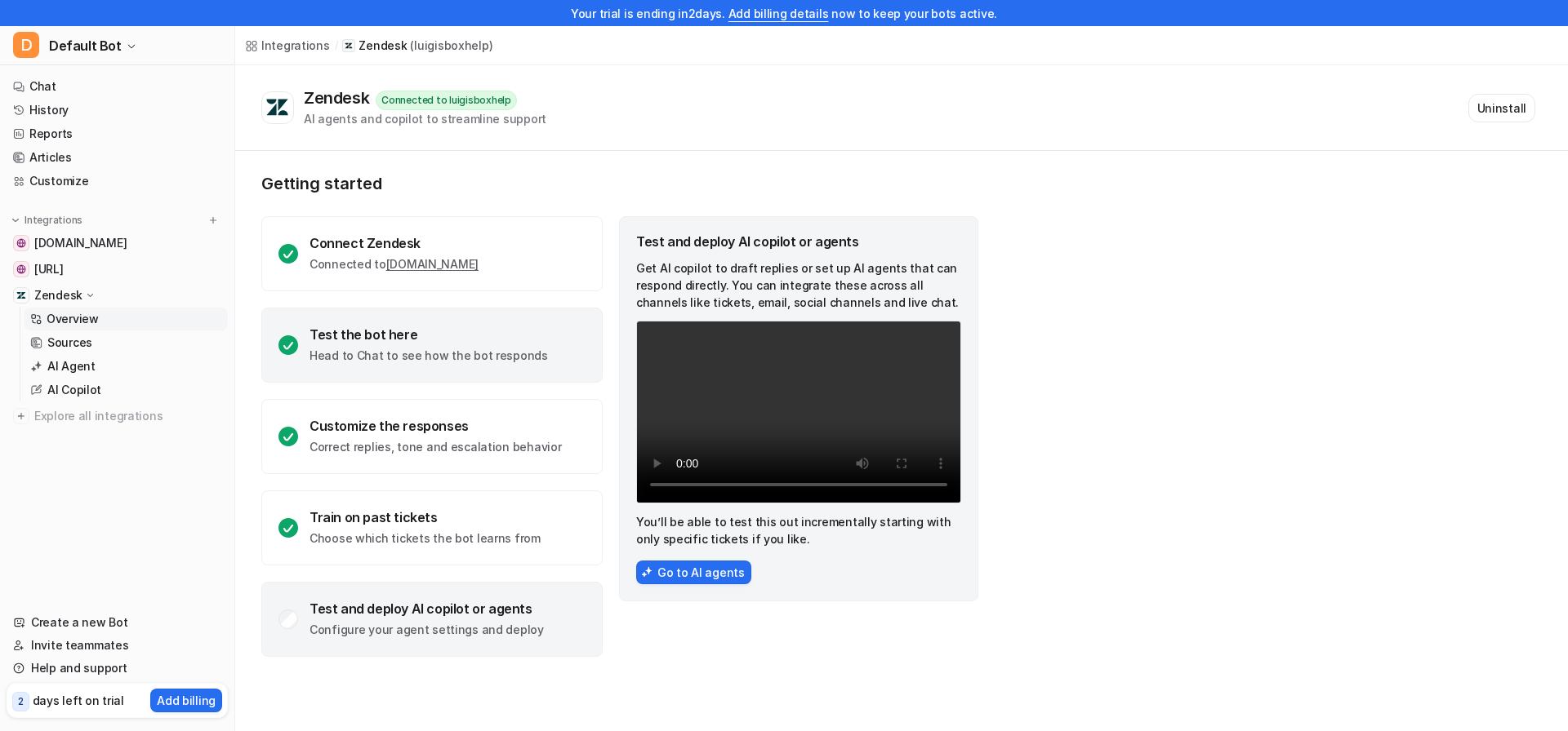
click at [361, 350] on p "Head to Chat to see how the bot responds" at bounding box center [428, 355] width 238 height 16
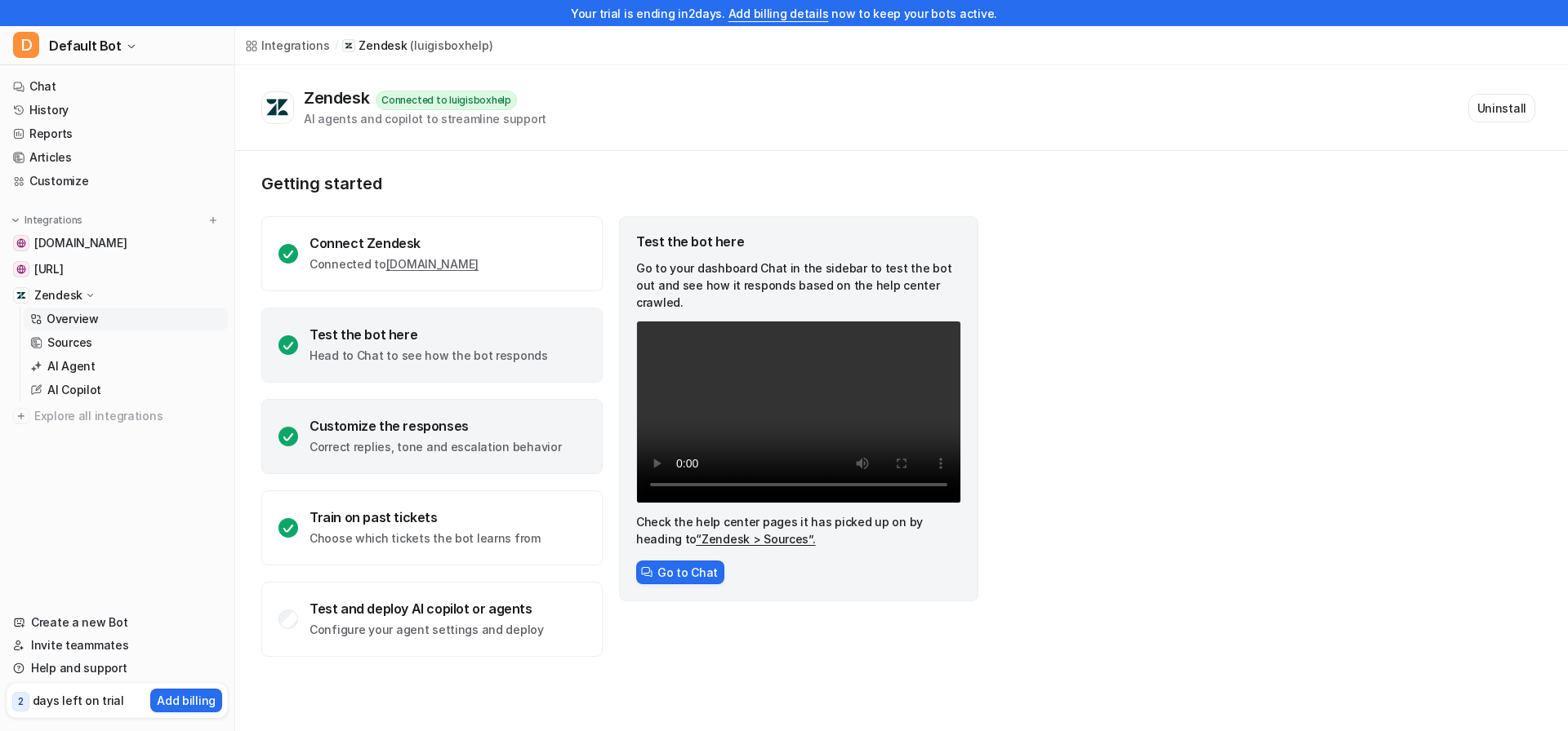
click at [513, 462] on div "Customize the responses Correct replies, tone and escalation behavior" at bounding box center [431, 436] width 341 height 75
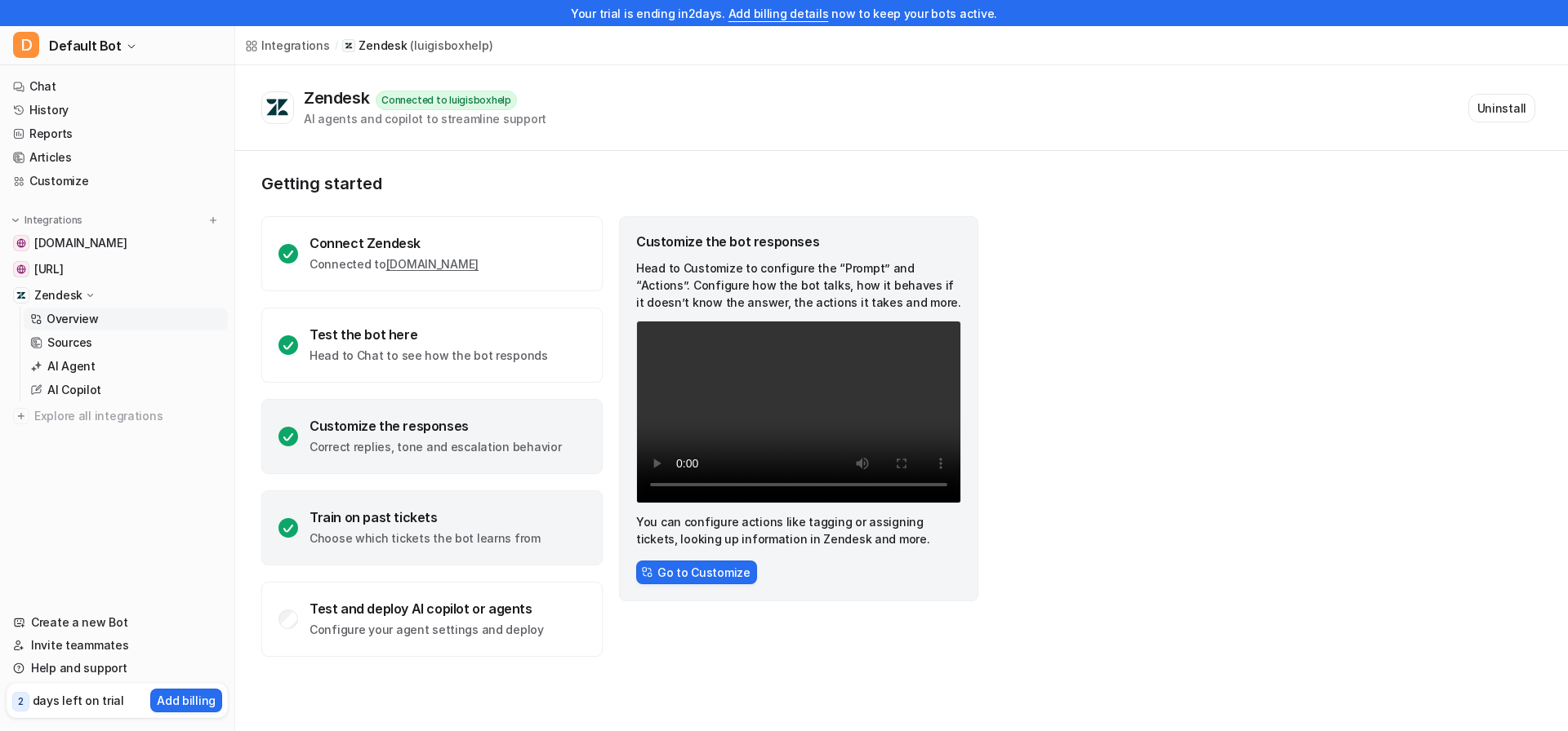
click at [444, 536] on p "Choose which tickets the bot learns from" at bounding box center [425, 538] width 231 height 16
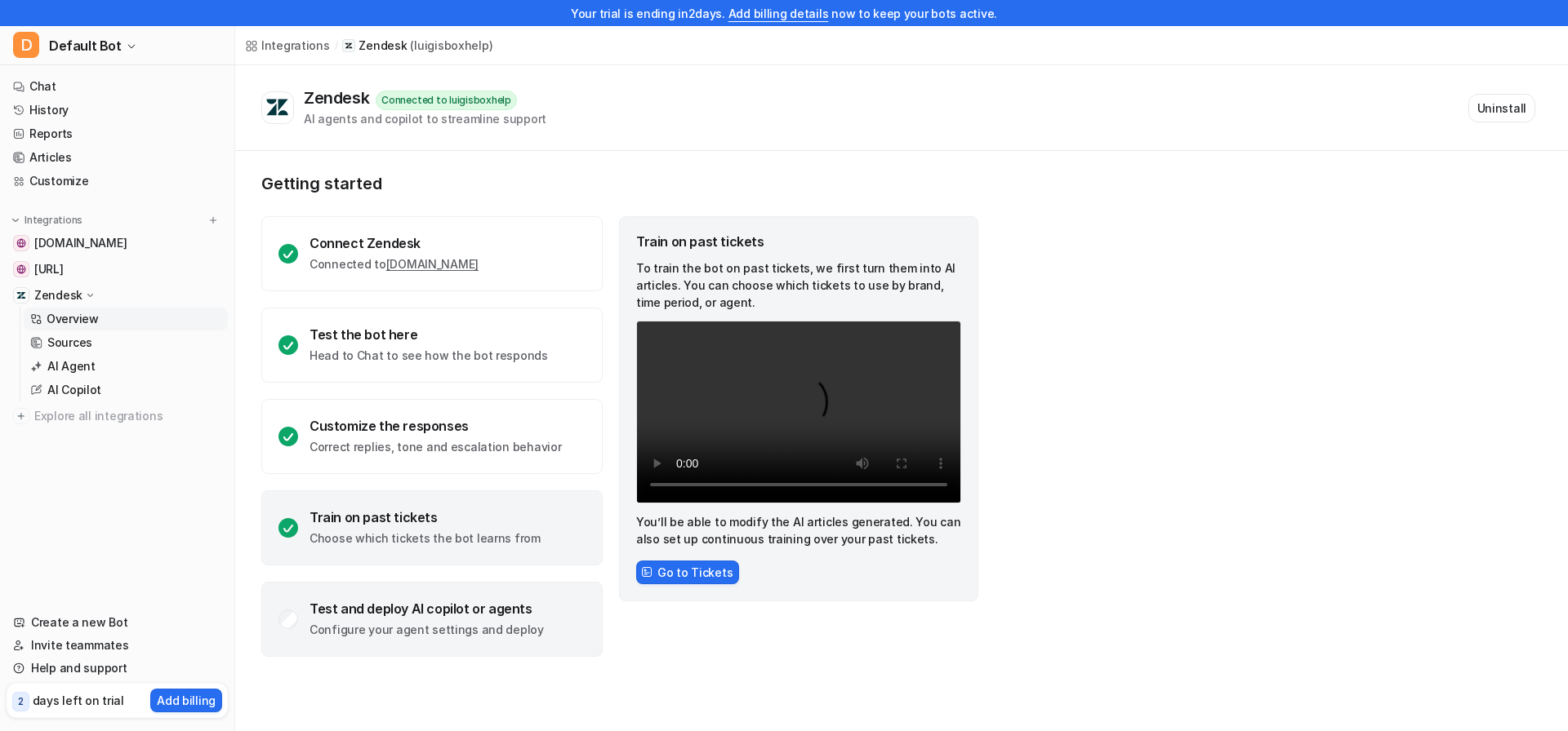
click at [373, 632] on p "Configure your agent settings and deploy" at bounding box center [426, 629] width 235 height 16
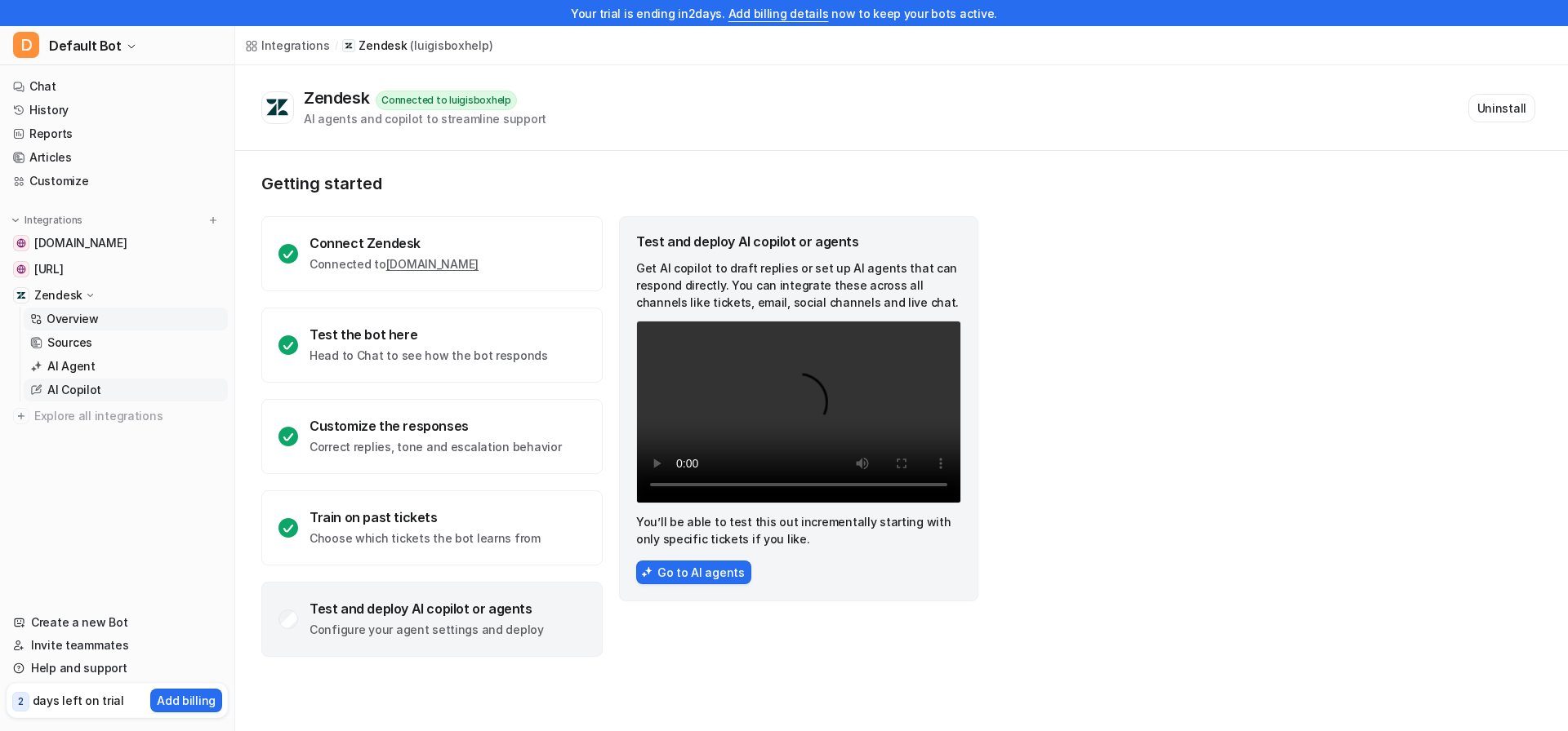
click at [154, 389] on link "AI Copilot" at bounding box center [125, 390] width 204 height 23
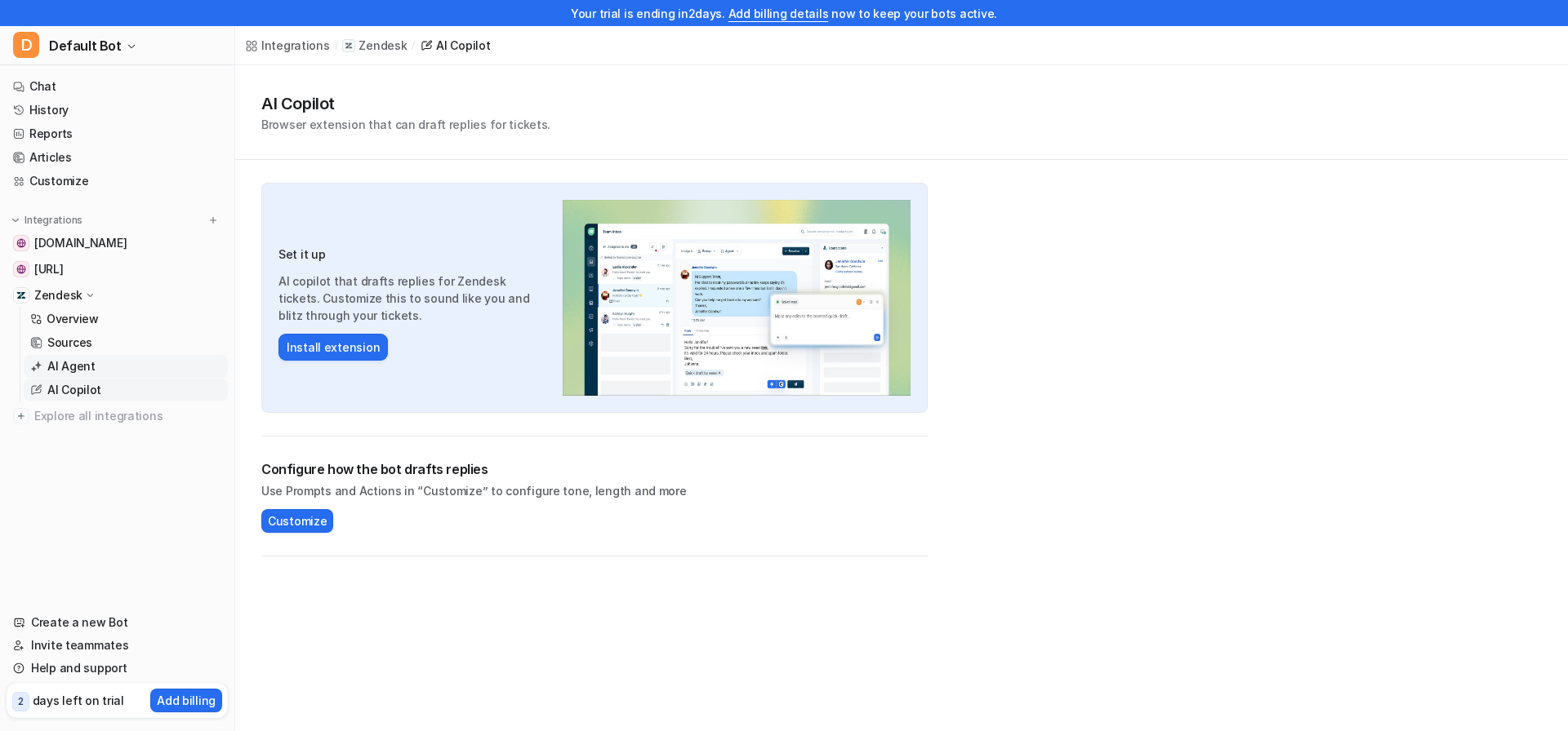
click at [58, 360] on p "AI Agent" at bounding box center [71, 366] width 48 height 16
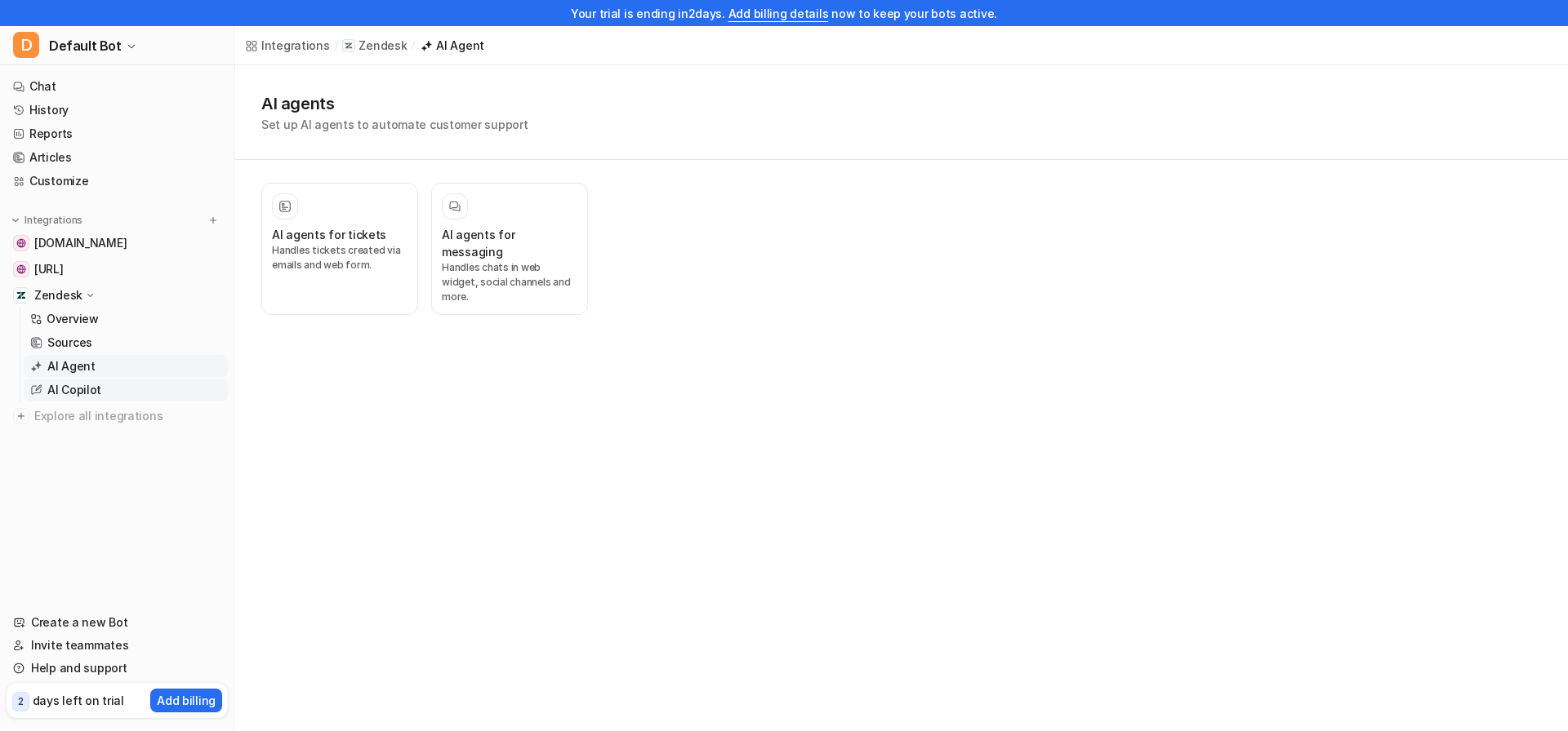
click at [88, 396] on p "AI Copilot" at bounding box center [74, 389] width 54 height 16
